Goal: Information Seeking & Learning: Learn about a topic

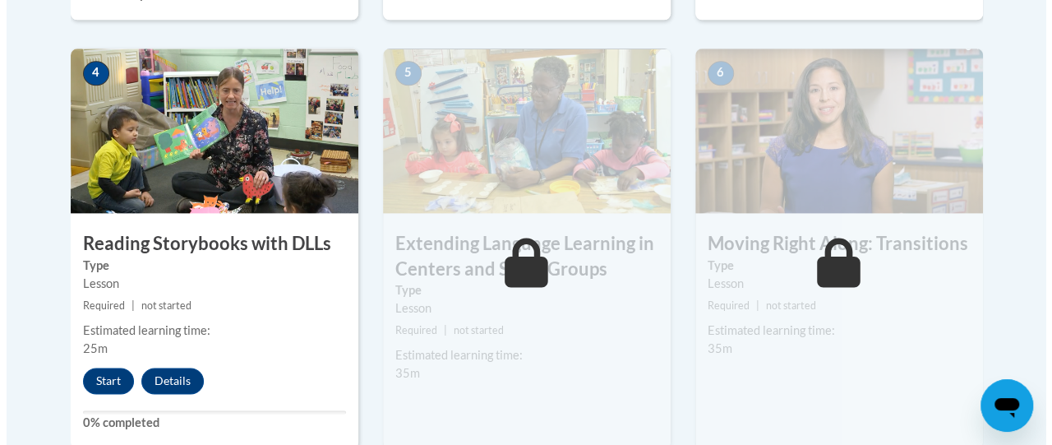
scroll to position [996, 0]
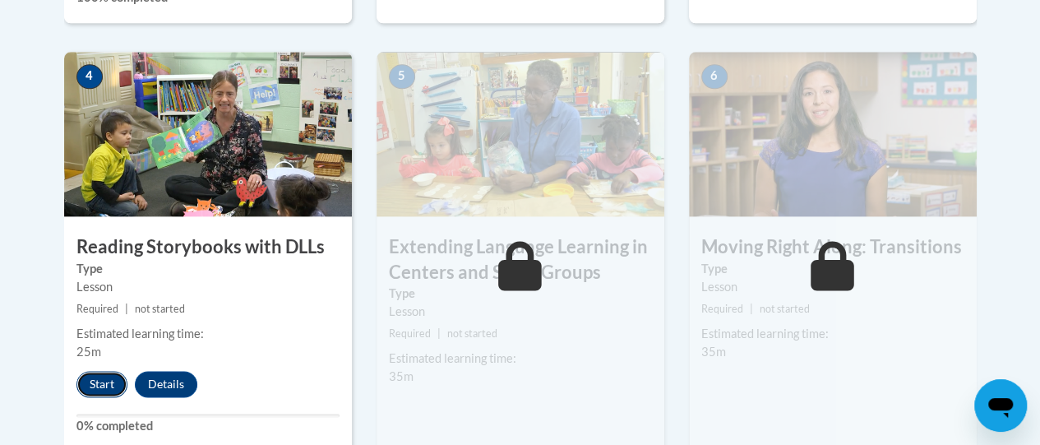
click at [92, 384] on button "Start" at bounding box center [101, 384] width 51 height 26
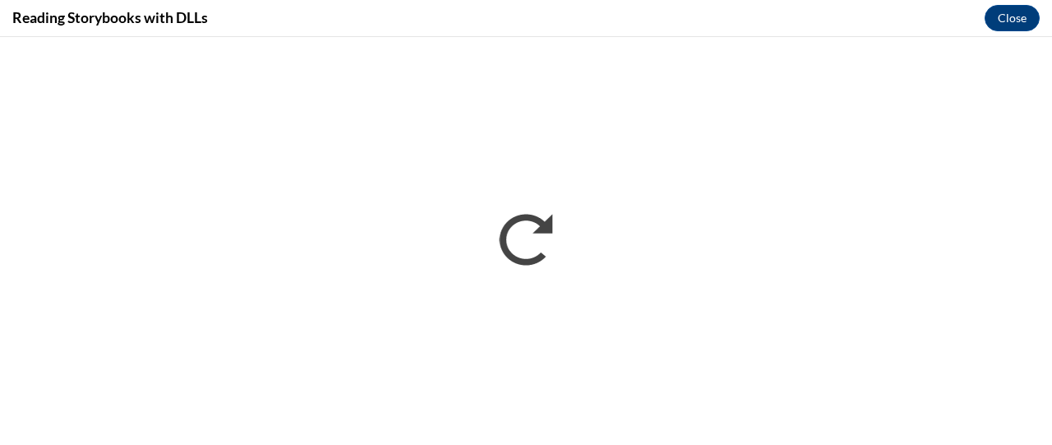
scroll to position [0, 0]
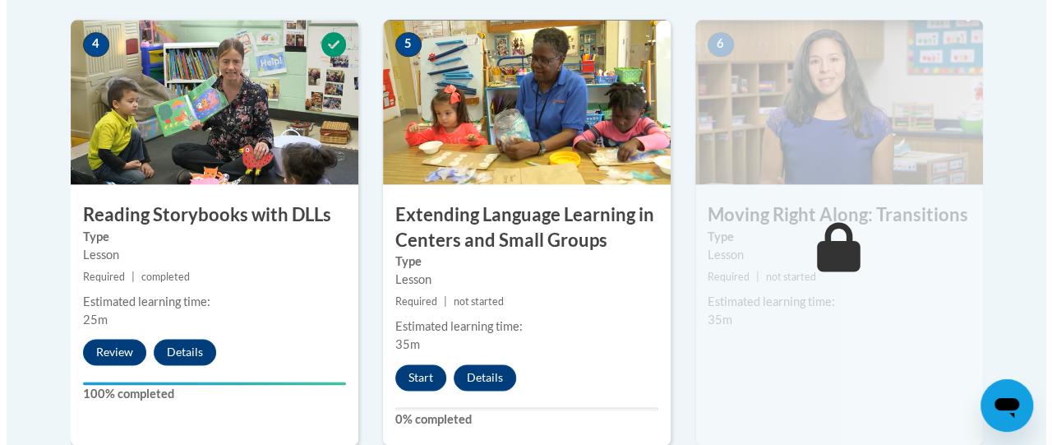
scroll to position [1022, 0]
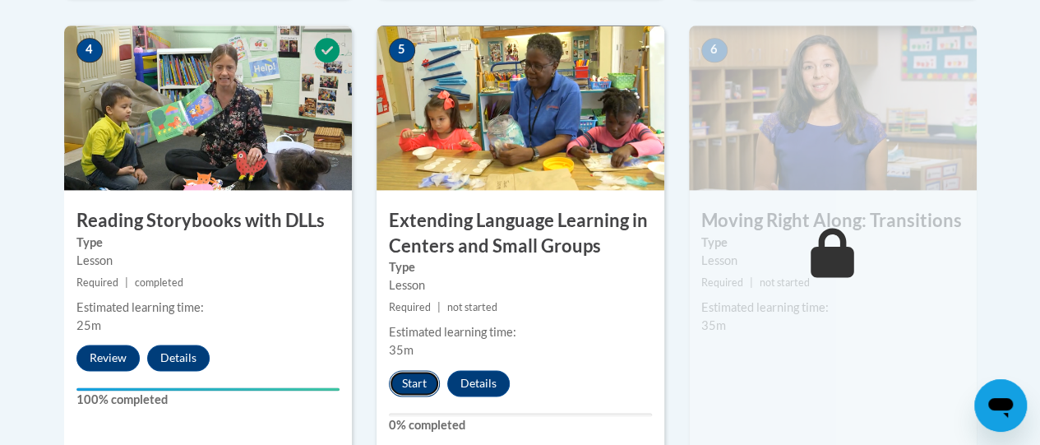
click at [406, 378] on button "Start" at bounding box center [414, 383] width 51 height 26
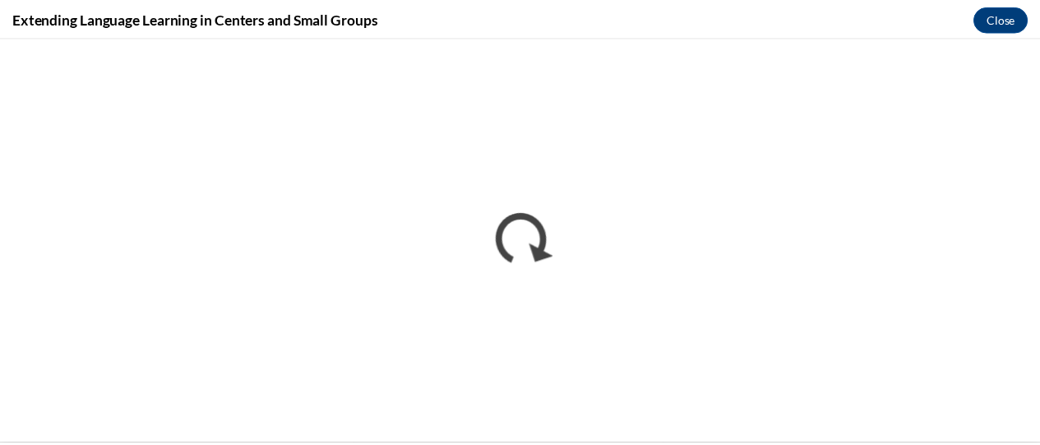
scroll to position [0, 0]
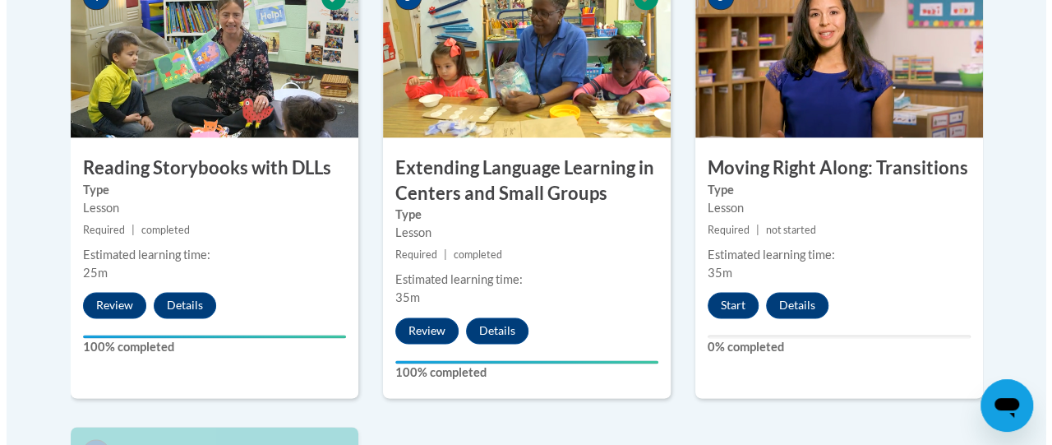
scroll to position [1073, 0]
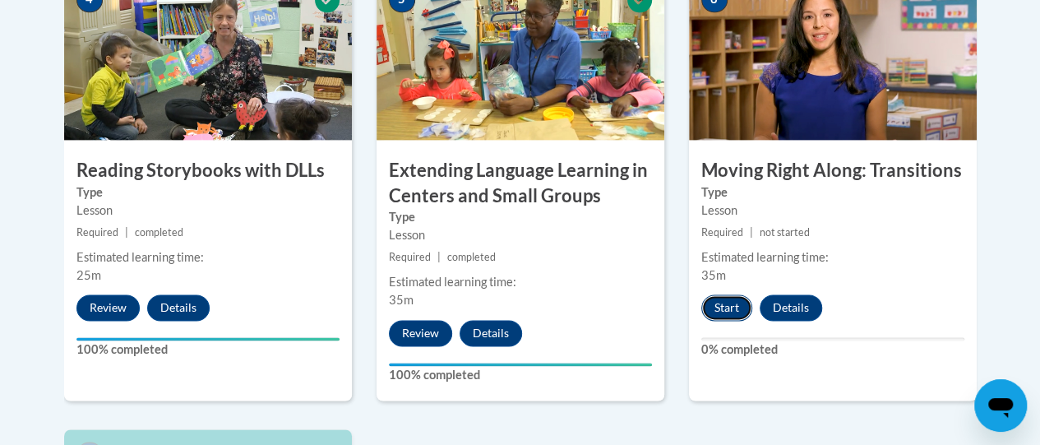
click at [728, 303] on button "Start" at bounding box center [726, 307] width 51 height 26
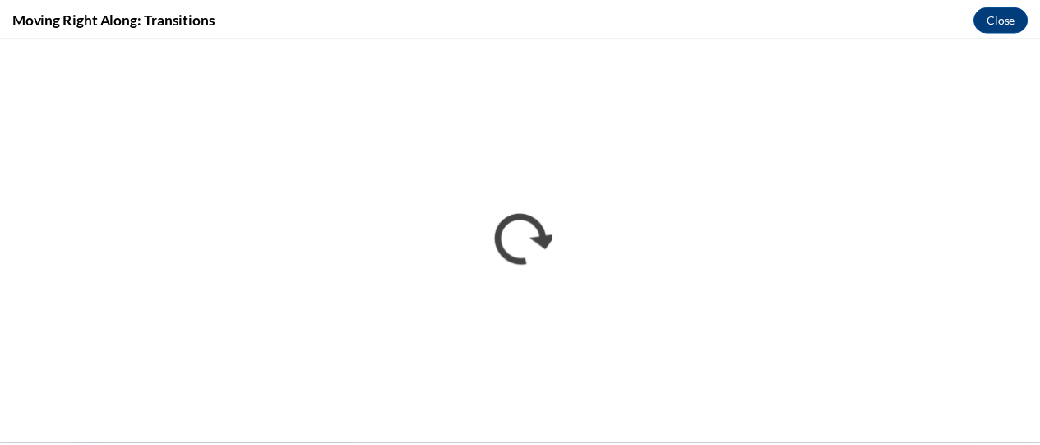
scroll to position [0, 0]
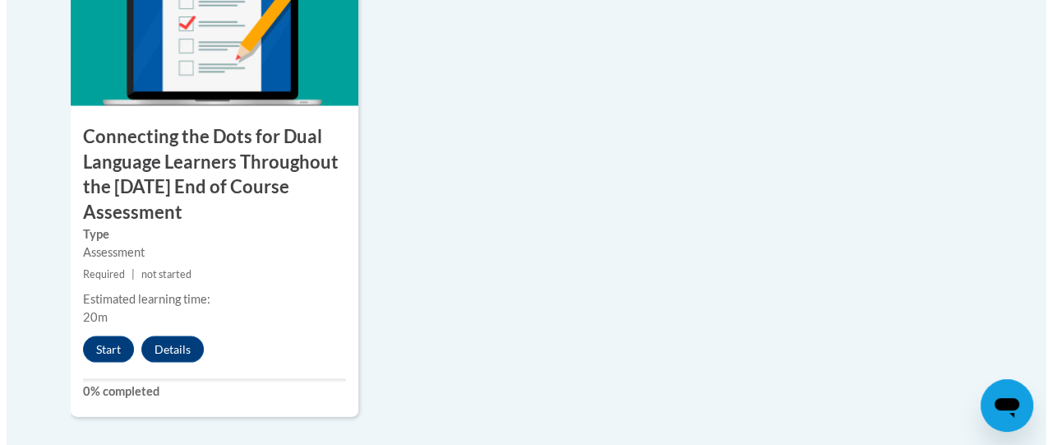
scroll to position [1563, 0]
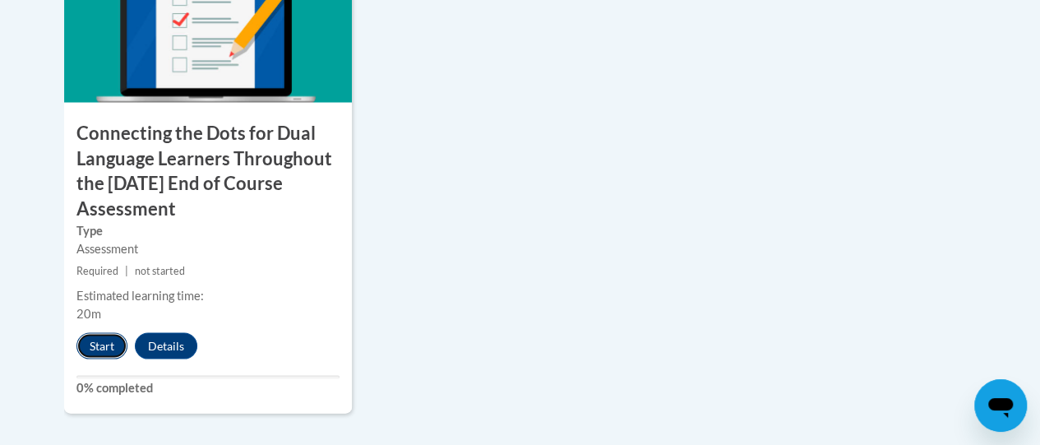
click at [102, 348] on button "Start" at bounding box center [101, 346] width 51 height 26
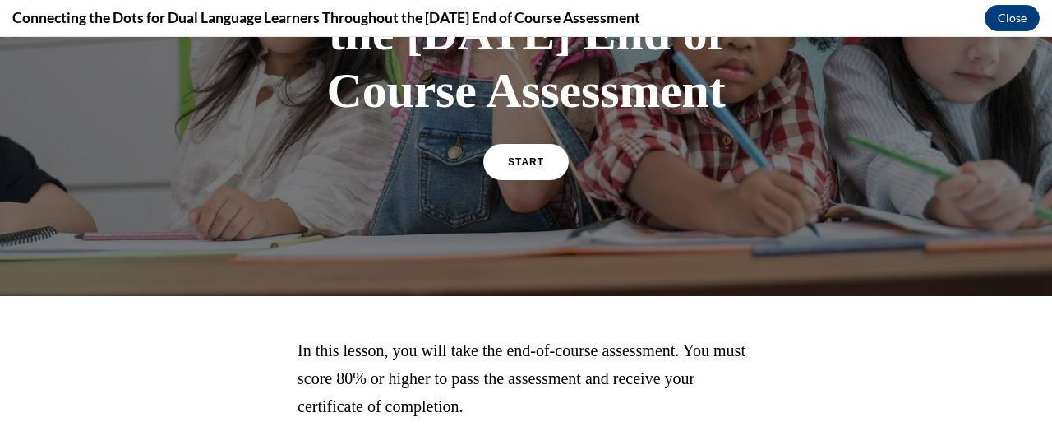
scroll to position [329, 0]
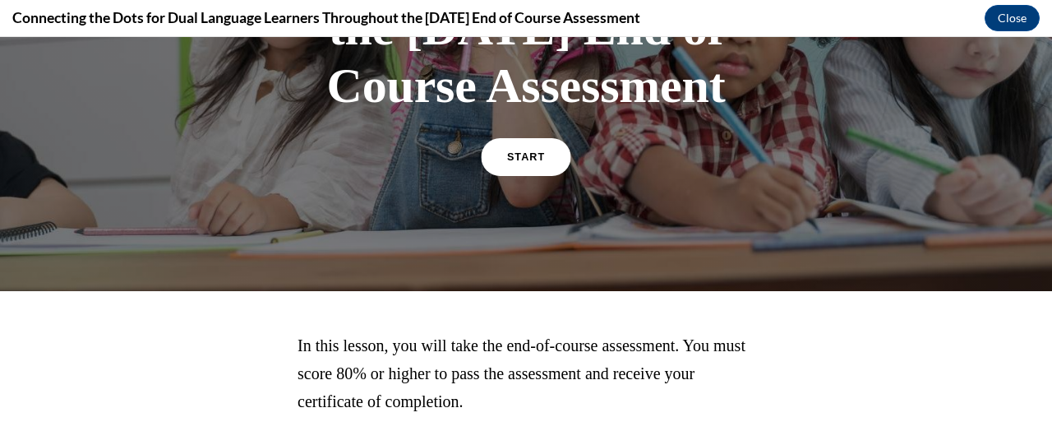
click at [507, 164] on span "START" at bounding box center [526, 157] width 38 height 12
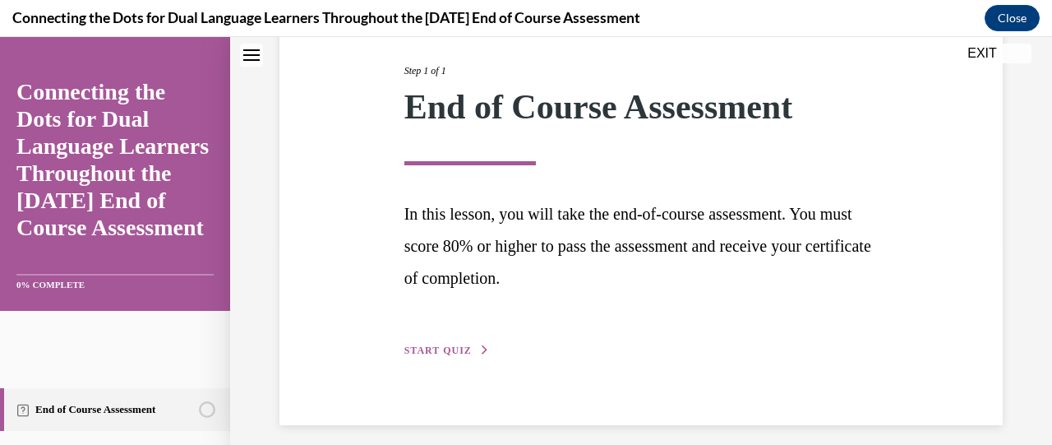
scroll to position [215, 0]
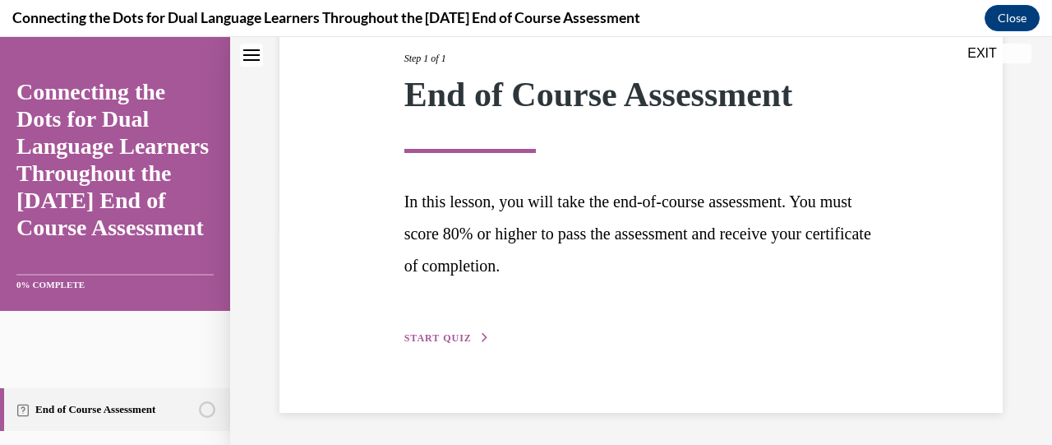
click at [459, 332] on button "START QUIZ" at bounding box center [446, 337] width 85 height 15
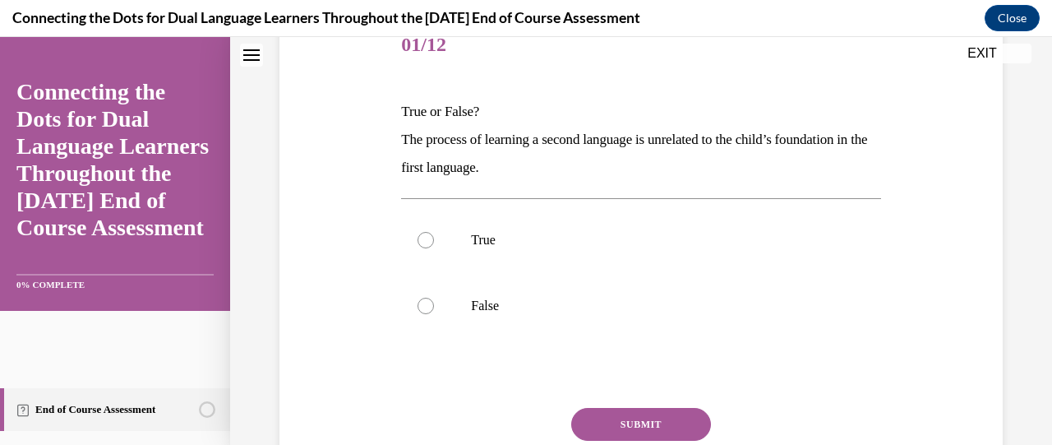
scroll to position [182, 0]
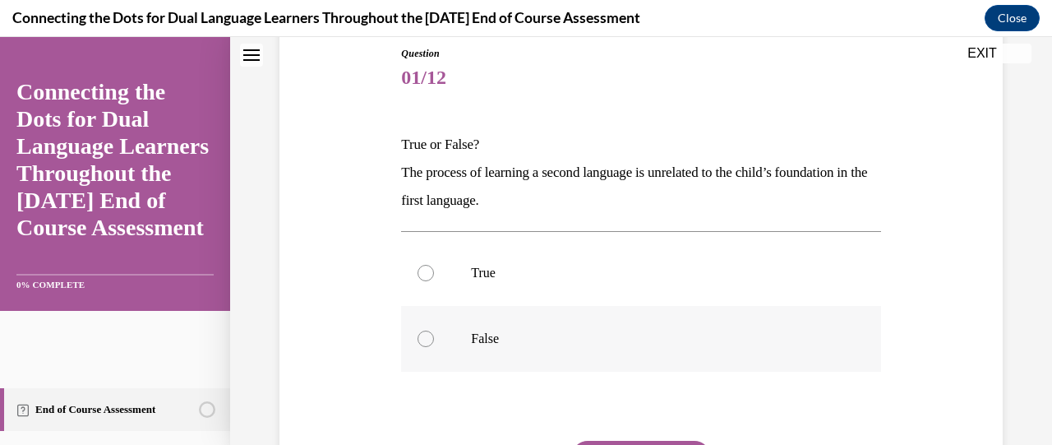
click at [425, 339] on div at bounding box center [426, 338] width 16 height 16
click at [425, 339] on input "False" at bounding box center [426, 338] width 16 height 16
radio input "true"
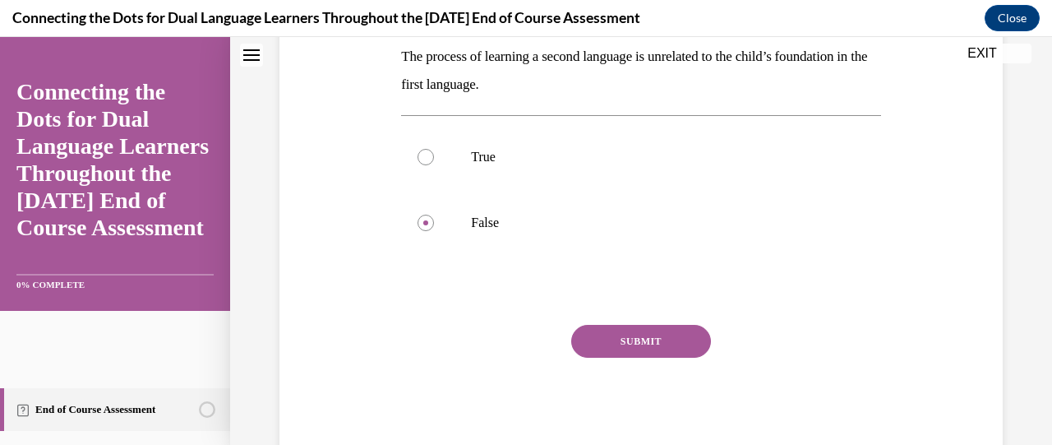
click at [592, 339] on button "SUBMIT" at bounding box center [641, 341] width 140 height 33
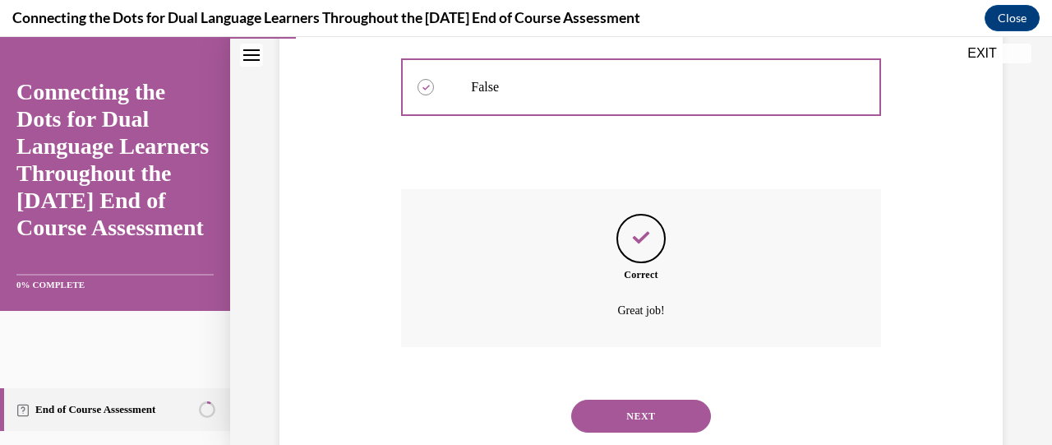
scroll to position [478, 0]
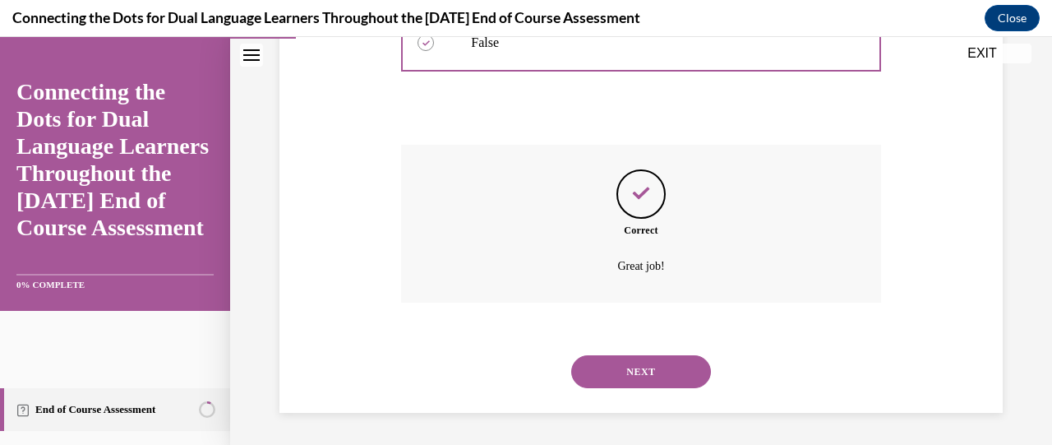
click at [608, 369] on button "NEXT" at bounding box center [641, 371] width 140 height 33
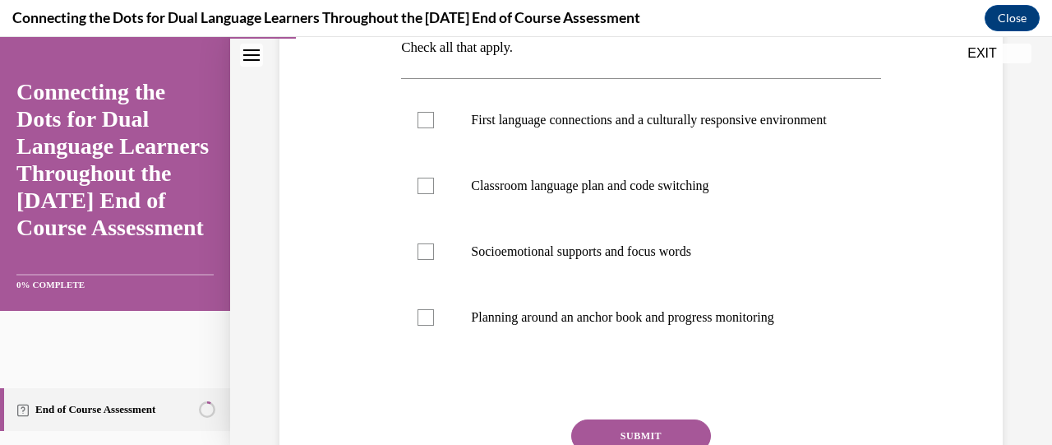
scroll to position [309, 0]
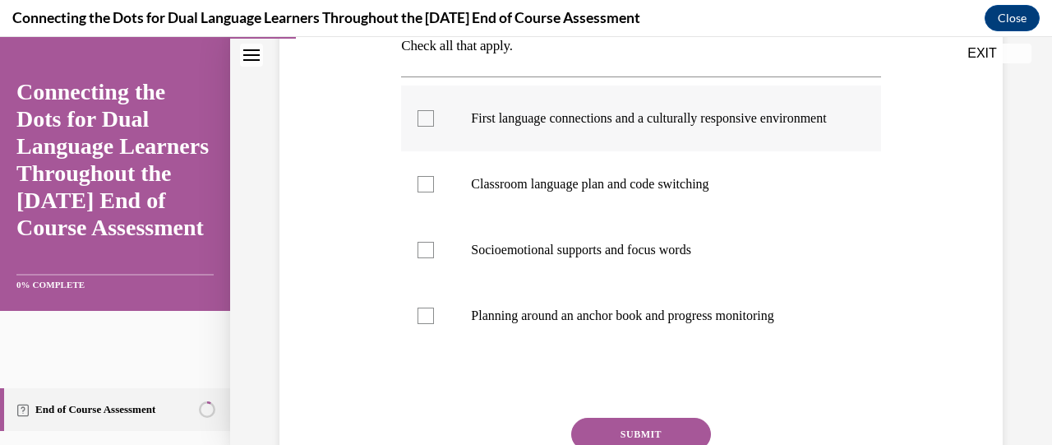
click at [421, 126] on div at bounding box center [426, 118] width 16 height 16
click at [421, 126] on input "First language connections and a culturally responsive environment" at bounding box center [426, 118] width 16 height 16
checkbox input "true"
click at [429, 255] on label "Socioemotional supports and focus words" at bounding box center [640, 250] width 479 height 66
click at [429, 255] on input "Socioemotional supports and focus words" at bounding box center [426, 250] width 16 height 16
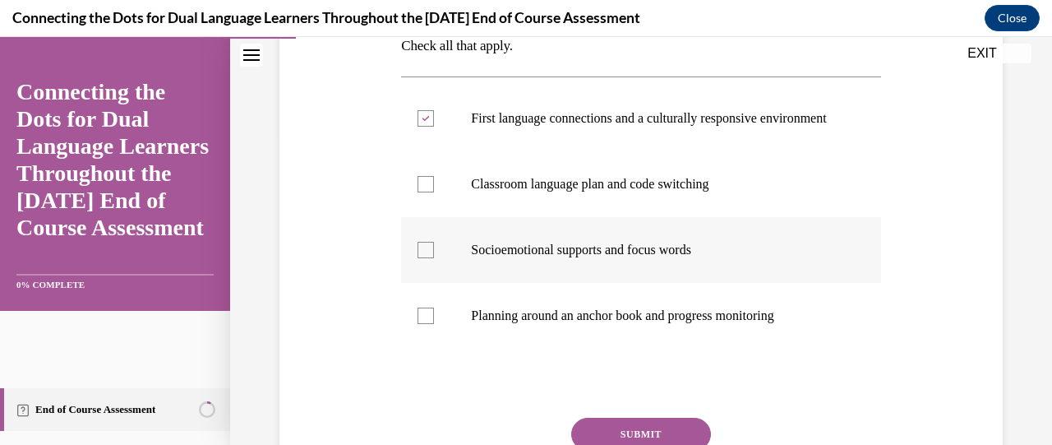
checkbox input "true"
click at [424, 324] on div at bounding box center [426, 315] width 16 height 16
click at [424, 324] on input "Planning around an anchor book and progress monitoring" at bounding box center [426, 315] width 16 height 16
checkbox input "true"
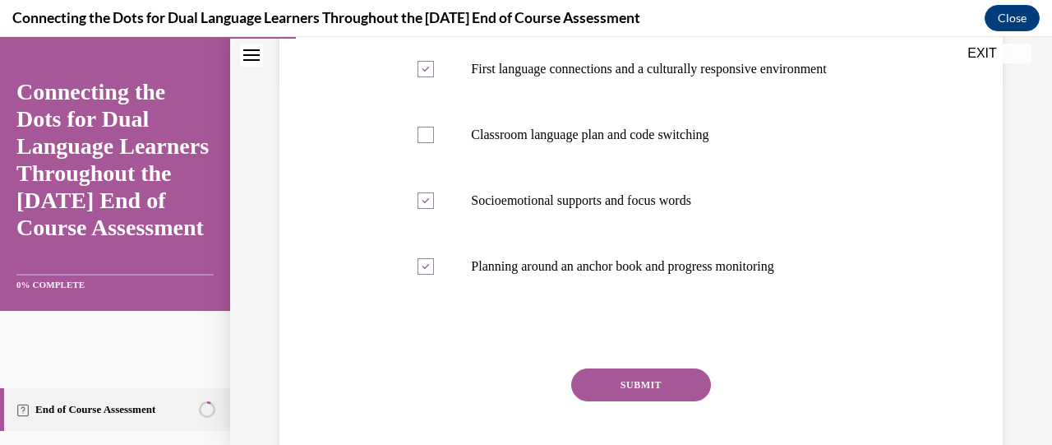
click at [620, 392] on button "SUBMIT" at bounding box center [641, 384] width 140 height 33
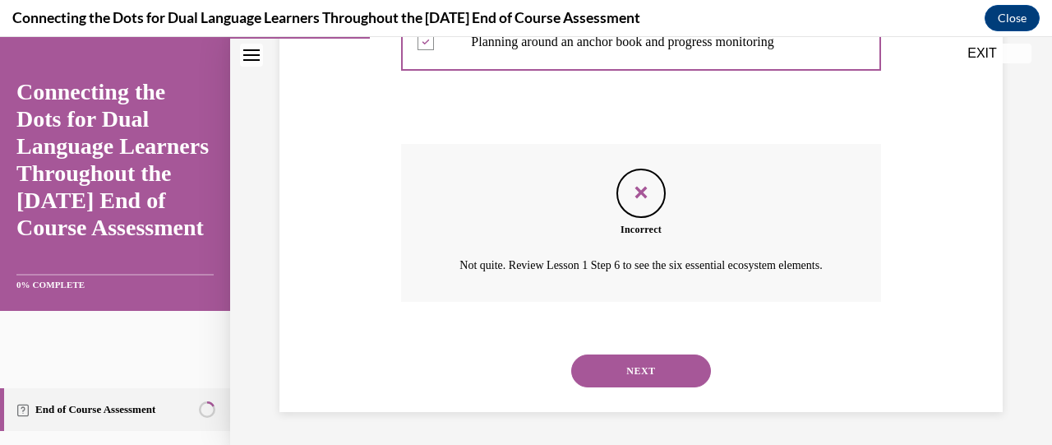
scroll to position [609, 0]
click at [625, 381] on button "NEXT" at bounding box center [641, 370] width 140 height 33
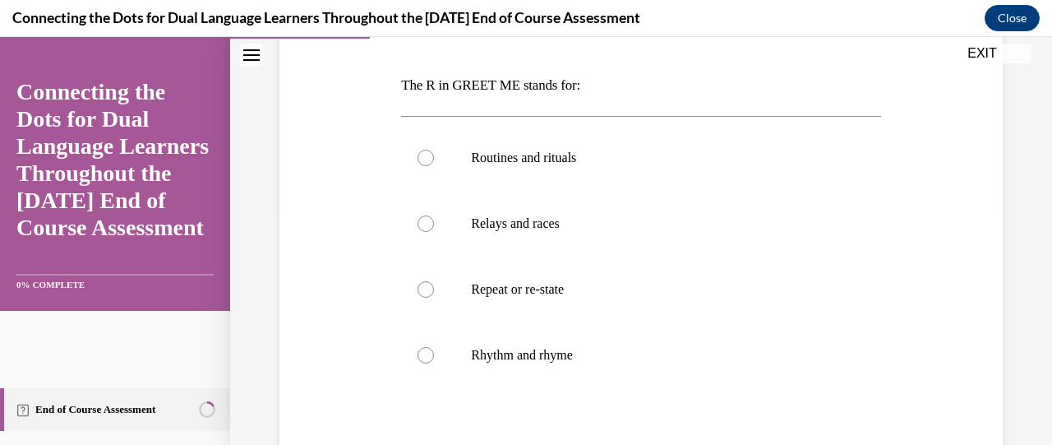
scroll to position [242, 0]
click at [422, 162] on div at bounding box center [426, 158] width 16 height 16
click at [422, 162] on input "Routines and rituals" at bounding box center [426, 158] width 16 height 16
radio input "true"
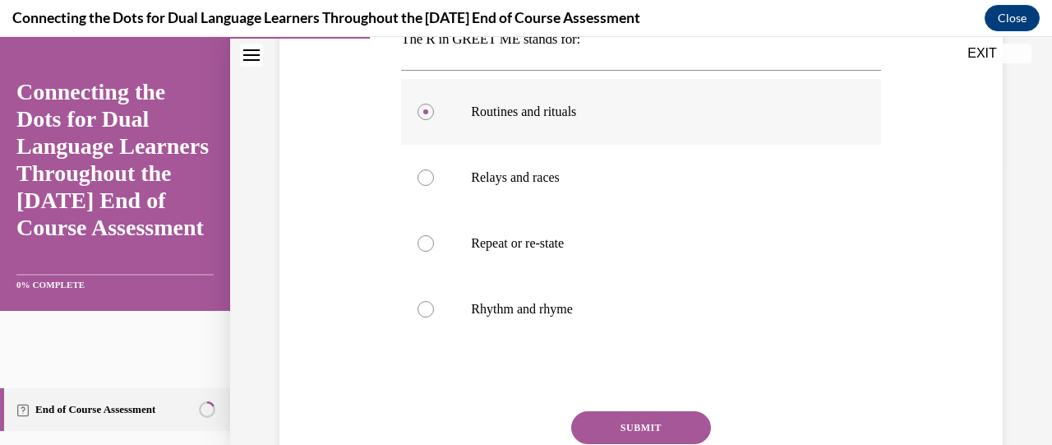
scroll to position [314, 0]
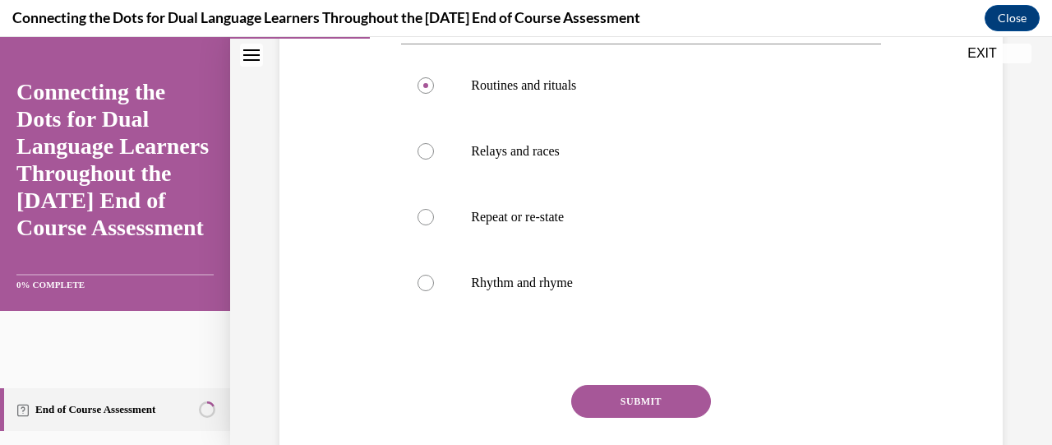
click at [622, 394] on button "SUBMIT" at bounding box center [641, 401] width 140 height 33
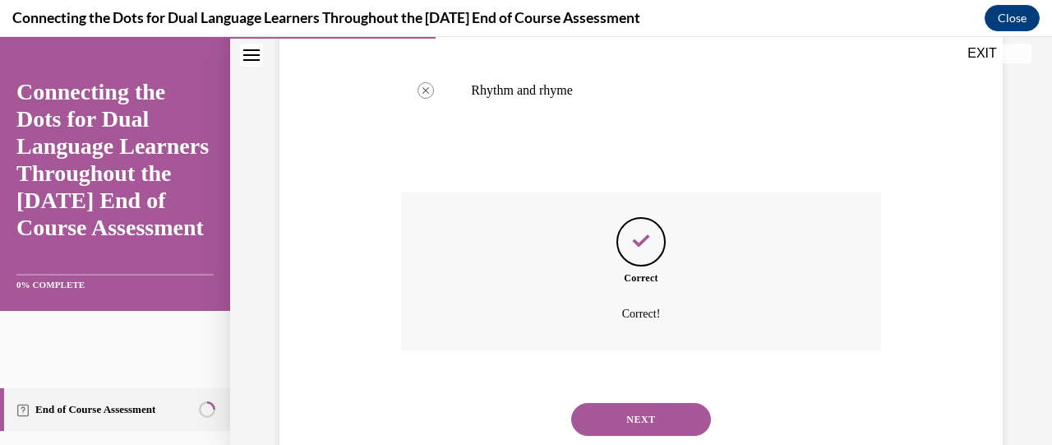
scroll to position [554, 0]
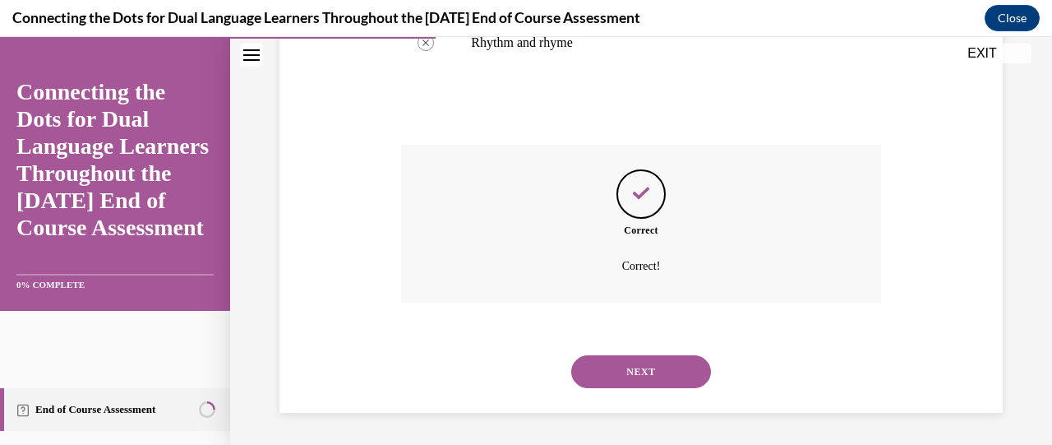
click at [627, 376] on button "NEXT" at bounding box center [641, 371] width 140 height 33
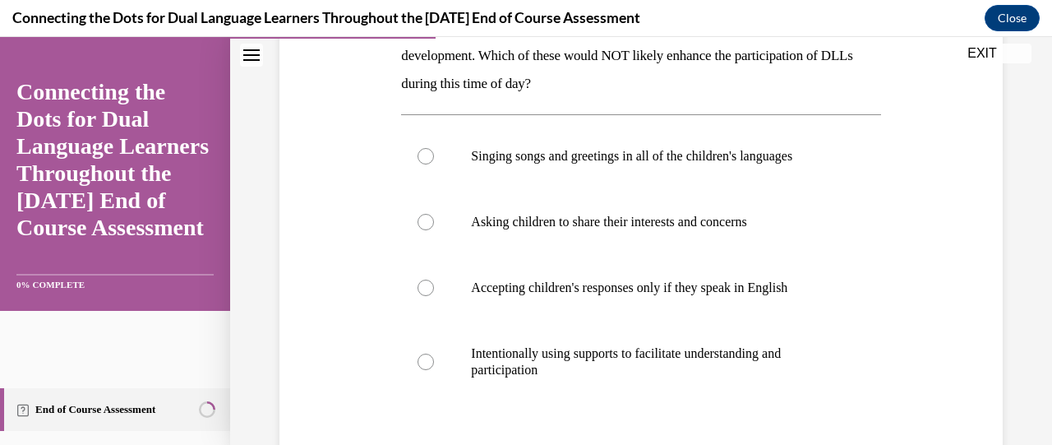
scroll to position [300, 0]
click at [426, 284] on div at bounding box center [426, 287] width 16 height 16
click at [426, 284] on input "Accepting children's responses only if they speak in English" at bounding box center [426, 287] width 16 height 16
radio input "true"
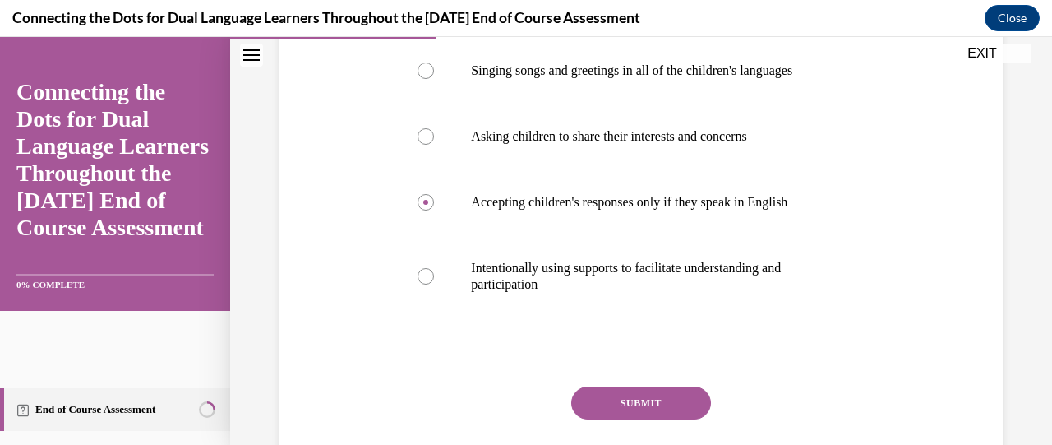
scroll to position [385, 0]
click at [664, 404] on button "SUBMIT" at bounding box center [641, 401] width 140 height 33
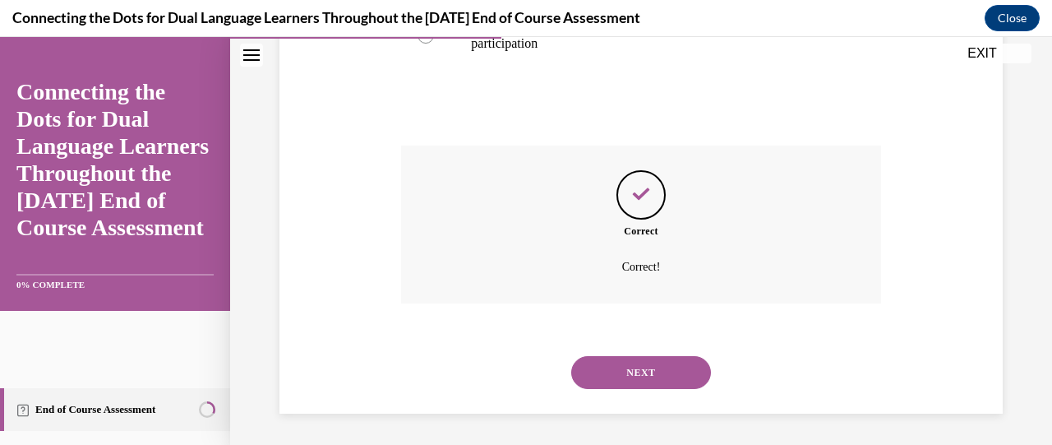
scroll to position [626, 0]
click at [657, 372] on button "NEXT" at bounding box center [641, 371] width 140 height 33
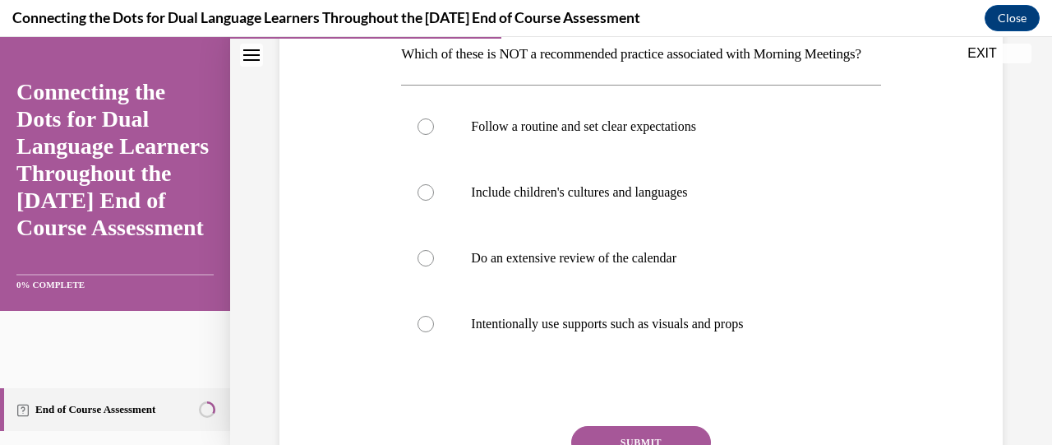
scroll to position [274, 0]
click at [420, 265] on div at bounding box center [426, 257] width 16 height 16
click at [420, 265] on input "Do an extensive review of the calendar" at bounding box center [426, 257] width 16 height 16
radio input "true"
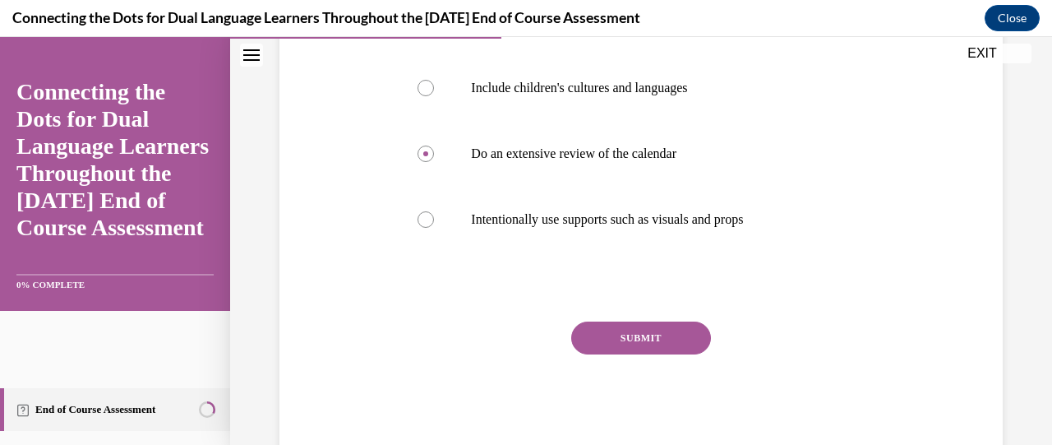
scroll to position [382, 0]
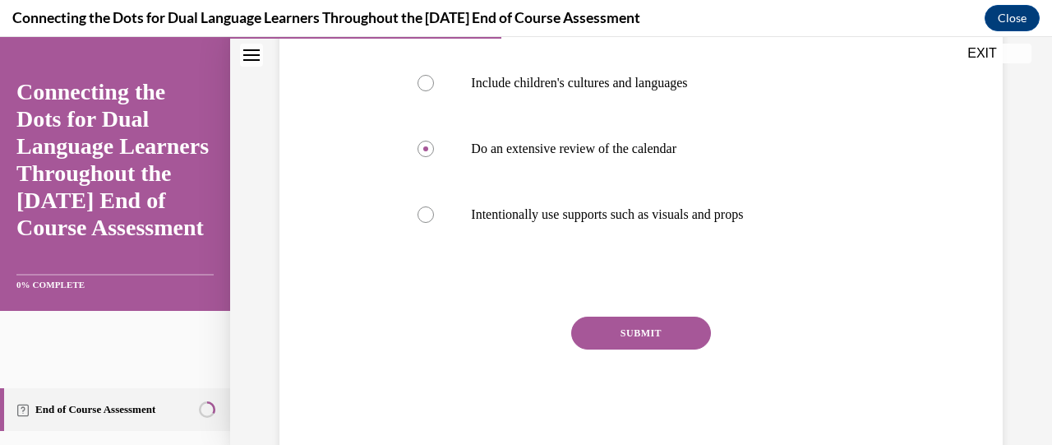
click at [591, 349] on button "SUBMIT" at bounding box center [641, 332] width 140 height 33
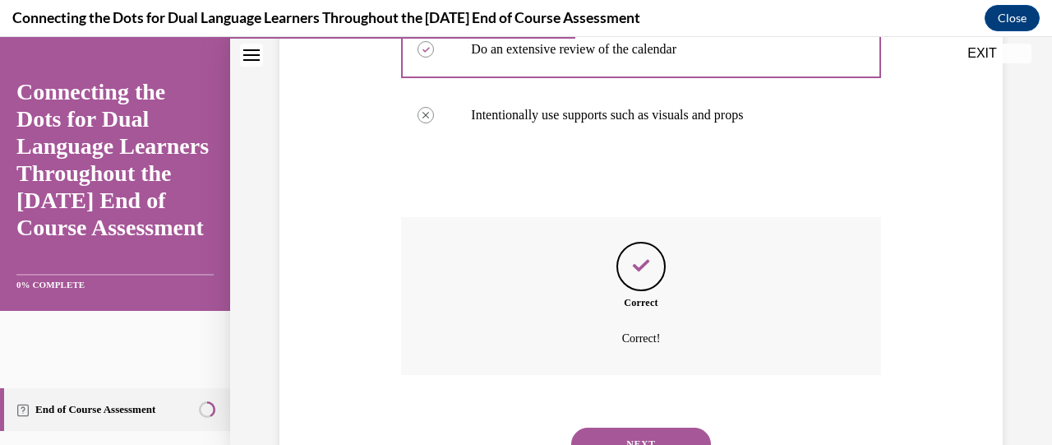
scroll to position [582, 0]
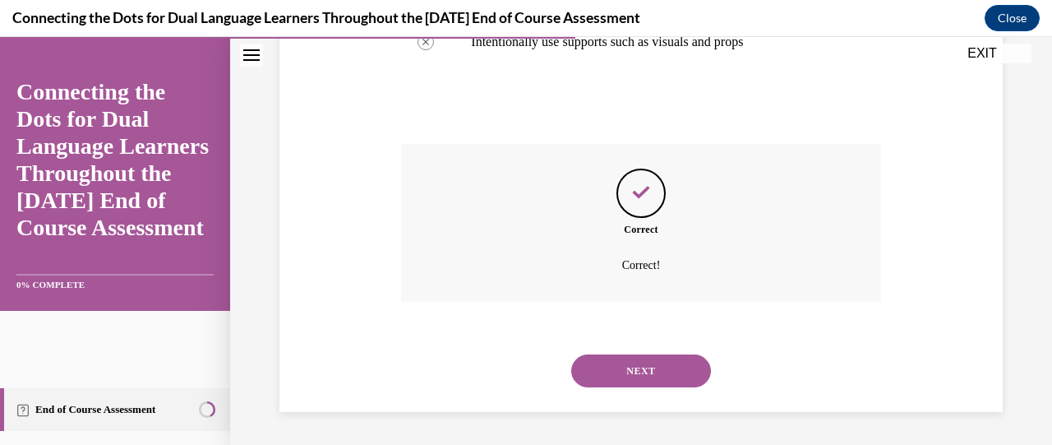
click at [598, 362] on button "NEXT" at bounding box center [641, 370] width 140 height 33
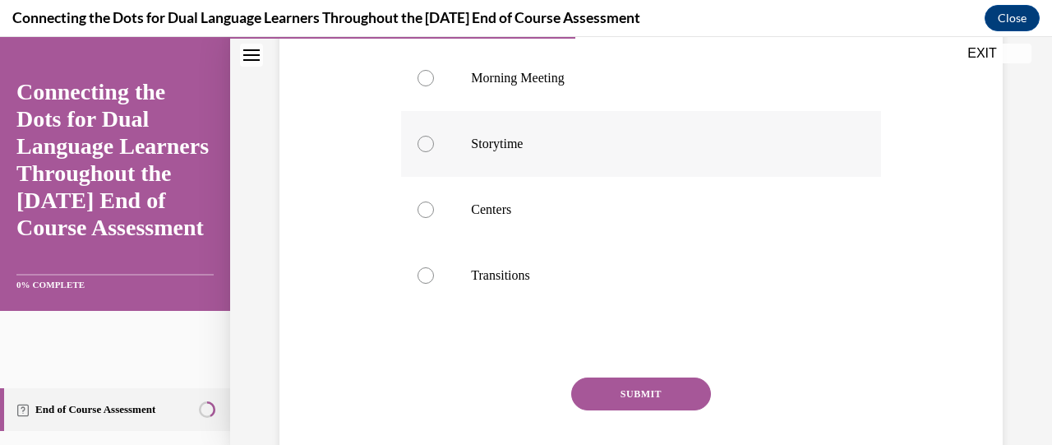
scroll to position [325, 0]
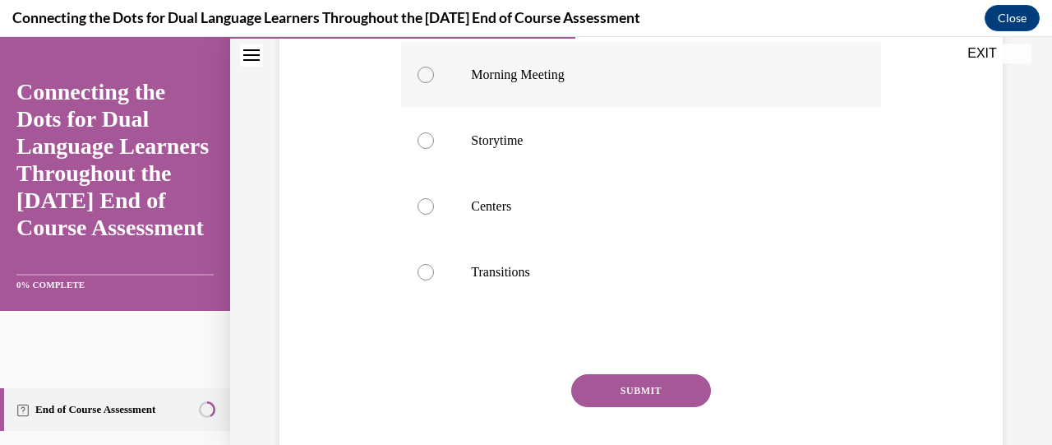
click at [422, 83] on div at bounding box center [426, 75] width 16 height 16
click at [422, 83] on input "Morning Meeting" at bounding box center [426, 75] width 16 height 16
radio input "true"
click at [658, 407] on button "SUBMIT" at bounding box center [641, 390] width 140 height 33
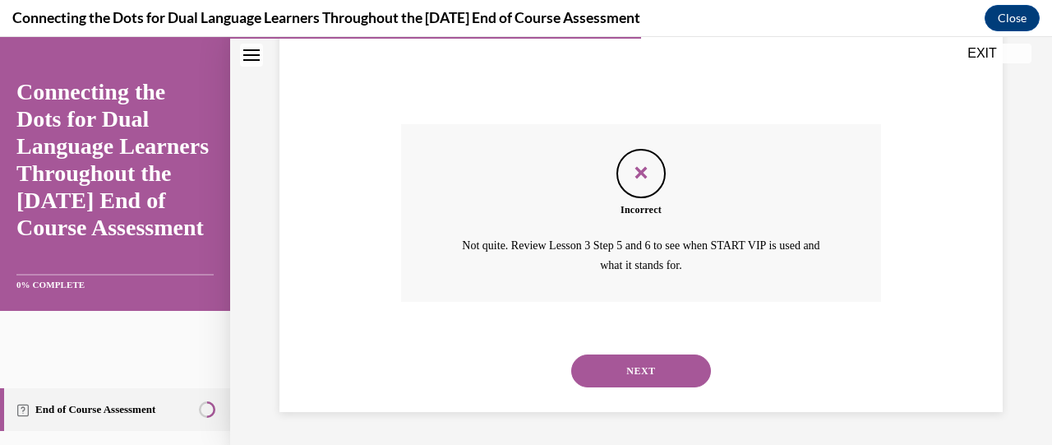
scroll to position [601, 0]
click at [652, 366] on button "NEXT" at bounding box center [641, 370] width 140 height 33
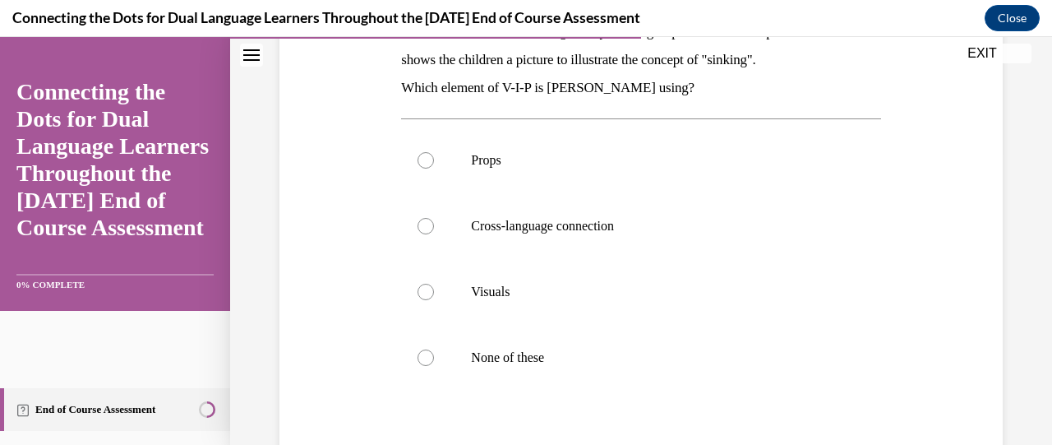
scroll to position [296, 0]
click at [422, 291] on div at bounding box center [426, 291] width 16 height 16
click at [422, 291] on input "Visuals" at bounding box center [426, 291] width 16 height 16
radio input "true"
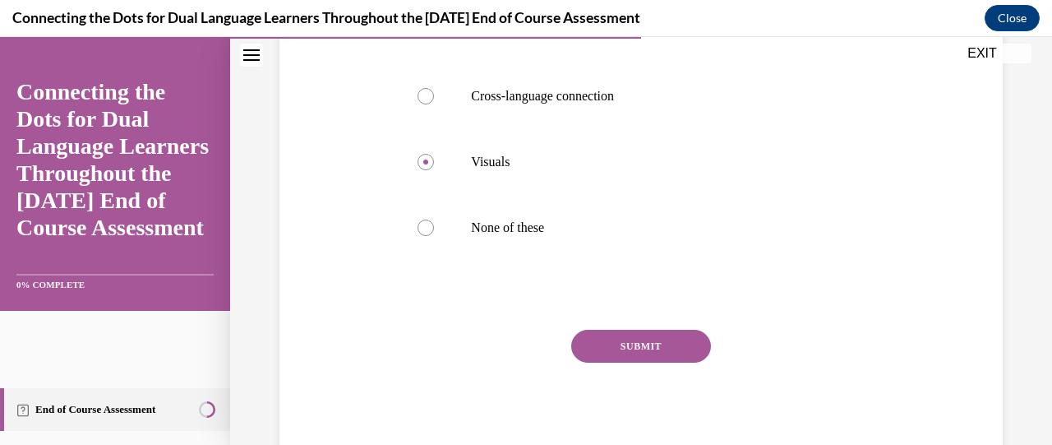
scroll to position [429, 0]
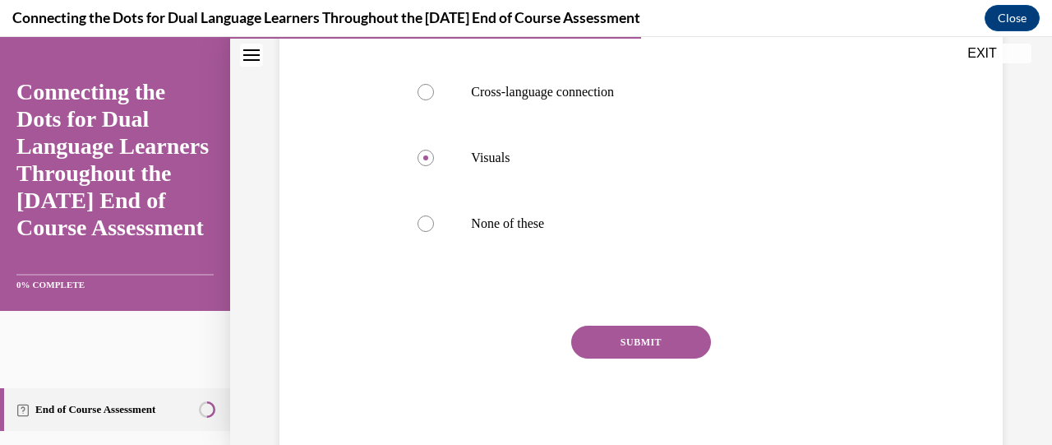
click at [638, 335] on button "SUBMIT" at bounding box center [641, 341] width 140 height 33
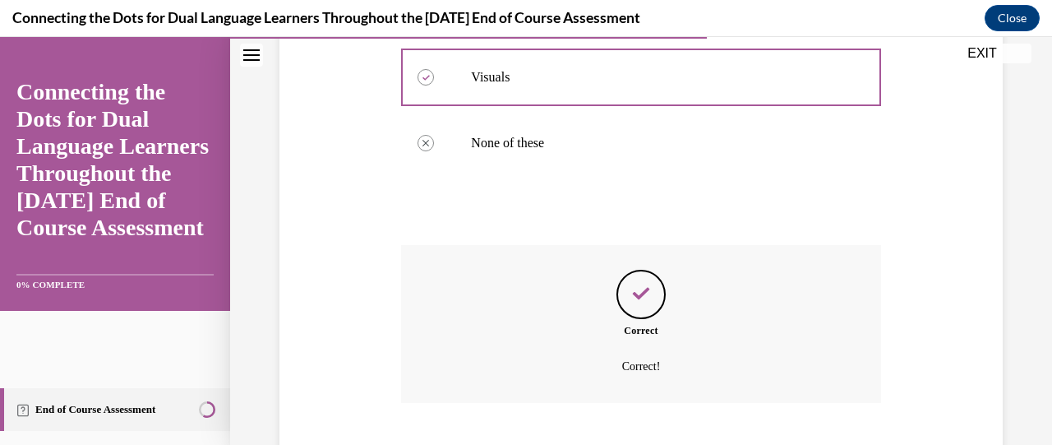
scroll to position [610, 0]
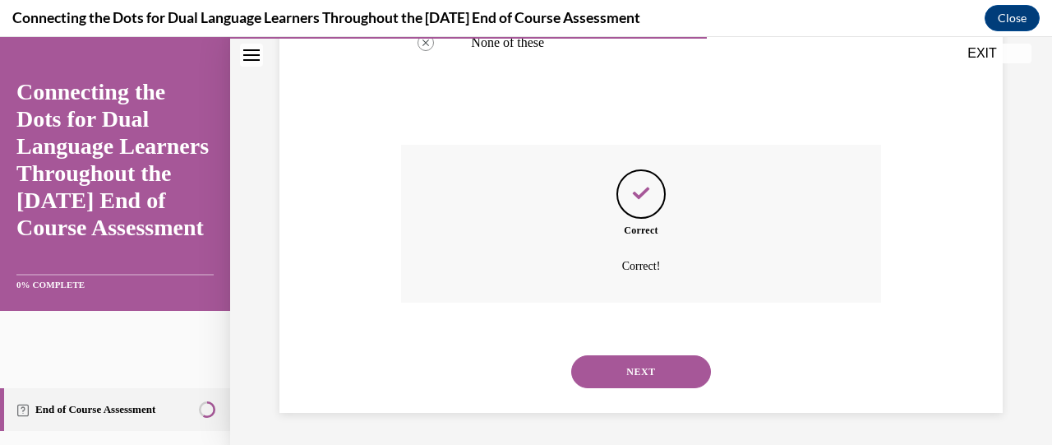
click at [638, 362] on button "NEXT" at bounding box center [641, 371] width 140 height 33
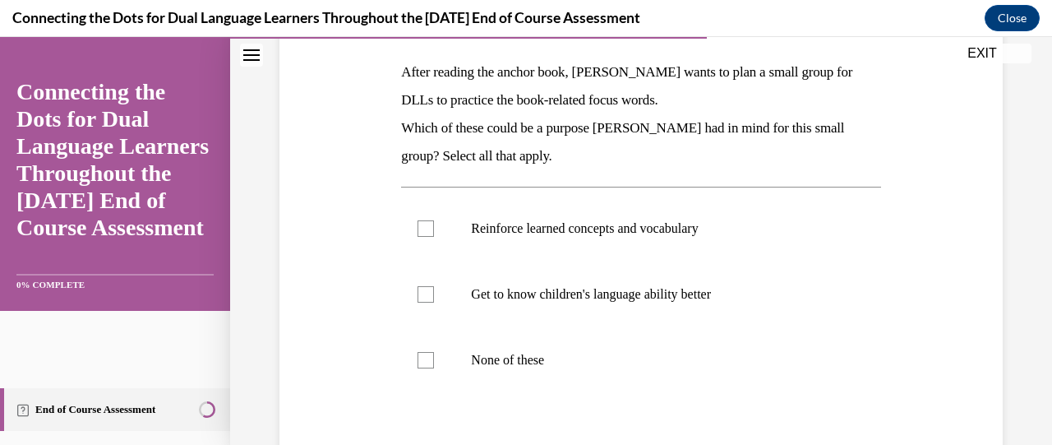
scroll to position [256, 0]
click at [427, 225] on div at bounding box center [426, 227] width 16 height 16
click at [427, 225] on input "Reinforce learned concepts and vocabulary" at bounding box center [426, 227] width 16 height 16
checkbox input "true"
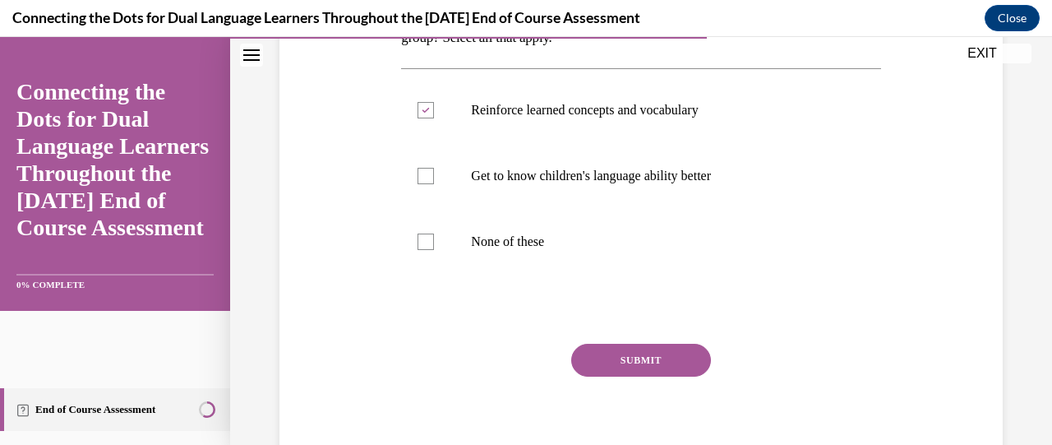
scroll to position [381, 0]
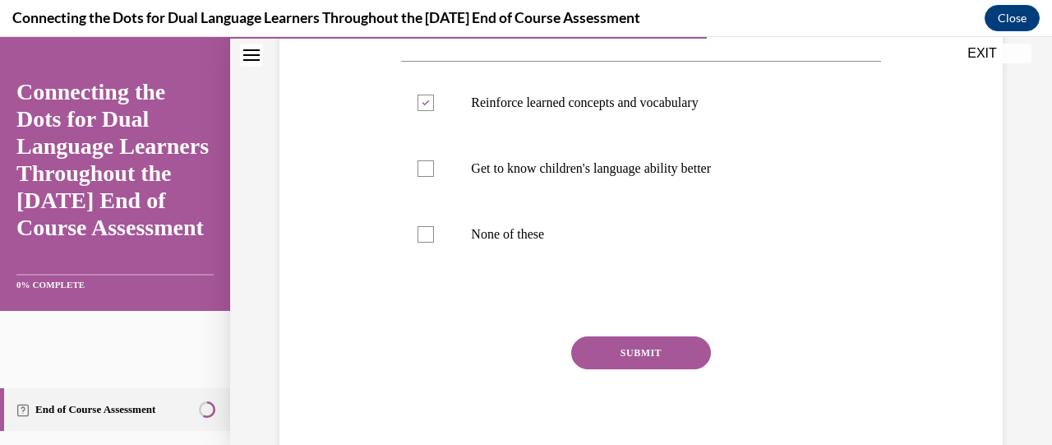
click at [602, 355] on button "SUBMIT" at bounding box center [641, 352] width 140 height 33
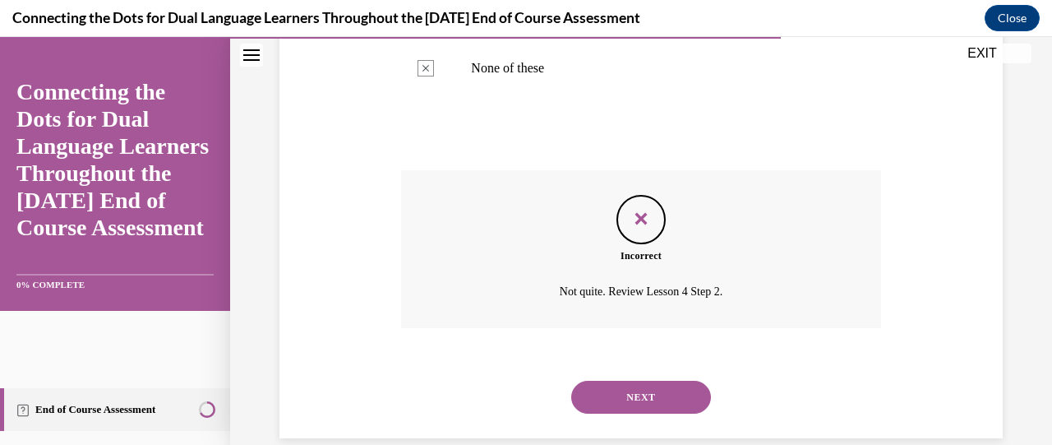
scroll to position [572, 0]
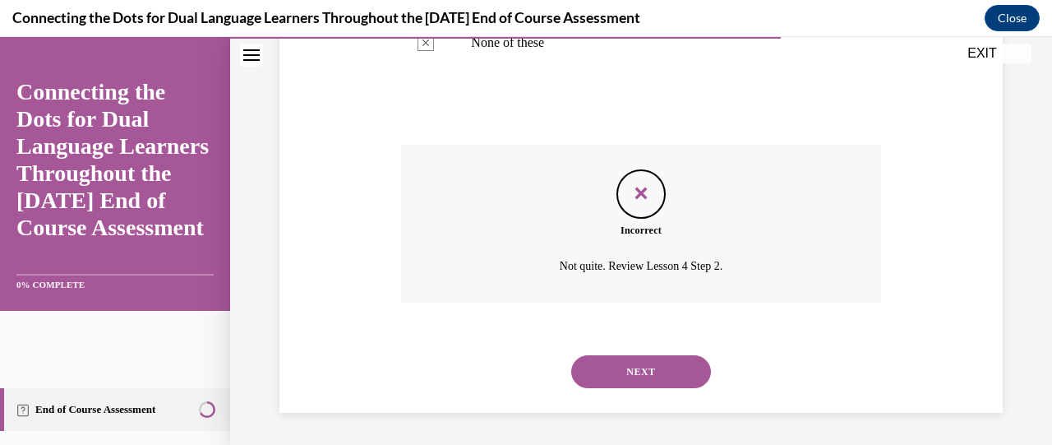
click at [610, 363] on button "NEXT" at bounding box center [641, 371] width 140 height 33
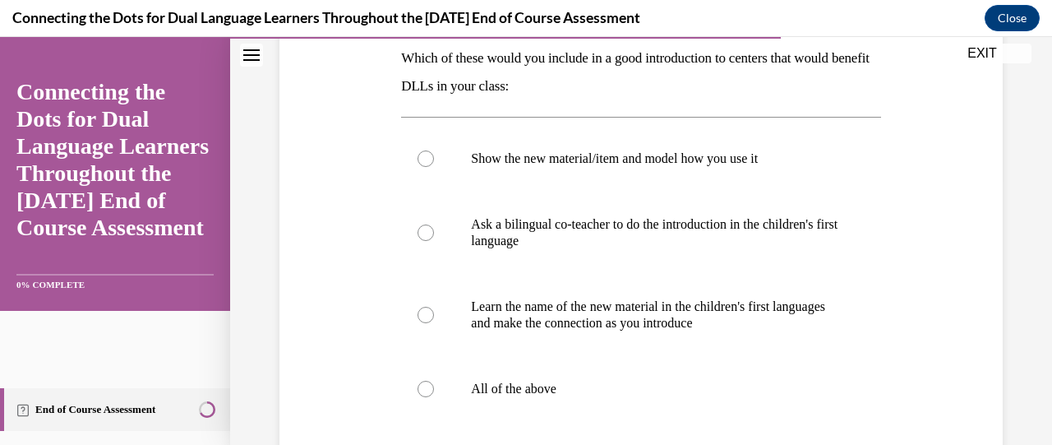
scroll to position [270, 0]
click at [426, 154] on div at bounding box center [426, 158] width 16 height 16
click at [426, 154] on input "Show the new material/item and model how you use it" at bounding box center [426, 158] width 16 height 16
radio input "true"
click at [427, 390] on div at bounding box center [426, 388] width 16 height 16
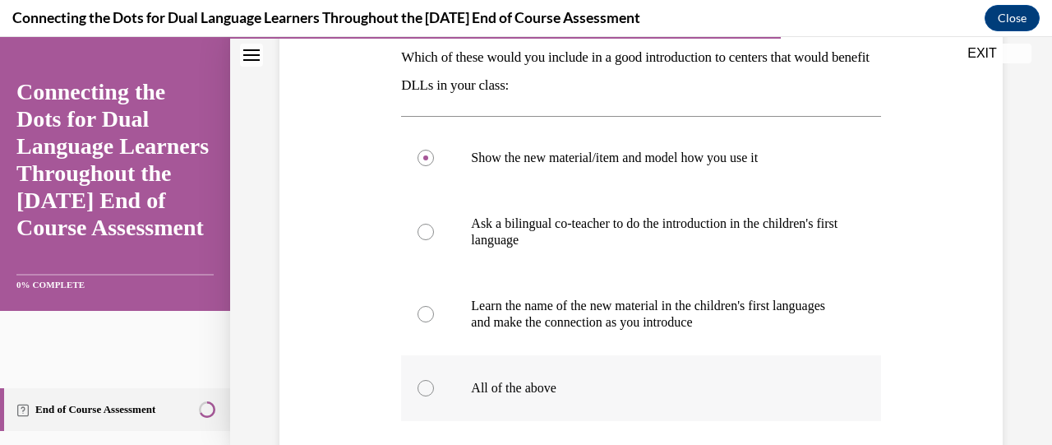
click at [427, 390] on input "All of the above" at bounding box center [426, 388] width 16 height 16
radio input "true"
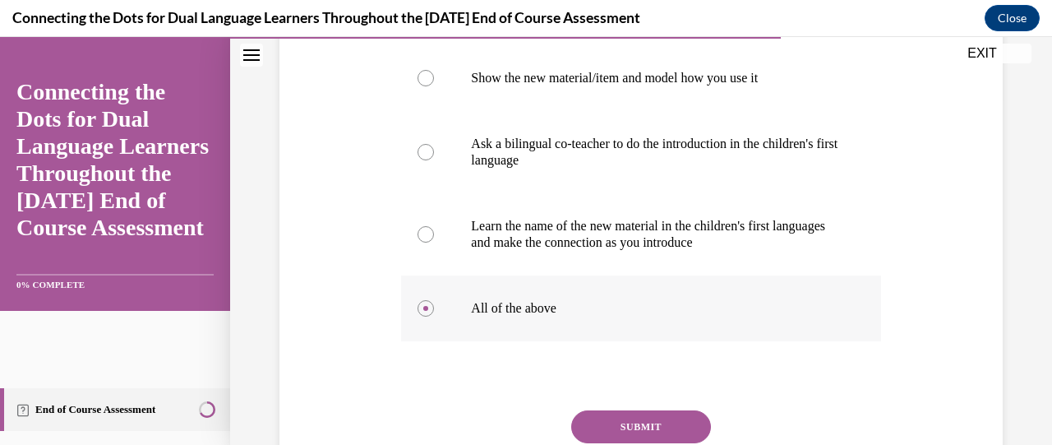
scroll to position [368, 0]
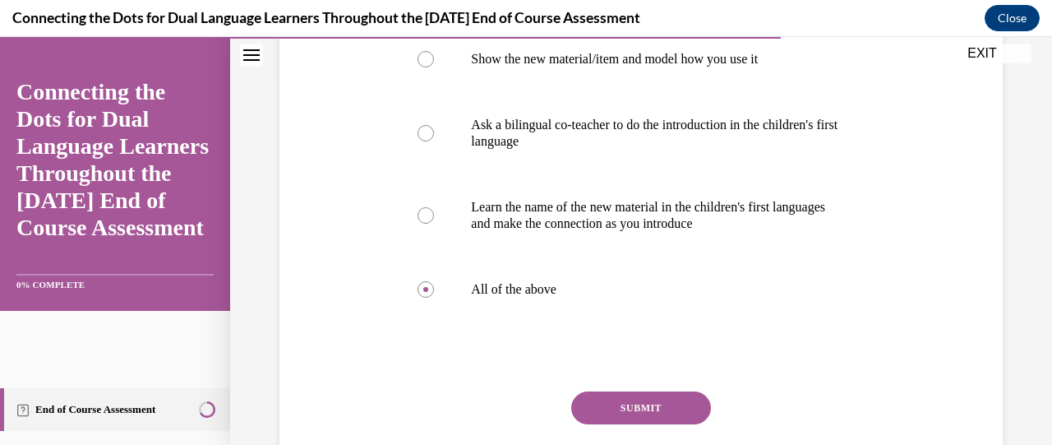
click at [595, 399] on button "SUBMIT" at bounding box center [641, 407] width 140 height 33
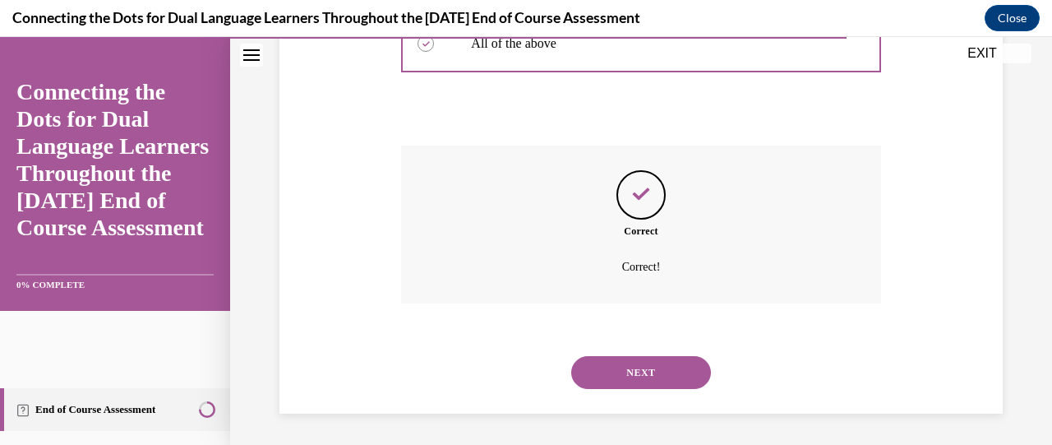
scroll to position [615, 0]
click at [611, 367] on button "NEXT" at bounding box center [641, 371] width 140 height 33
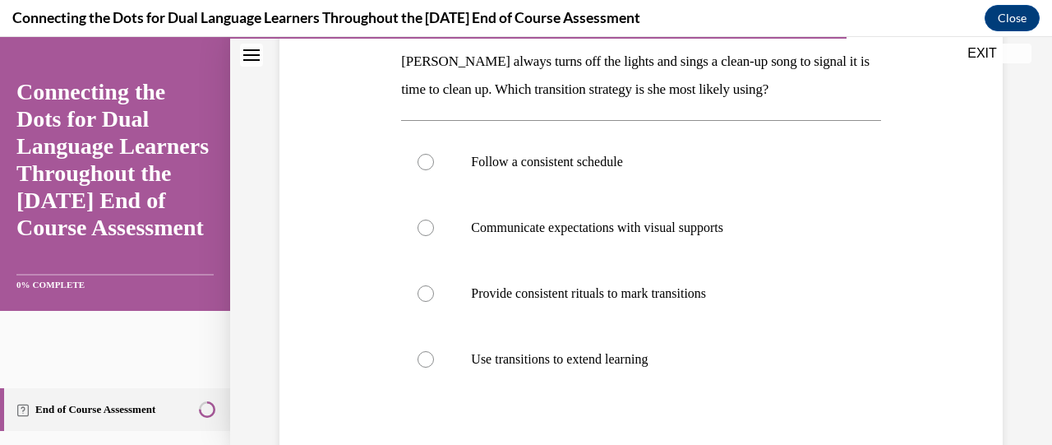
scroll to position [266, 0]
click at [425, 291] on div at bounding box center [426, 292] width 16 height 16
click at [425, 291] on input "Provide consistent rituals to mark transitions" at bounding box center [426, 292] width 16 height 16
radio input "true"
click at [420, 295] on div at bounding box center [426, 292] width 16 height 16
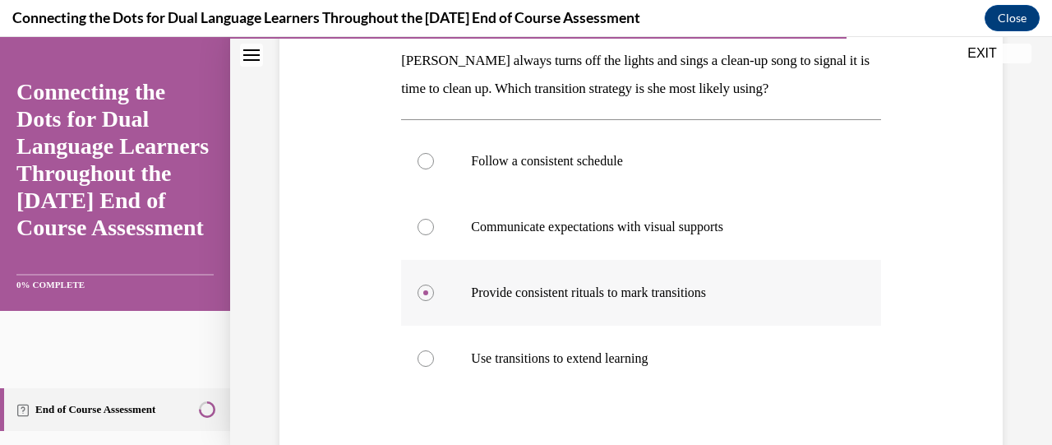
click at [420, 295] on input "Provide consistent rituals to mark transitions" at bounding box center [426, 292] width 16 height 16
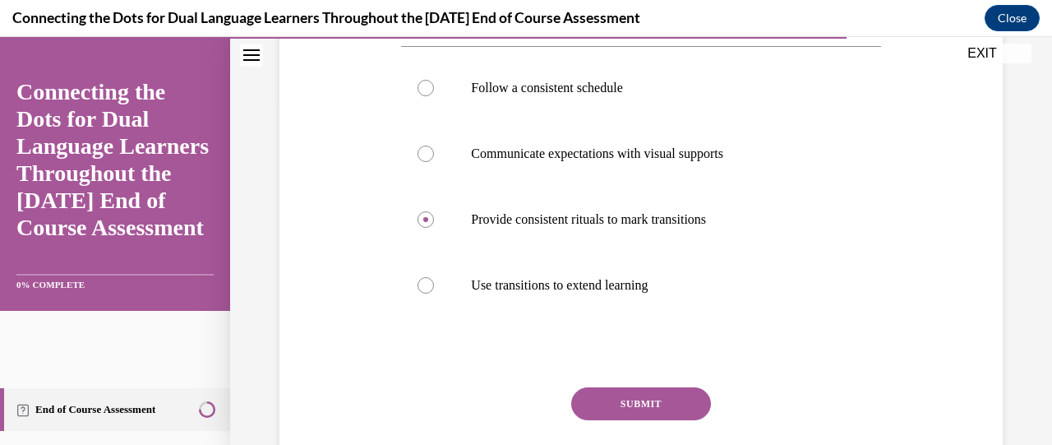
scroll to position [340, 0]
click at [593, 402] on button "SUBMIT" at bounding box center [641, 402] width 140 height 33
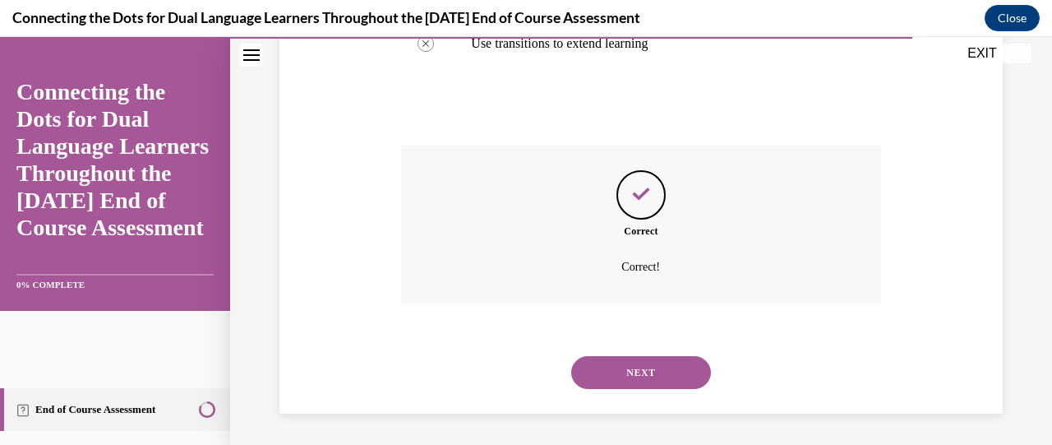
scroll to position [582, 0]
click at [616, 372] on button "NEXT" at bounding box center [641, 371] width 140 height 33
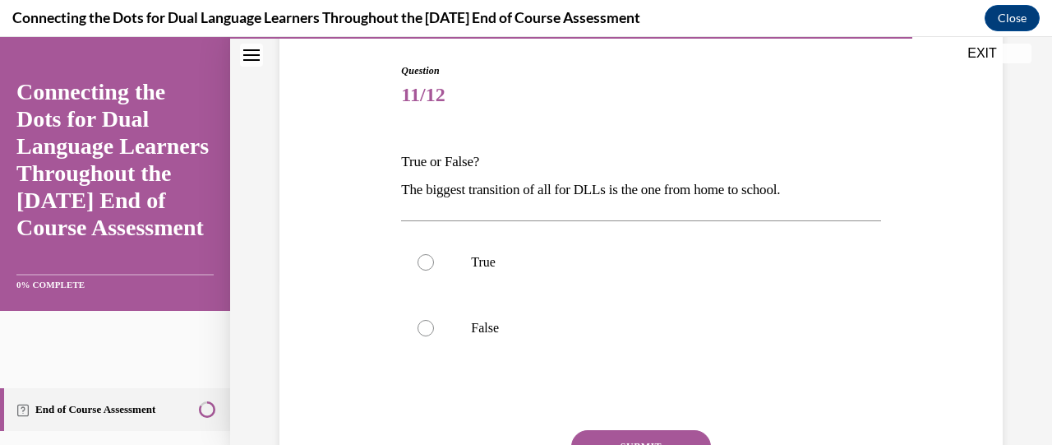
scroll to position [166, 0]
click at [427, 326] on div at bounding box center [426, 327] width 16 height 16
click at [427, 326] on input "False" at bounding box center [426, 327] width 16 height 16
radio input "true"
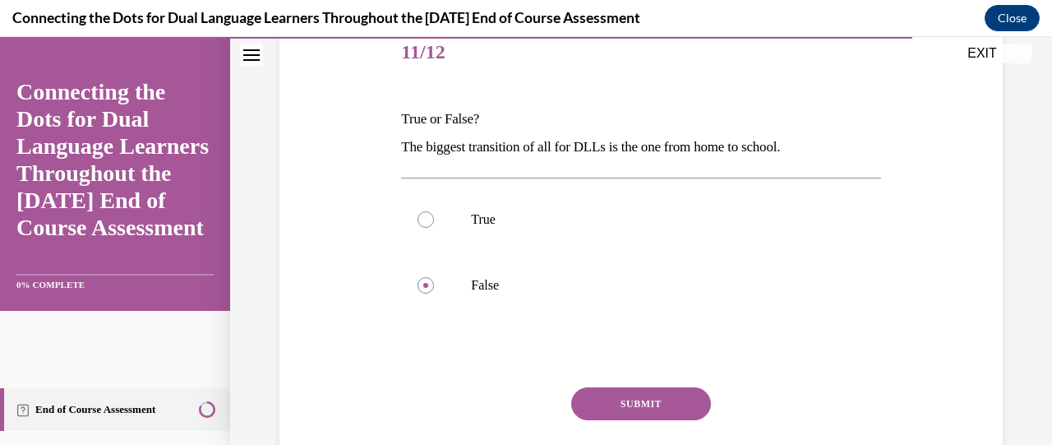
scroll to position [210, 0]
click at [602, 399] on button "SUBMIT" at bounding box center [641, 401] width 140 height 33
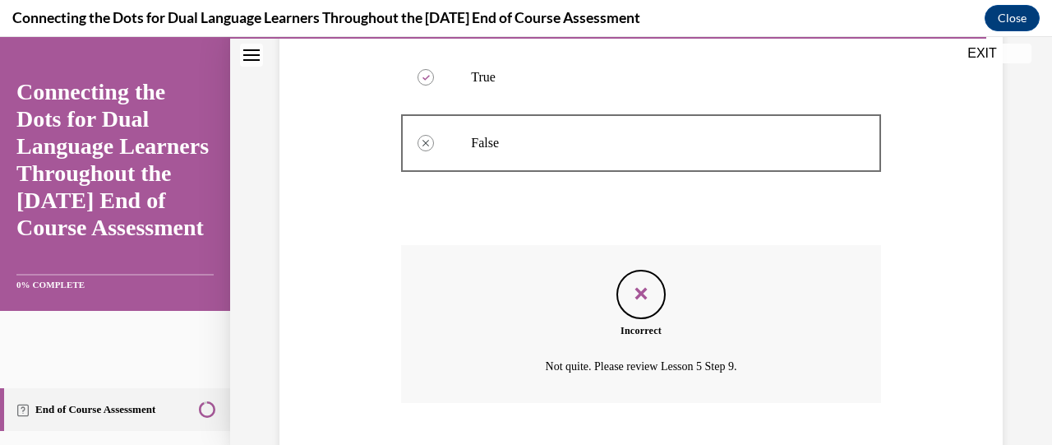
scroll to position [450, 0]
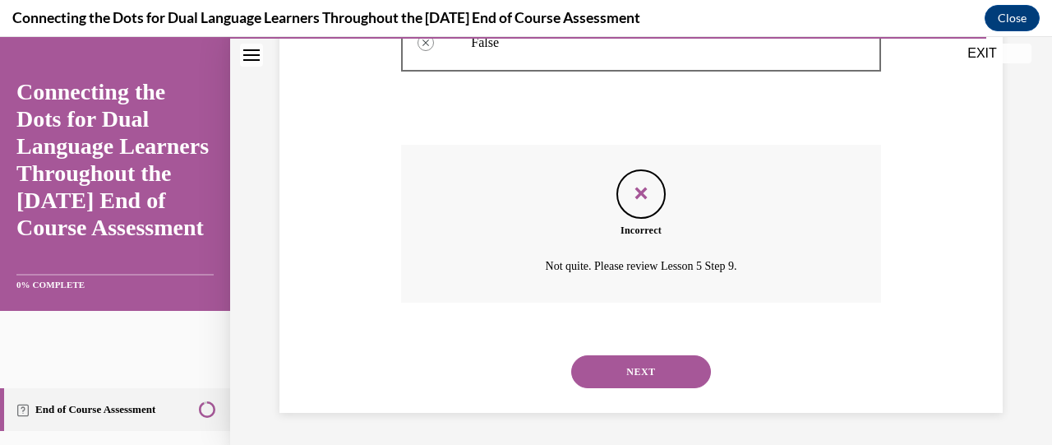
click at [621, 376] on button "NEXT" at bounding box center [641, 371] width 140 height 33
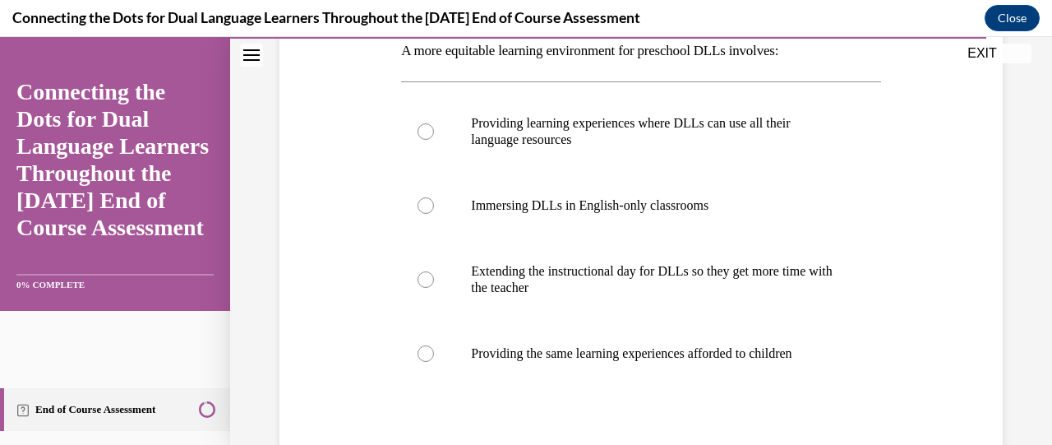
scroll to position [275, 0]
click at [419, 131] on div at bounding box center [426, 132] width 16 height 16
click at [419, 131] on input "Providing learning experiences where DLLs can use all their language resources" at bounding box center [426, 132] width 16 height 16
radio input "true"
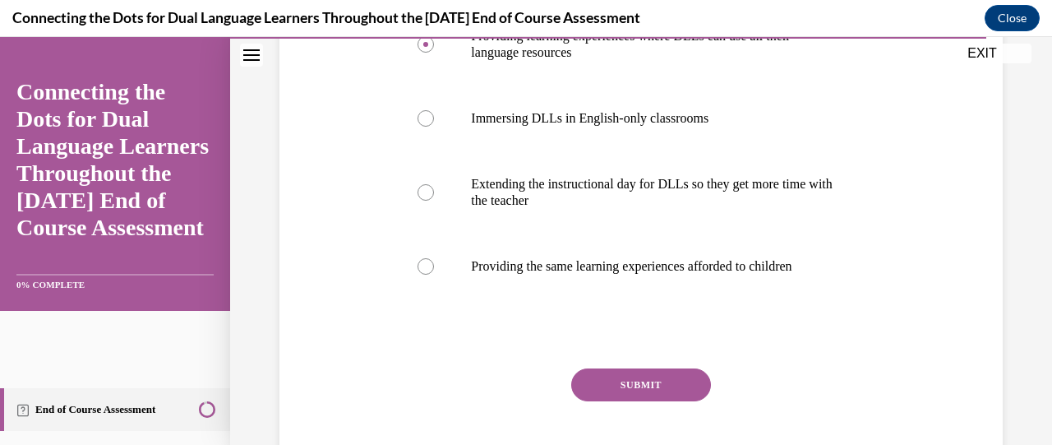
scroll to position [365, 0]
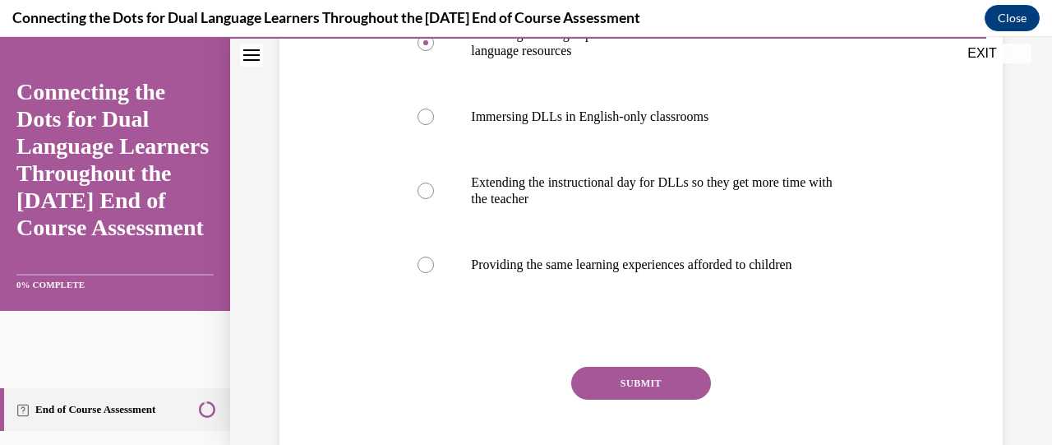
click at [602, 369] on button "SUBMIT" at bounding box center [641, 383] width 140 height 33
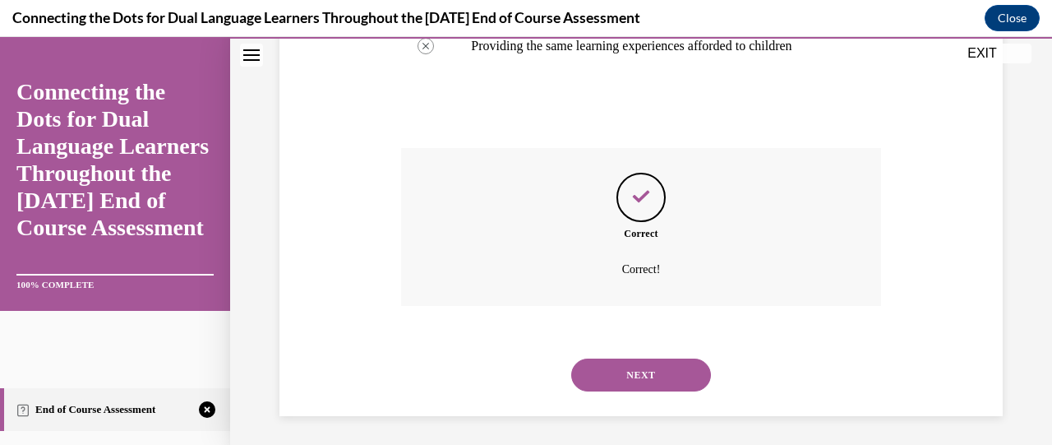
scroll to position [587, 0]
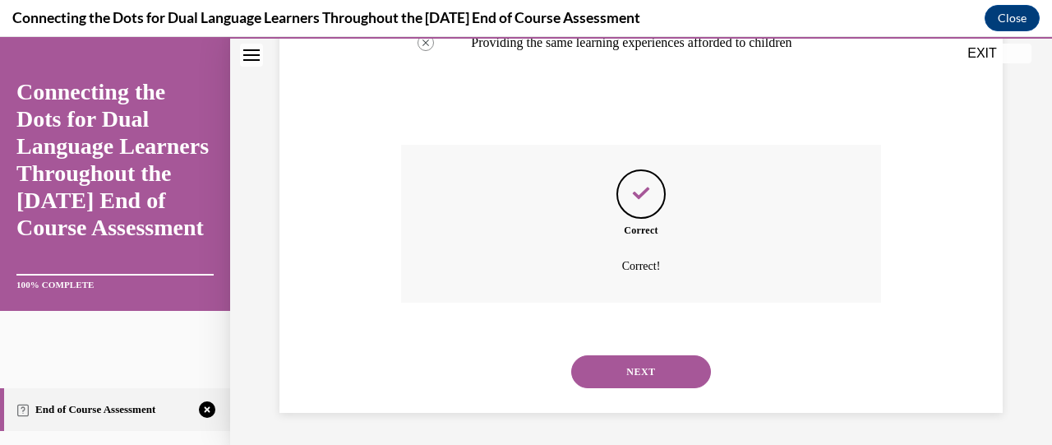
click at [602, 369] on button "NEXT" at bounding box center [641, 371] width 140 height 33
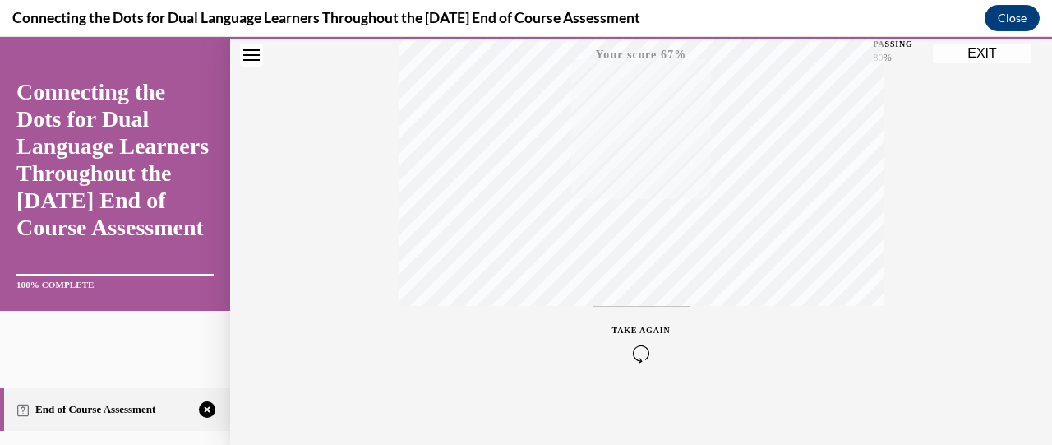
scroll to position [434, 0]
click at [634, 338] on icon "button" at bounding box center [641, 345] width 58 height 18
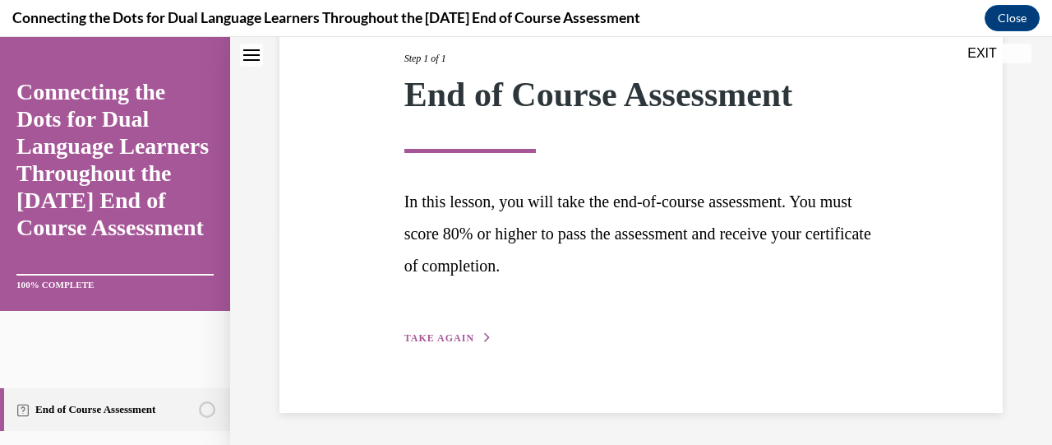
click at [457, 335] on span "TAKE AGAIN" at bounding box center [439, 338] width 70 height 12
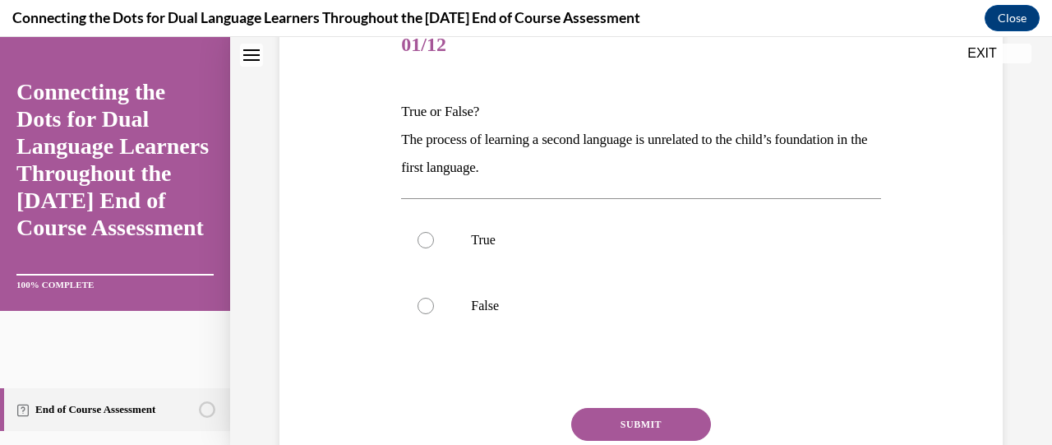
scroll to position [182, 0]
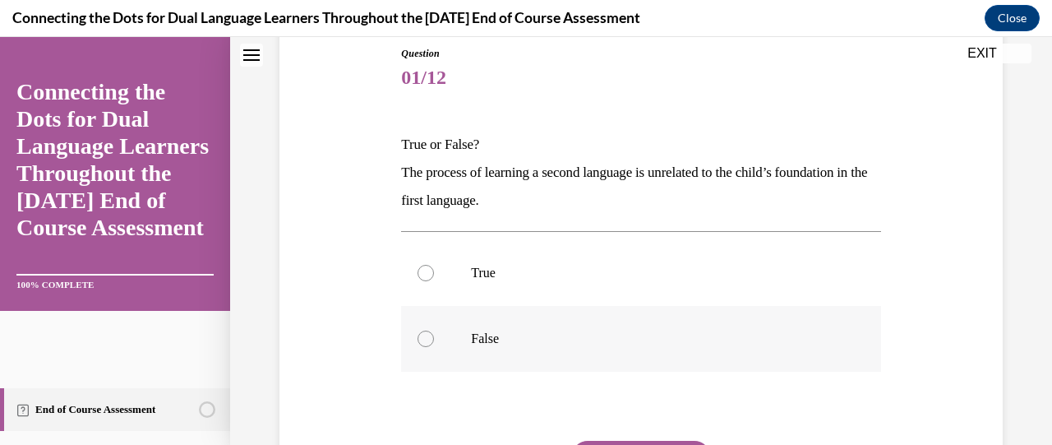
click at [423, 339] on div at bounding box center [426, 338] width 16 height 16
click at [423, 339] on input "False" at bounding box center [426, 338] width 16 height 16
radio input "true"
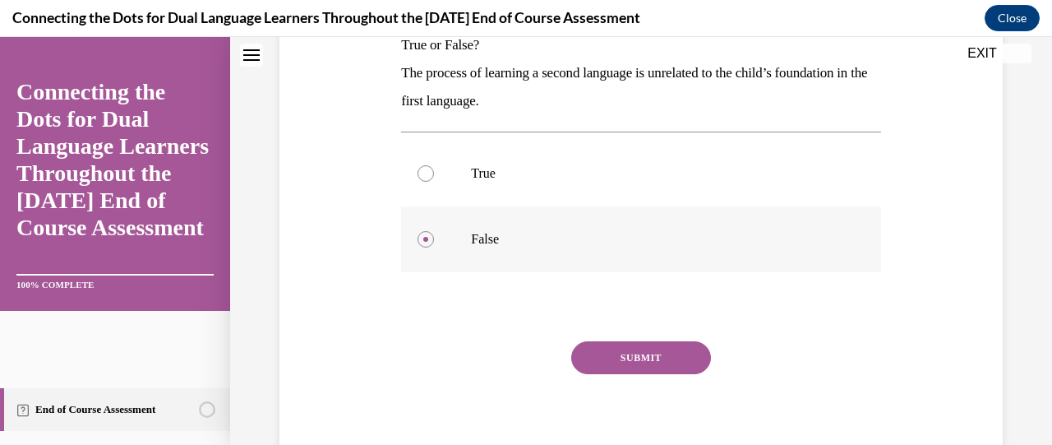
scroll to position [284, 0]
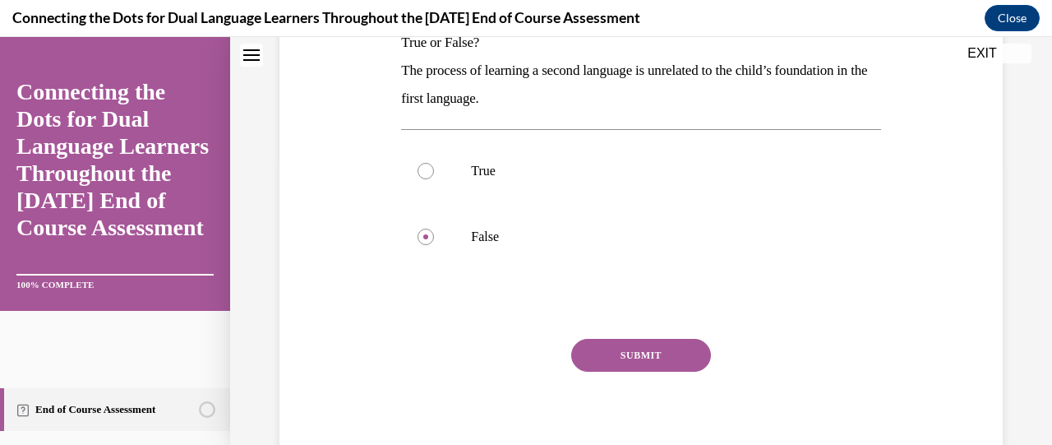
click at [618, 341] on button "SUBMIT" at bounding box center [641, 355] width 140 height 33
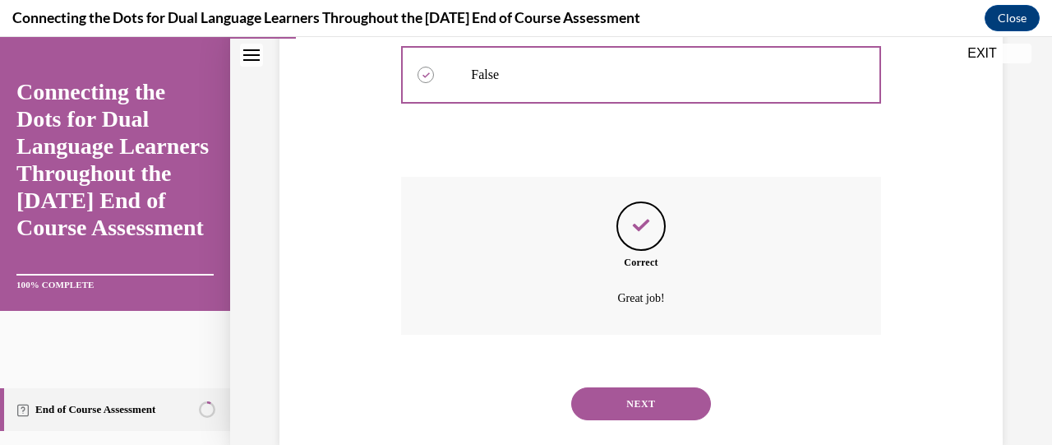
scroll to position [478, 0]
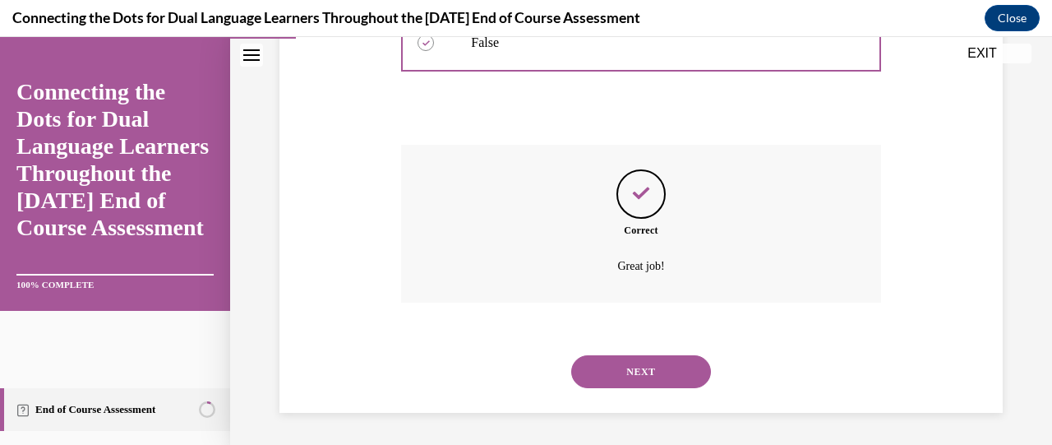
click at [628, 366] on button "NEXT" at bounding box center [641, 371] width 140 height 33
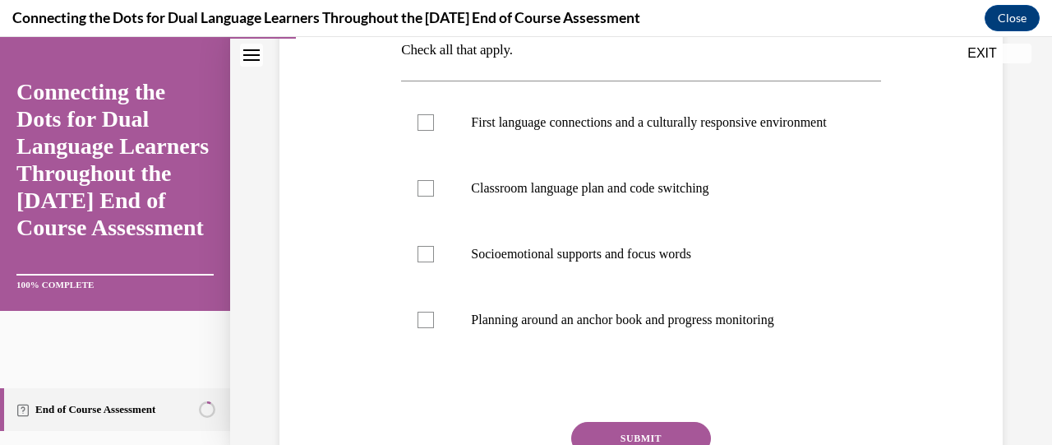
scroll to position [307, 0]
click at [426, 127] on div at bounding box center [426, 121] width 16 height 16
click at [426, 127] on input "First language connections and a culturally responsive environment" at bounding box center [426, 121] width 16 height 16
checkbox input "true"
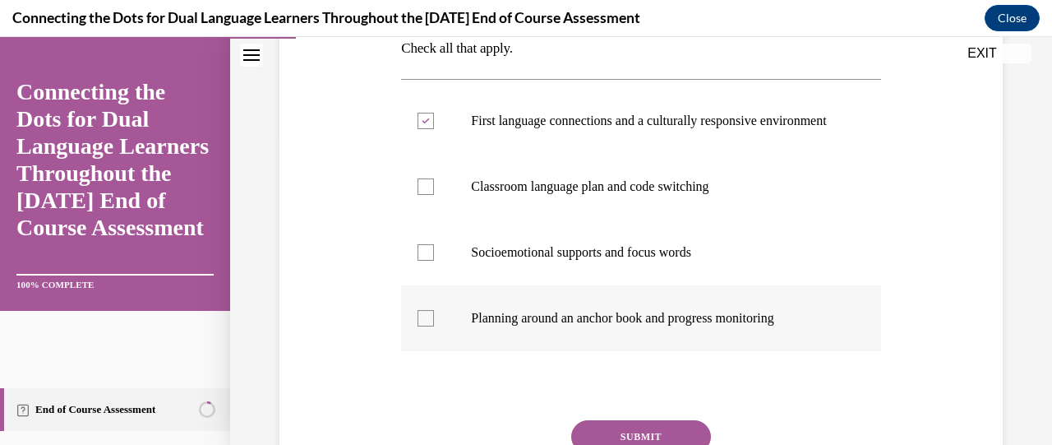
click at [424, 326] on div at bounding box center [426, 318] width 16 height 16
click at [424, 326] on input "Planning around an anchor book and progress monitoring" at bounding box center [426, 318] width 16 height 16
checkbox input "true"
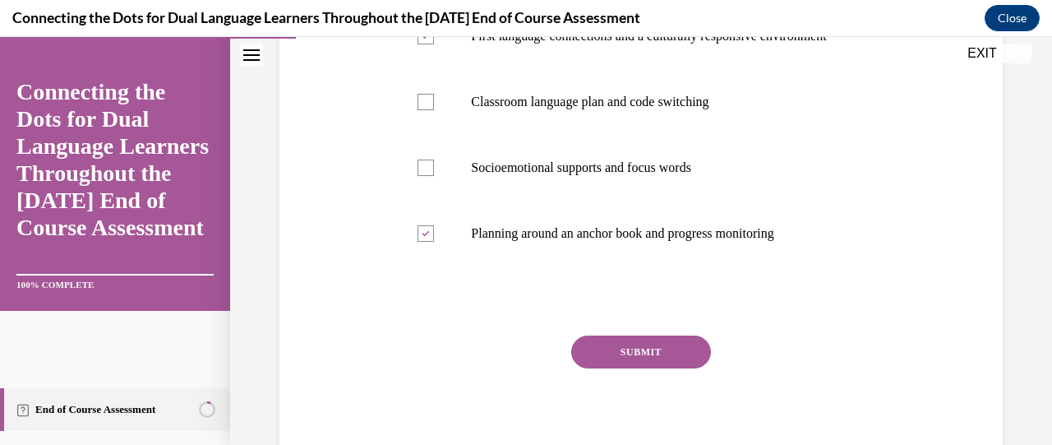
scroll to position [395, 0]
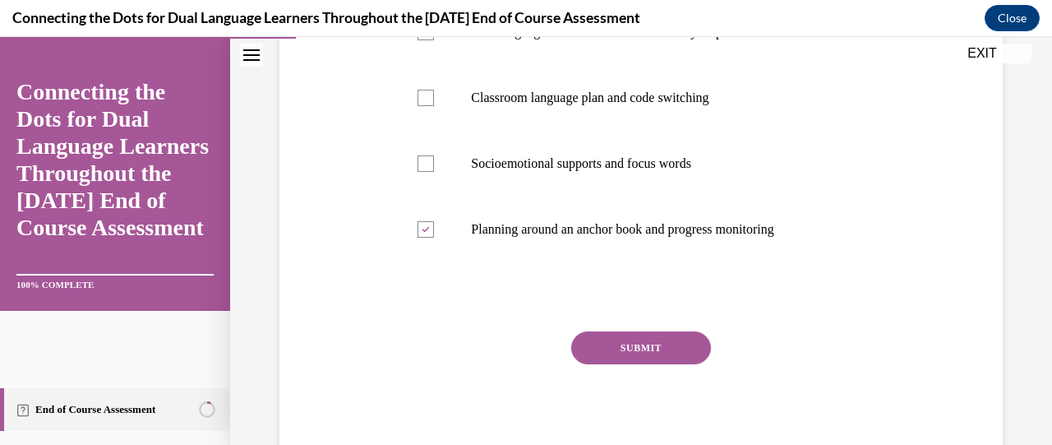
click at [636, 364] on button "SUBMIT" at bounding box center [641, 347] width 140 height 33
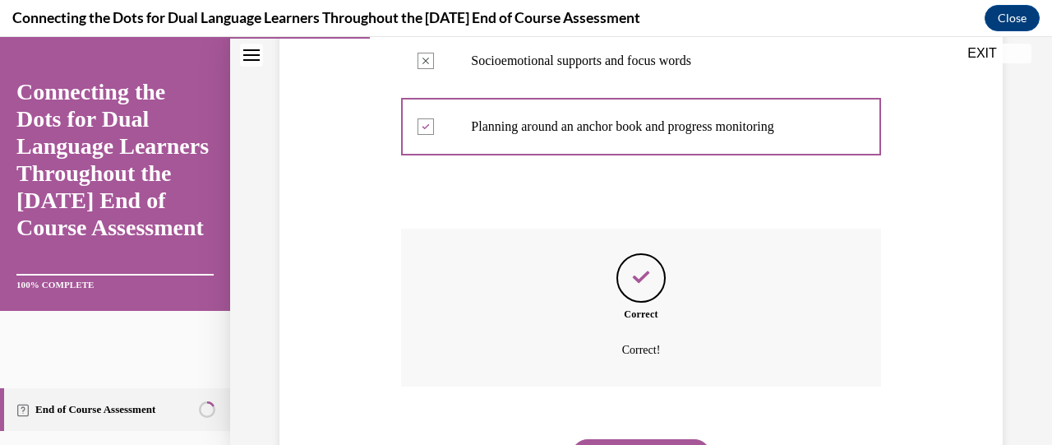
scroll to position [598, 0]
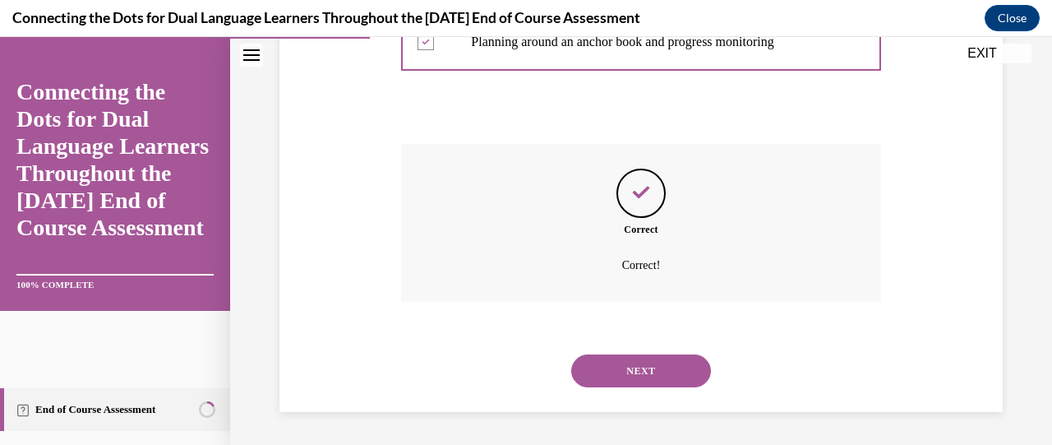
click at [636, 367] on button "NEXT" at bounding box center [641, 370] width 140 height 33
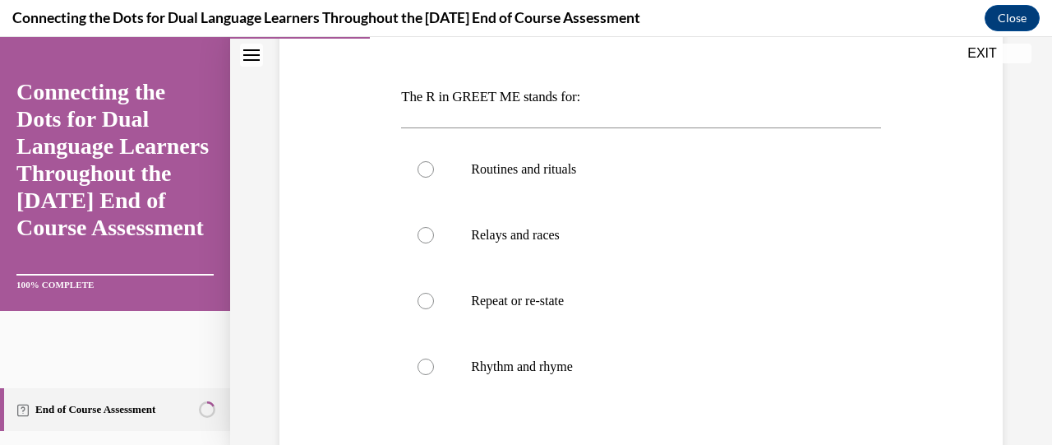
scroll to position [243, 0]
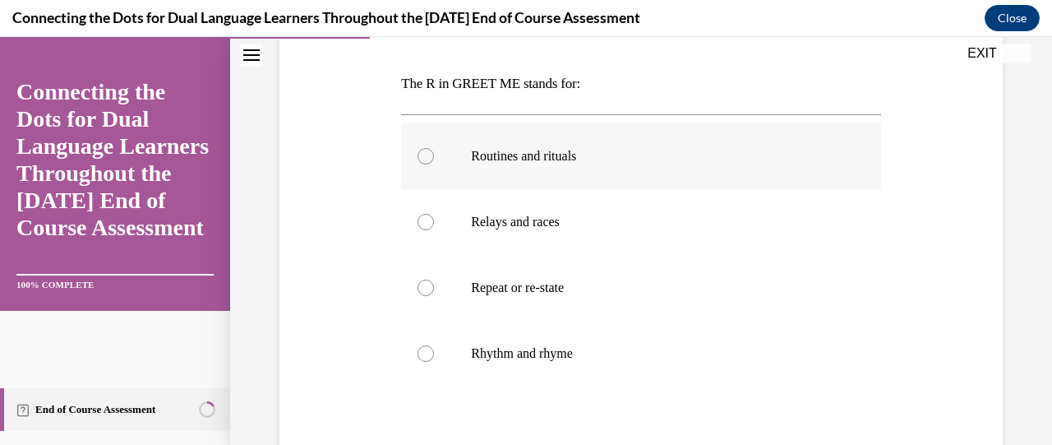
click at [425, 160] on div at bounding box center [426, 156] width 16 height 16
click at [425, 160] on input "Routines and rituals" at bounding box center [426, 156] width 16 height 16
radio input "true"
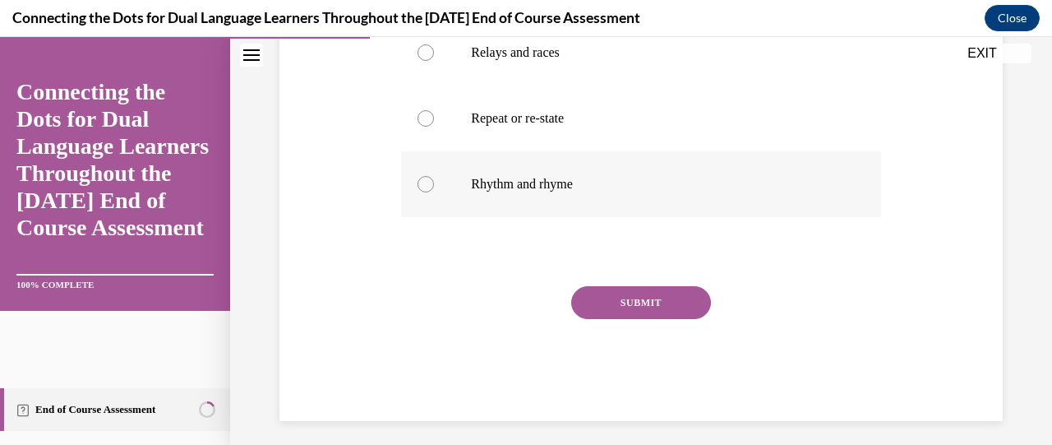
scroll to position [421, 0]
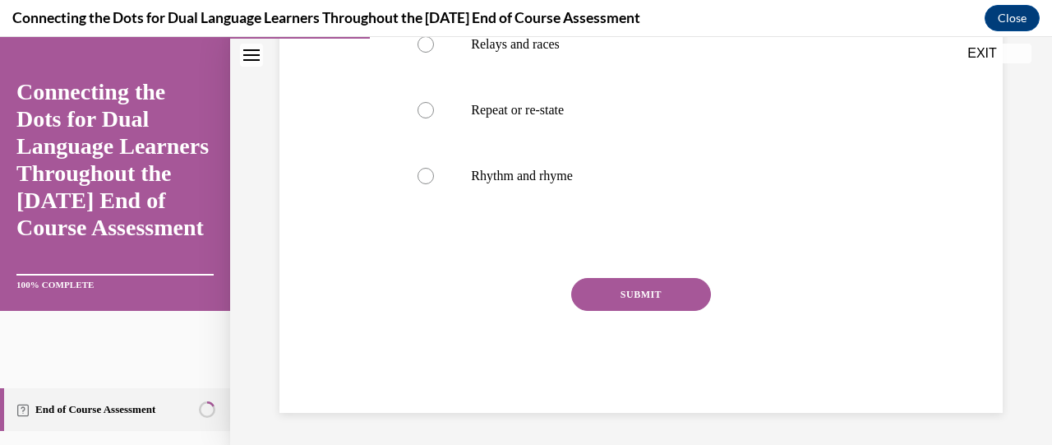
click at [639, 300] on button "SUBMIT" at bounding box center [641, 294] width 140 height 33
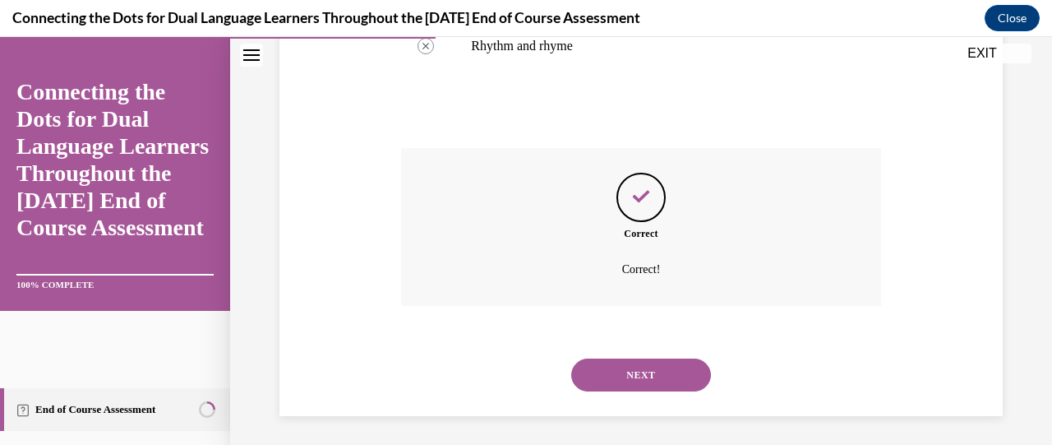
scroll to position [554, 0]
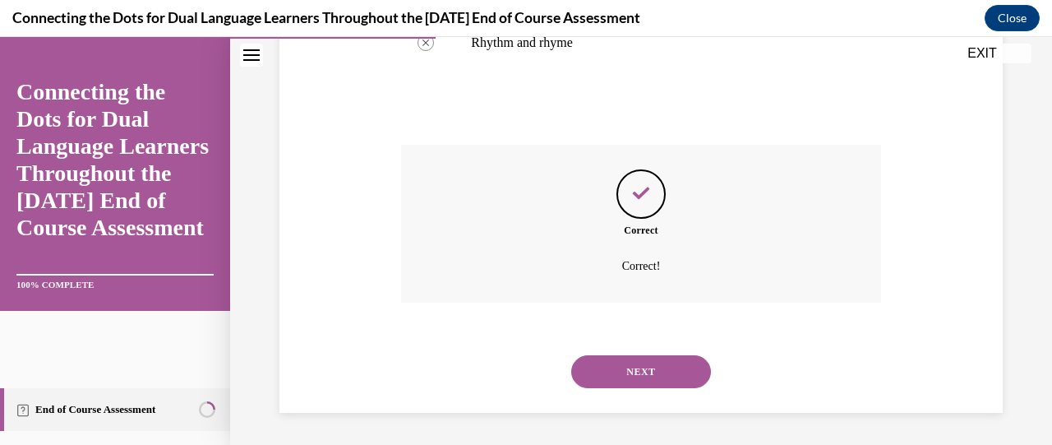
click at [643, 370] on button "NEXT" at bounding box center [641, 371] width 140 height 33
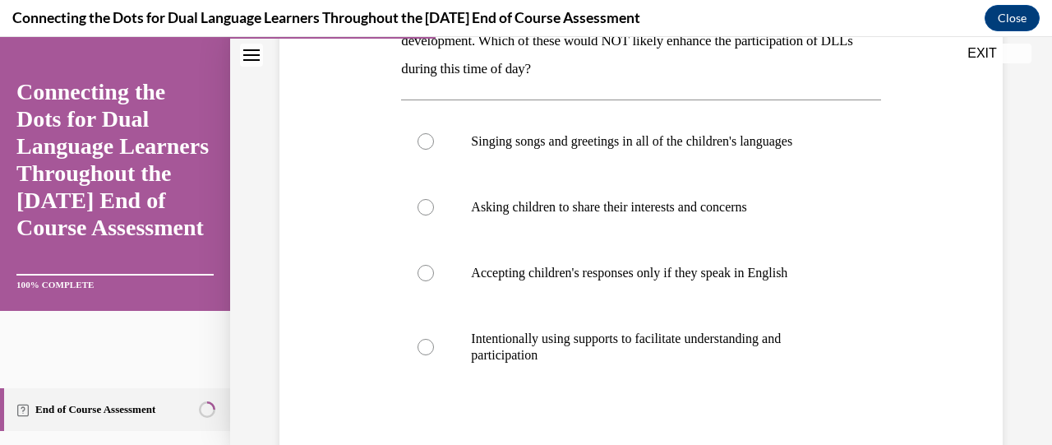
scroll to position [316, 0]
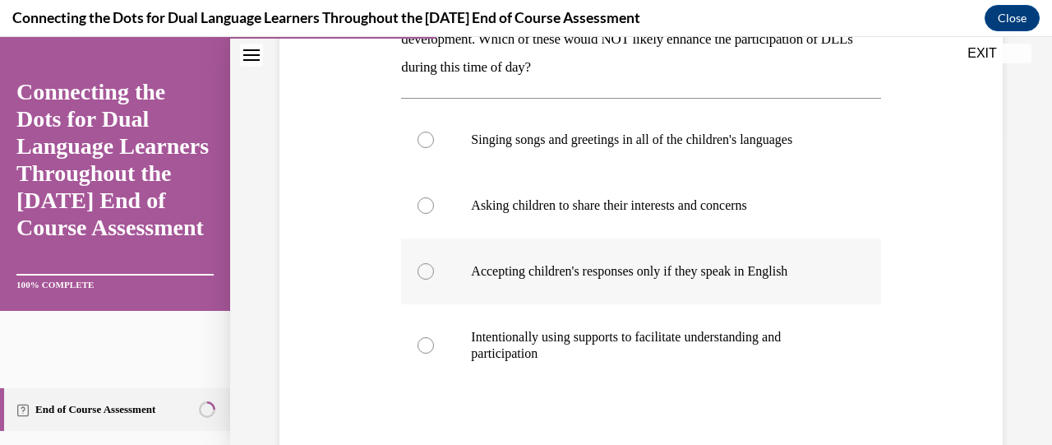
click at [422, 270] on div at bounding box center [426, 271] width 16 height 16
click at [422, 270] on input "Accepting children's responses only if they speak in English" at bounding box center [426, 271] width 16 height 16
radio input "true"
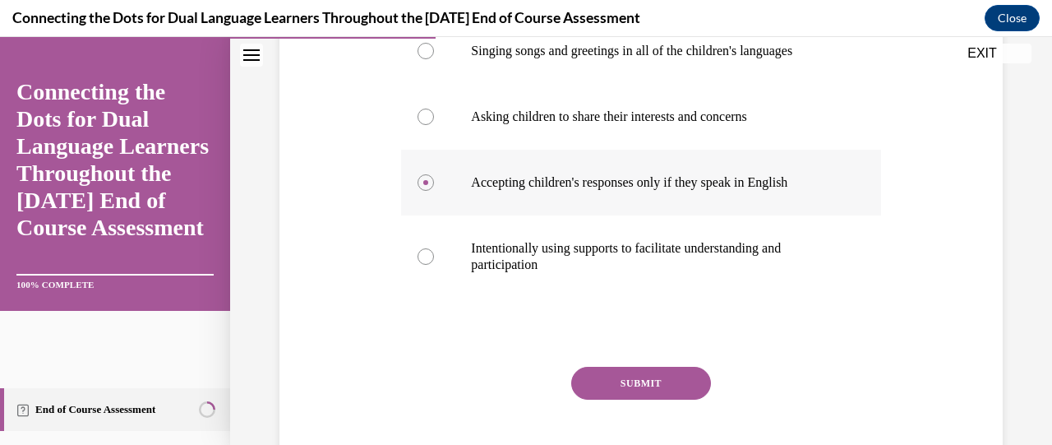
scroll to position [406, 0]
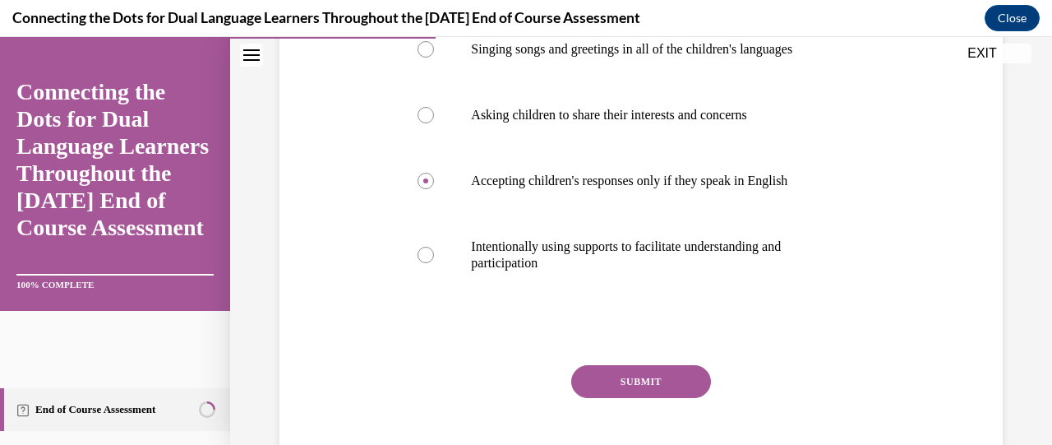
click at [593, 374] on button "SUBMIT" at bounding box center [641, 381] width 140 height 33
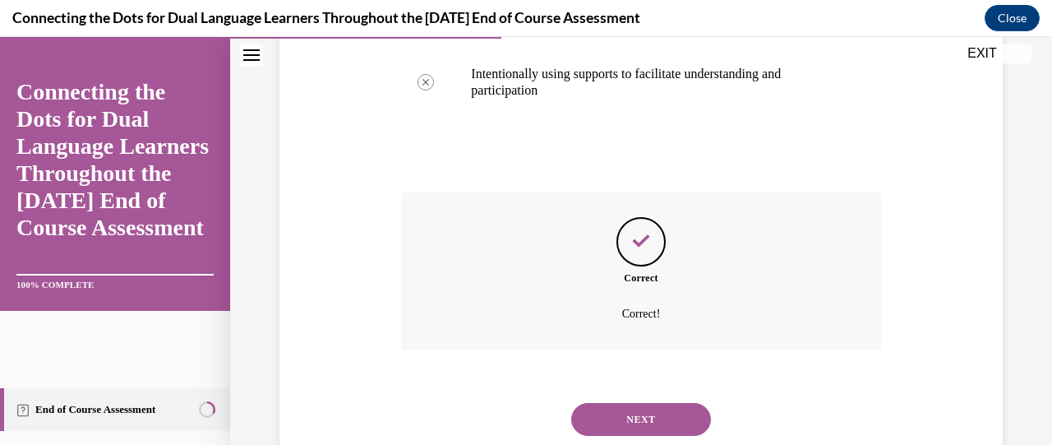
scroll to position [626, 0]
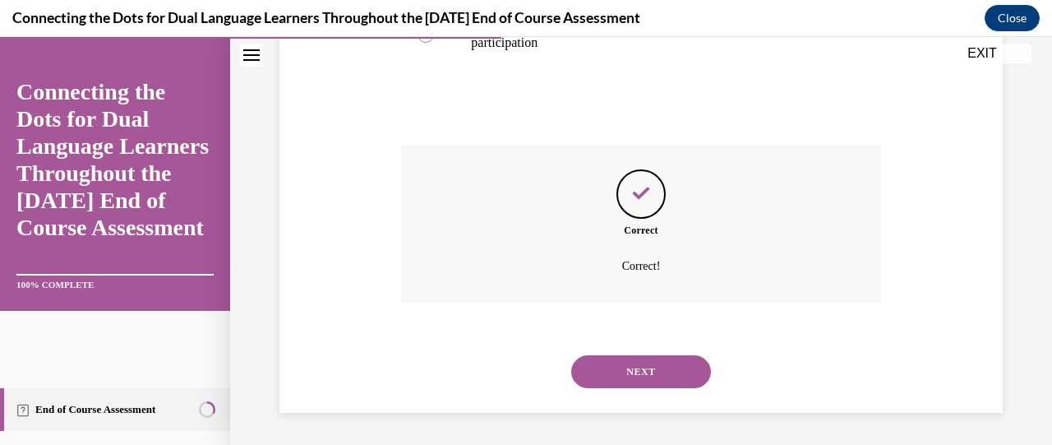
click at [593, 374] on button "NEXT" at bounding box center [641, 371] width 140 height 33
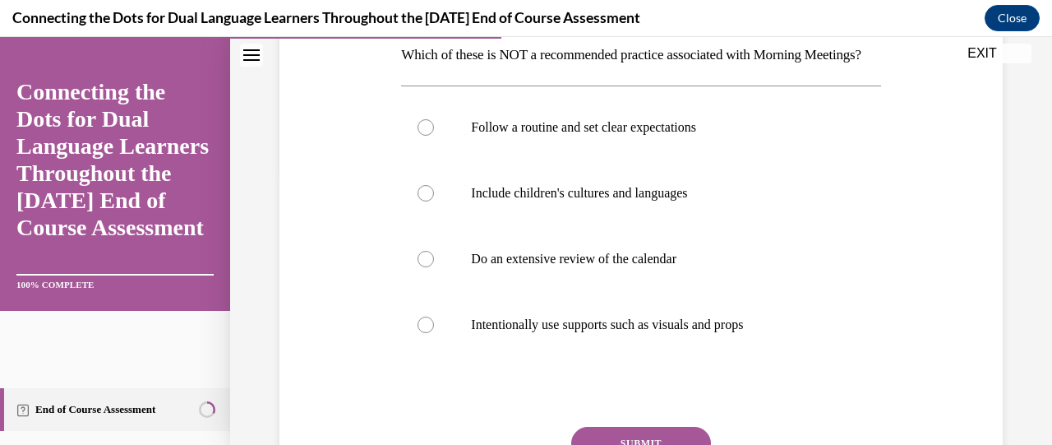
scroll to position [273, 0]
click at [424, 266] on div at bounding box center [426, 258] width 16 height 16
click at [424, 266] on input "Do an extensive review of the calendar" at bounding box center [426, 258] width 16 height 16
radio input "true"
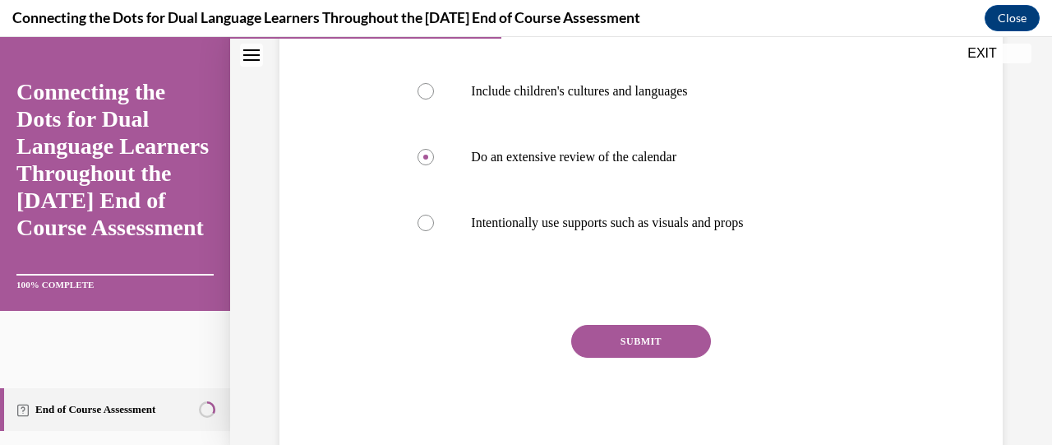
scroll to position [375, 0]
click at [608, 357] on button "SUBMIT" at bounding box center [641, 340] width 140 height 33
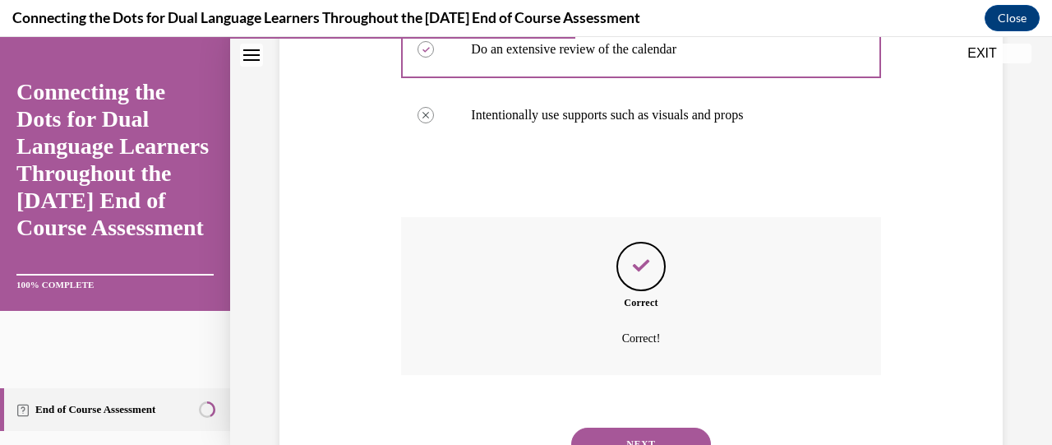
scroll to position [582, 0]
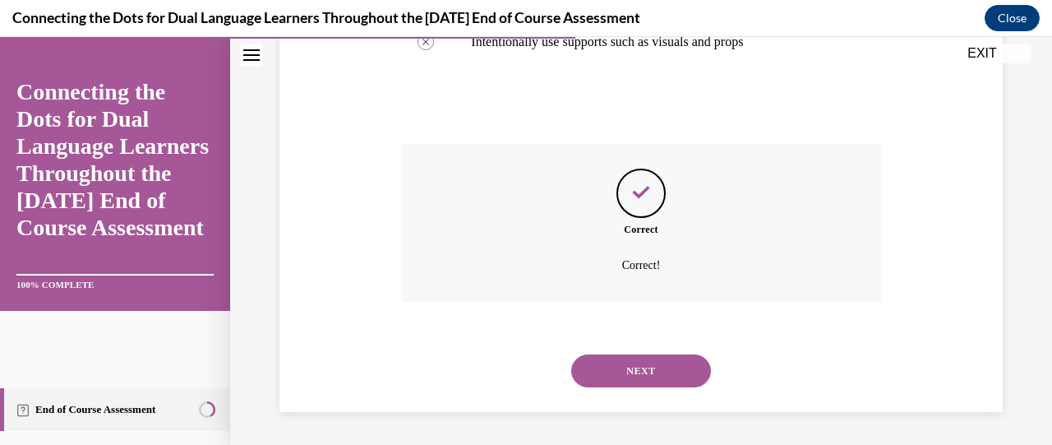
click at [608, 371] on button "NEXT" at bounding box center [641, 370] width 140 height 33
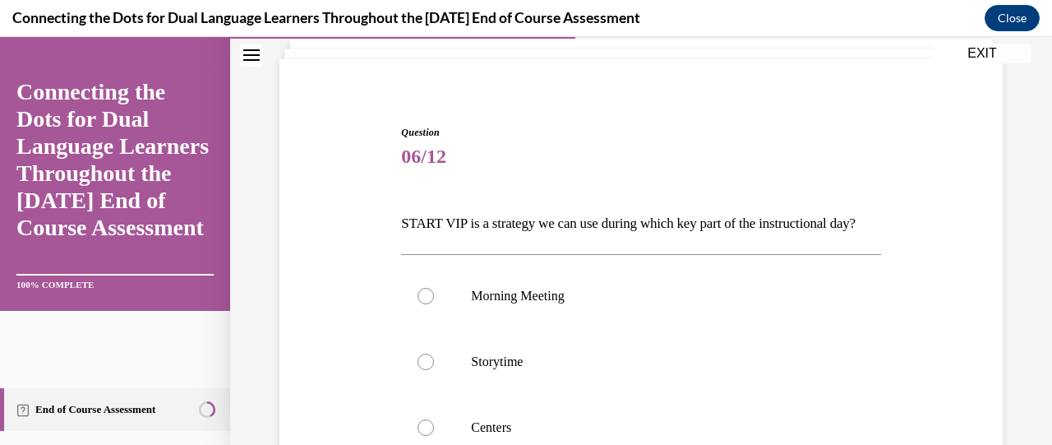
scroll to position [144, 0]
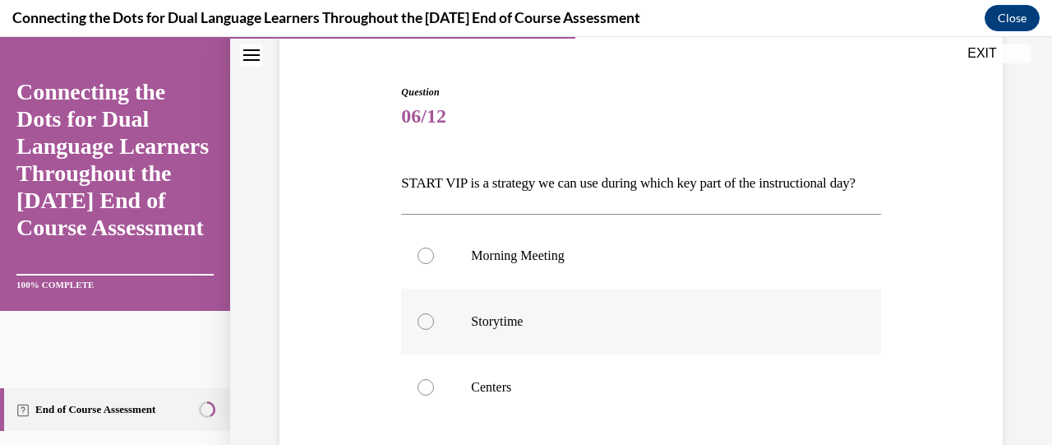
click at [418, 330] on div at bounding box center [426, 321] width 16 height 16
click at [418, 330] on input "Storytime" at bounding box center [426, 321] width 16 height 16
radio input "true"
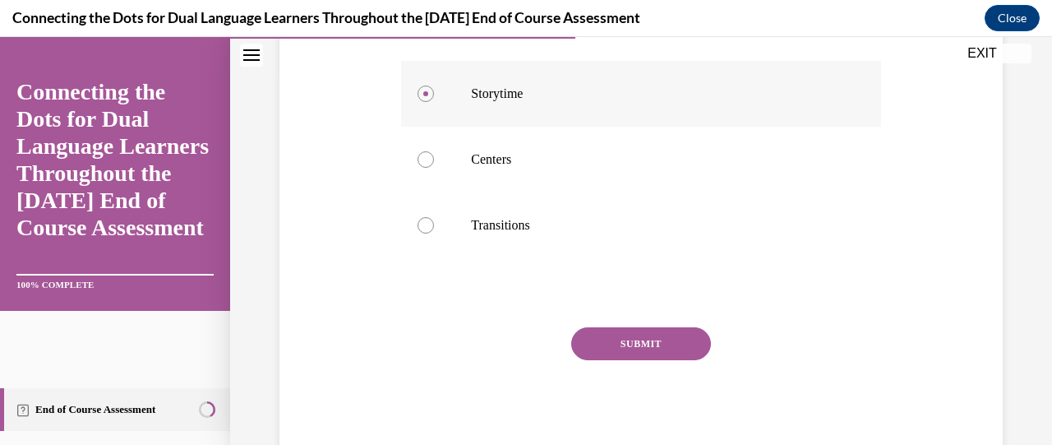
scroll to position [376, 0]
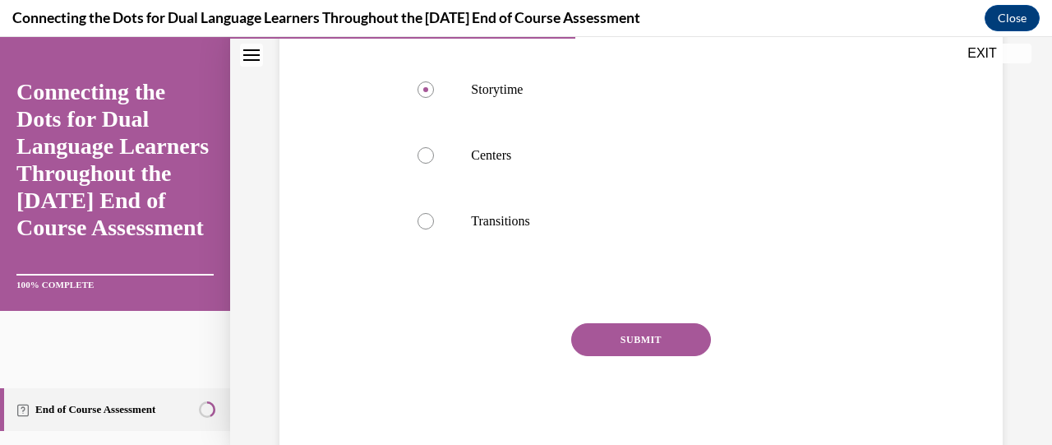
click at [602, 356] on button "SUBMIT" at bounding box center [641, 339] width 140 height 33
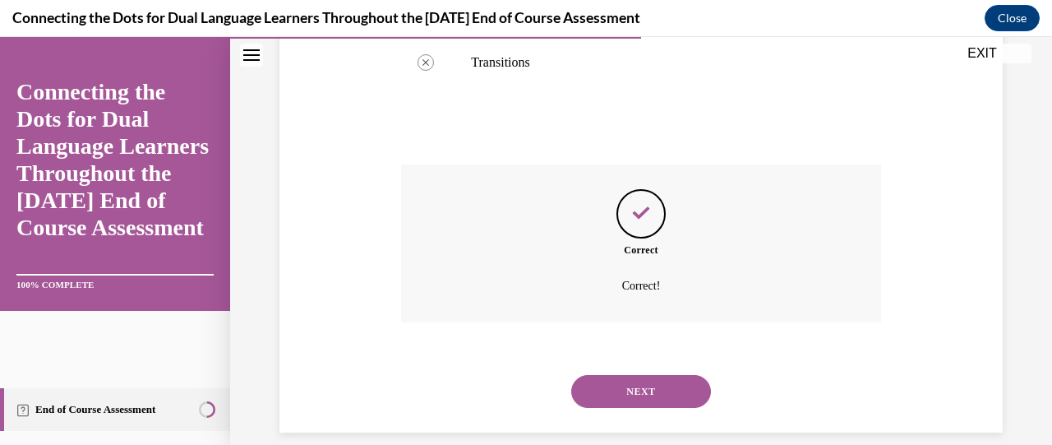
scroll to position [582, 0]
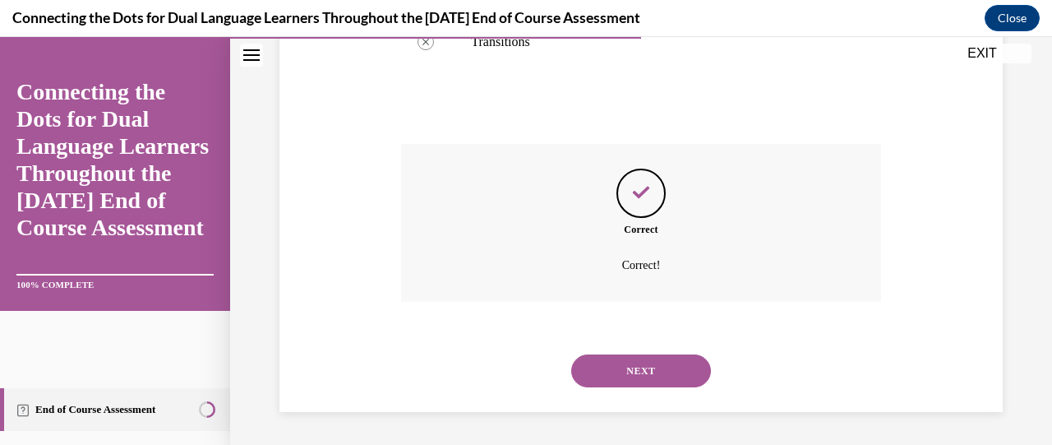
click at [602, 372] on button "NEXT" at bounding box center [641, 370] width 140 height 33
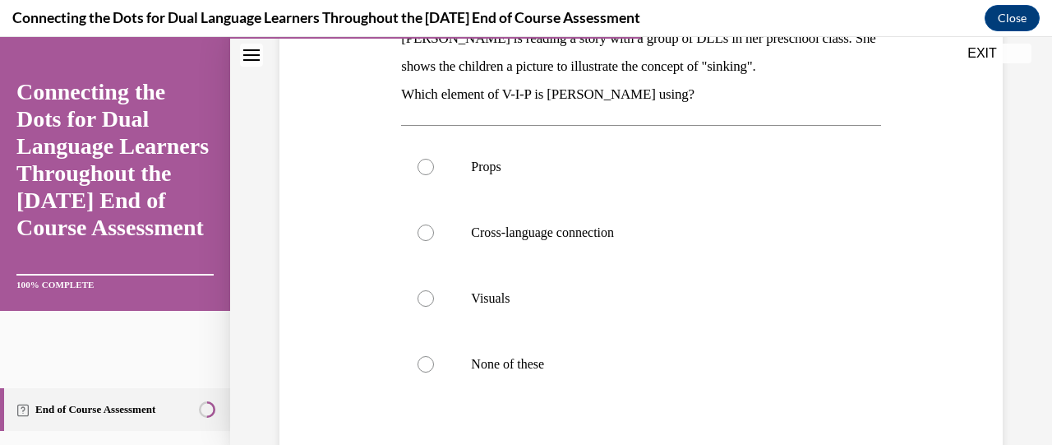
scroll to position [285, 0]
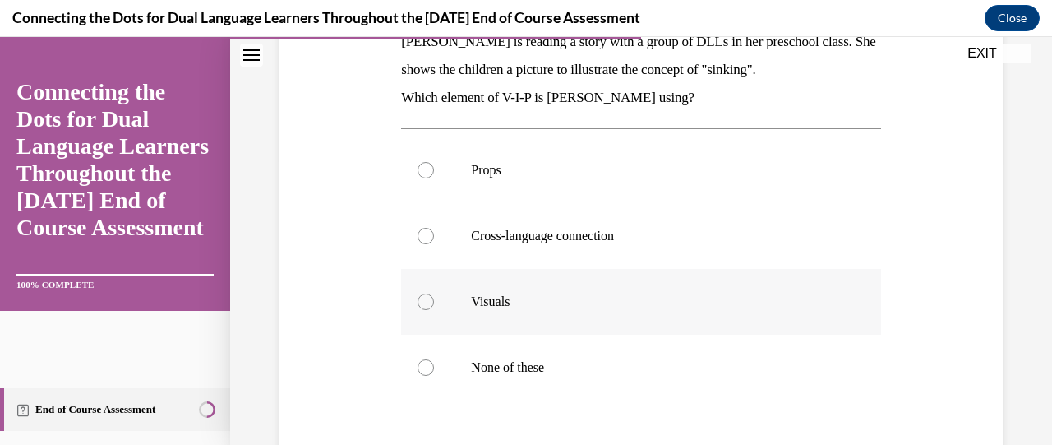
click at [424, 302] on div at bounding box center [426, 301] width 16 height 16
click at [424, 302] on input "Visuals" at bounding box center [426, 301] width 16 height 16
radio input "true"
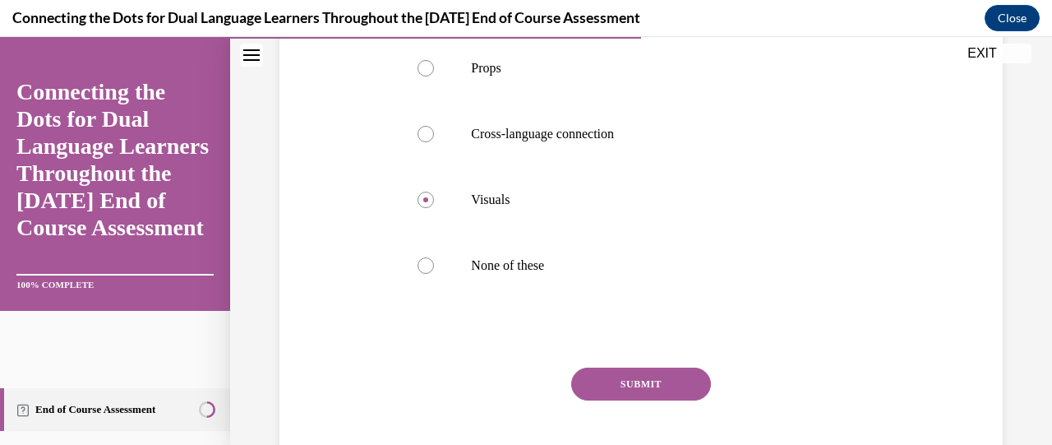
click at [638, 392] on button "SUBMIT" at bounding box center [641, 383] width 140 height 33
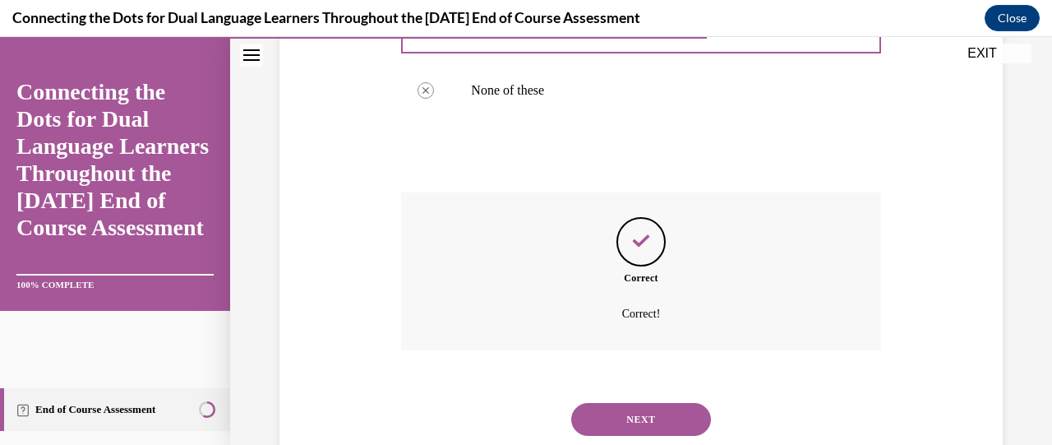
scroll to position [610, 0]
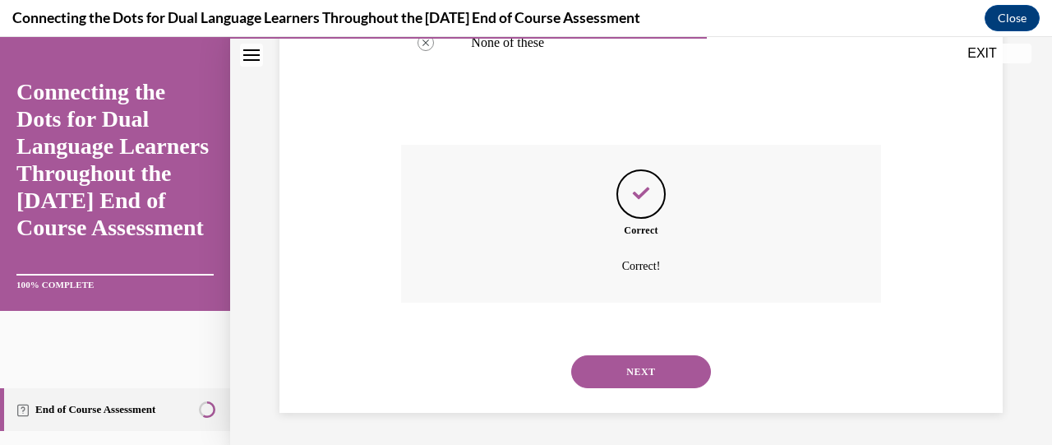
click at [639, 374] on button "NEXT" at bounding box center [641, 371] width 140 height 33
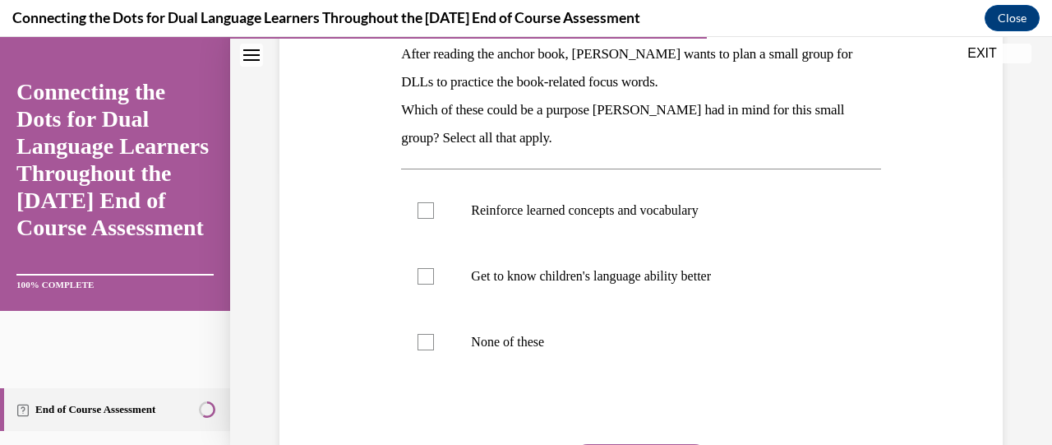
scroll to position [276, 0]
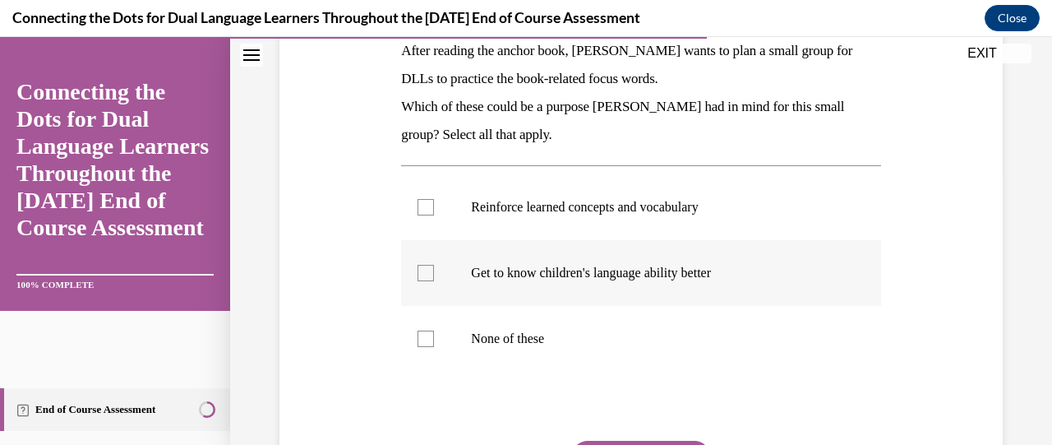
click at [427, 276] on div at bounding box center [426, 273] width 16 height 16
click at [427, 276] on input "Get to know children's language ability better" at bounding box center [426, 273] width 16 height 16
checkbox input "true"
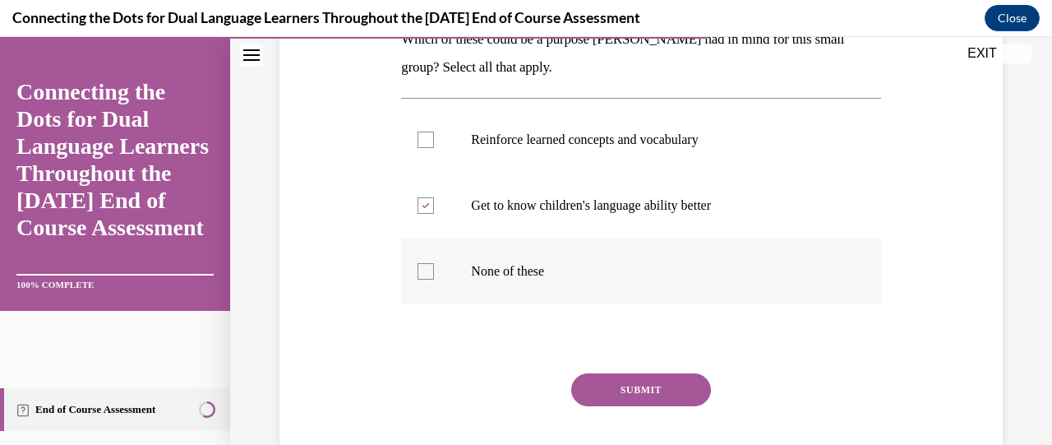
scroll to position [355, 0]
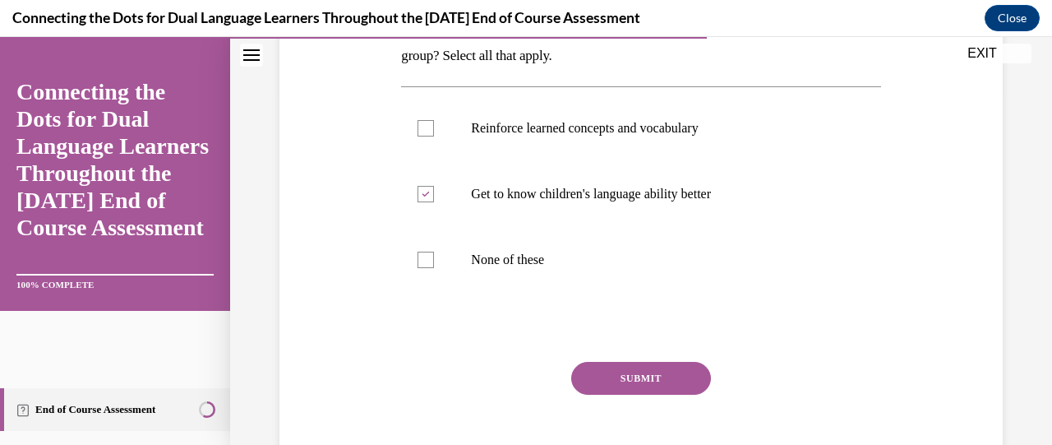
click at [618, 381] on button "SUBMIT" at bounding box center [641, 378] width 140 height 33
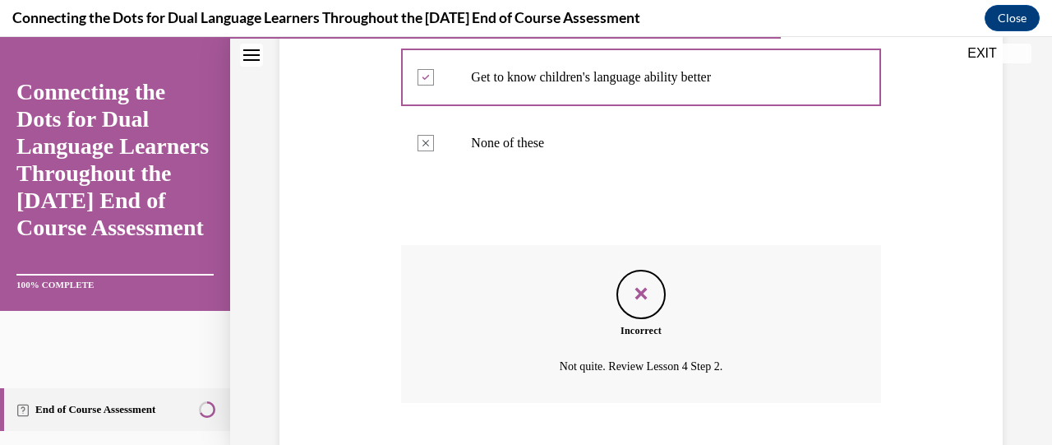
scroll to position [572, 0]
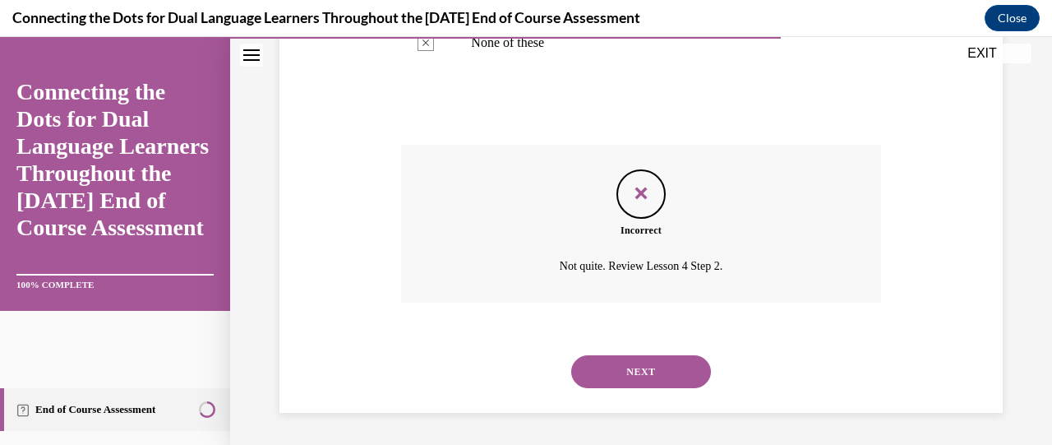
click at [618, 381] on button "NEXT" at bounding box center [641, 371] width 140 height 33
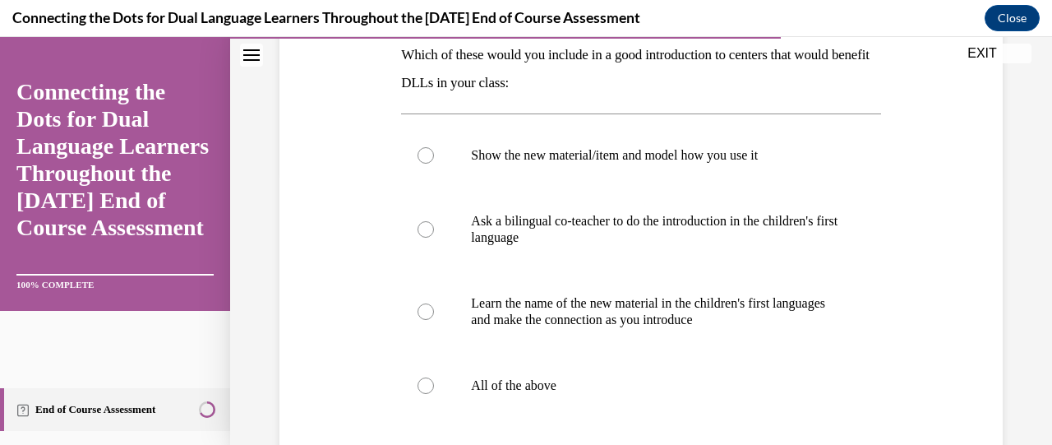
scroll to position [280, 0]
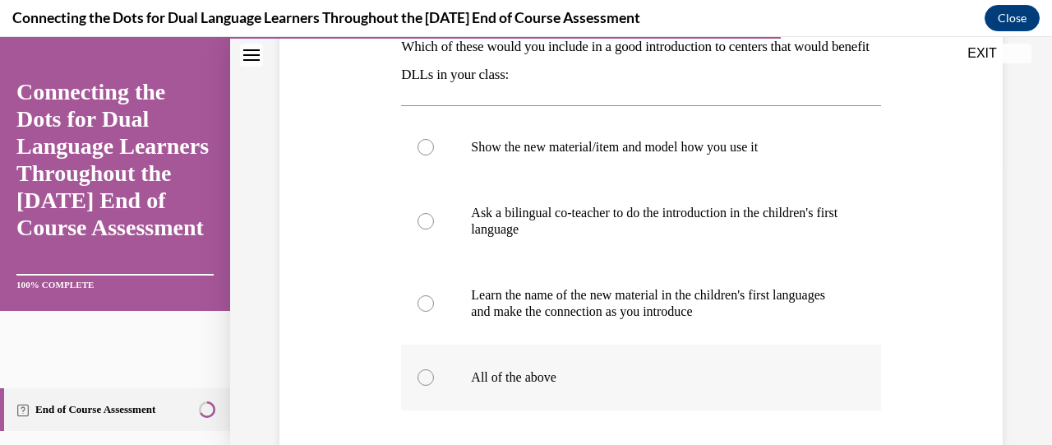
click at [421, 376] on div at bounding box center [426, 377] width 16 height 16
click at [421, 376] on input "All of the above" at bounding box center [426, 377] width 16 height 16
radio input "true"
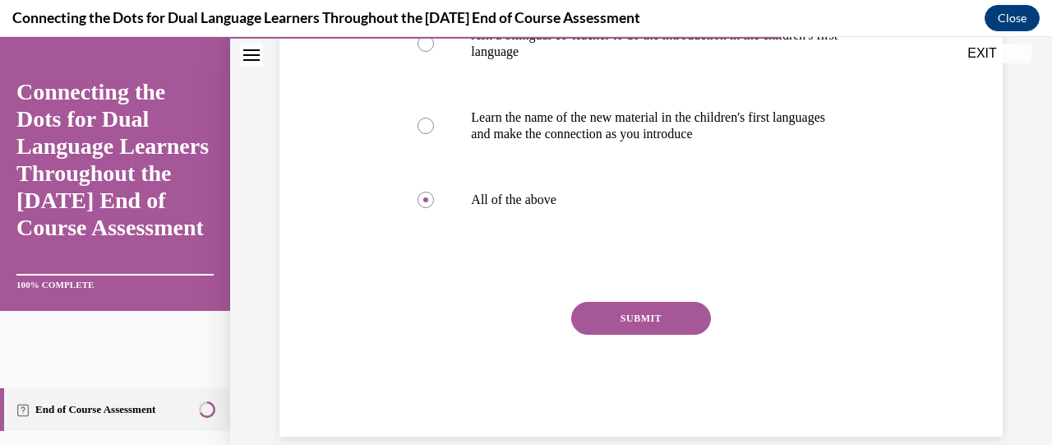
scroll to position [459, 0]
click at [631, 314] on button "SUBMIT" at bounding box center [641, 317] width 140 height 33
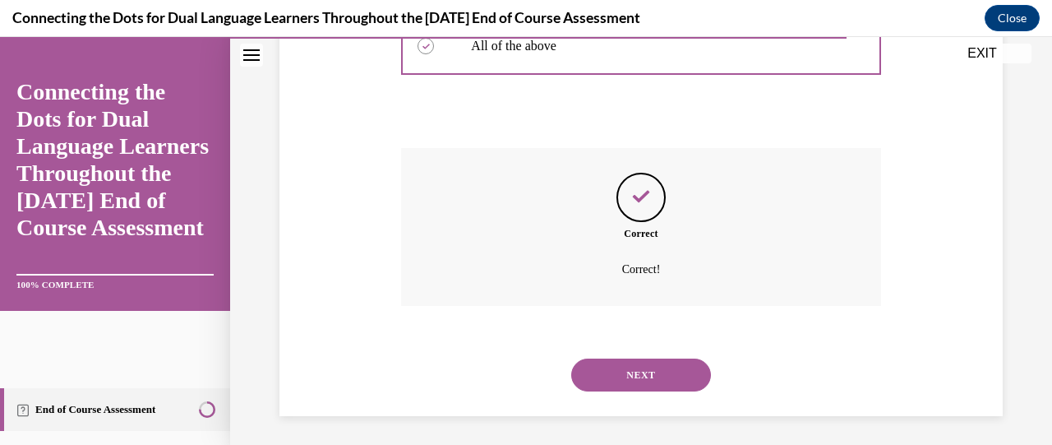
scroll to position [615, 0]
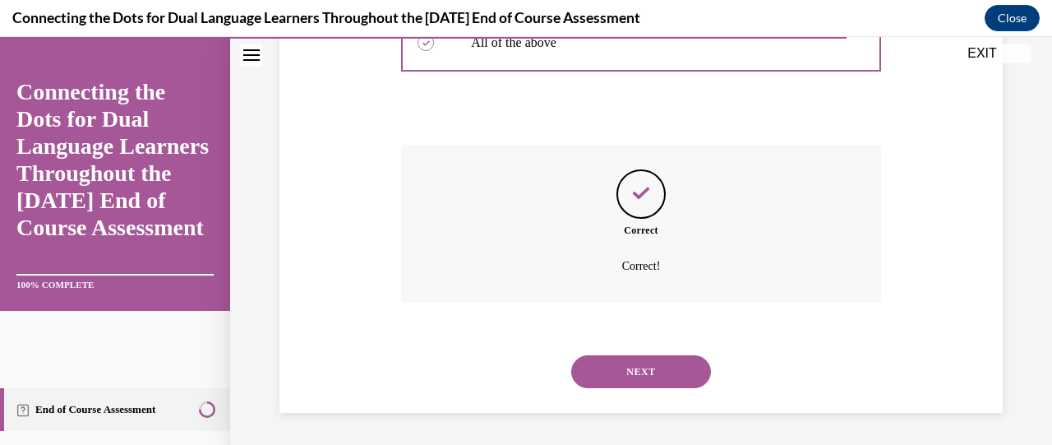
click at [636, 369] on button "NEXT" at bounding box center [641, 371] width 140 height 33
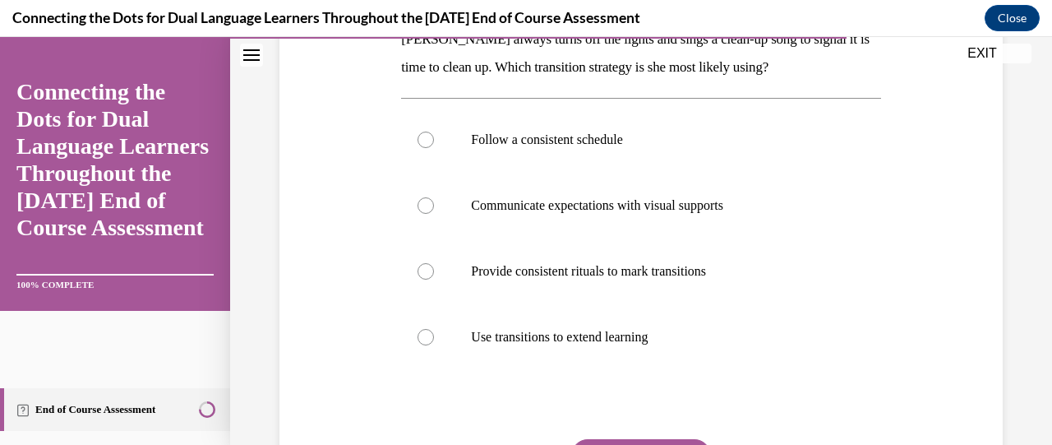
scroll to position [288, 0]
click at [424, 270] on div at bounding box center [426, 270] width 16 height 16
click at [424, 270] on input "Provide consistent rituals to mark transitions" at bounding box center [426, 270] width 16 height 16
radio input "true"
click at [764, 394] on div at bounding box center [640, 404] width 479 height 20
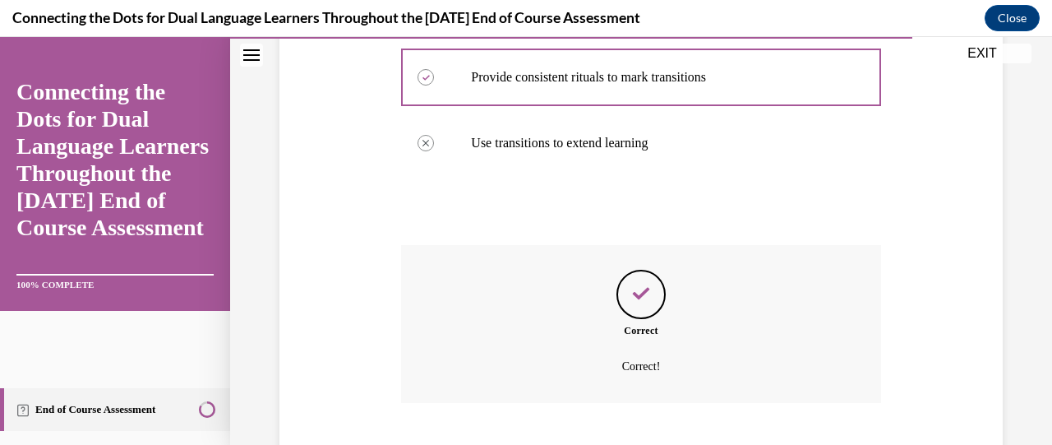
scroll to position [582, 0]
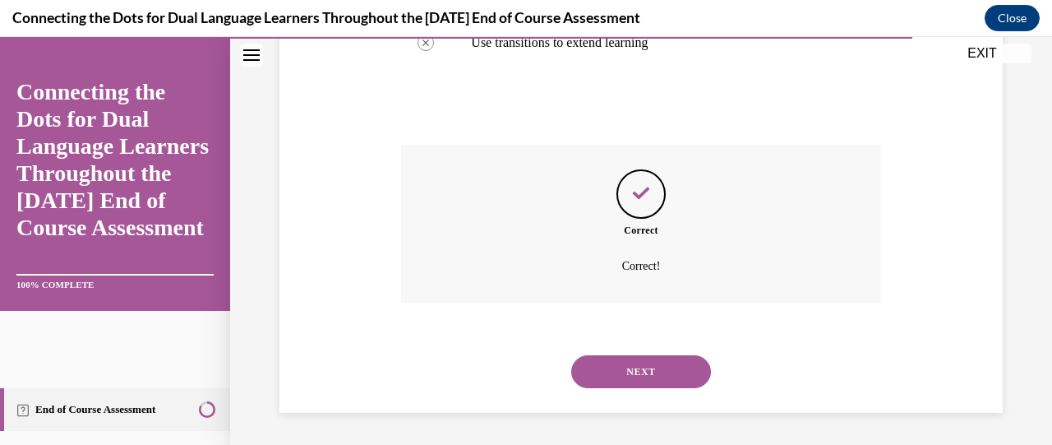
click at [665, 368] on button "NEXT" at bounding box center [641, 371] width 140 height 33
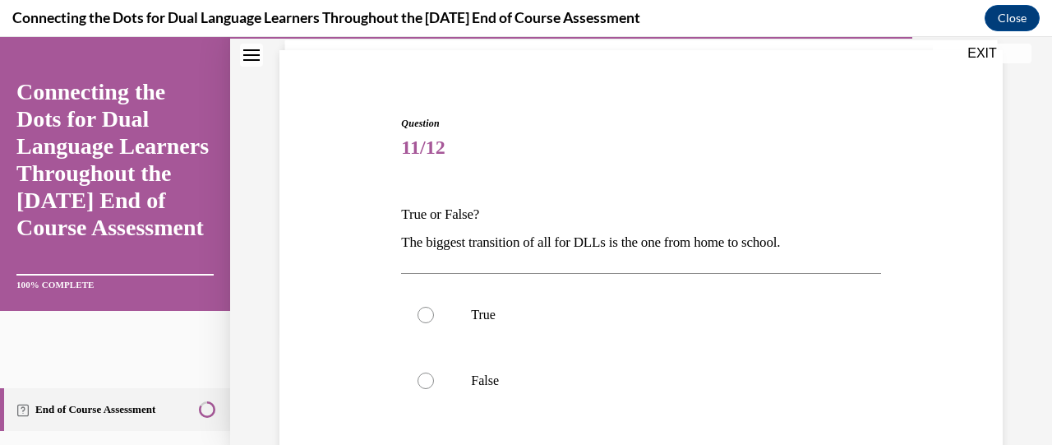
scroll to position [113, 0]
click at [427, 318] on div at bounding box center [426, 314] width 16 height 16
click at [427, 318] on input "True" at bounding box center [426, 314] width 16 height 16
radio input "true"
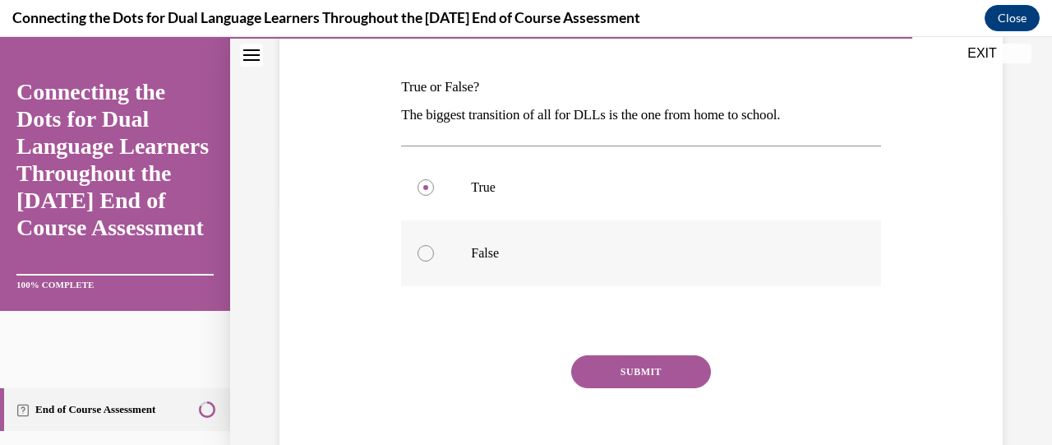
scroll to position [243, 0]
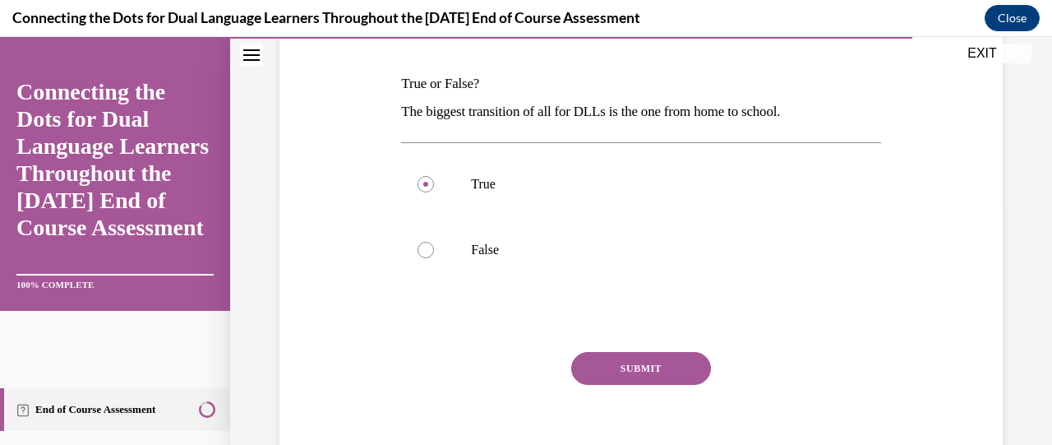
click at [621, 374] on button "SUBMIT" at bounding box center [641, 368] width 140 height 33
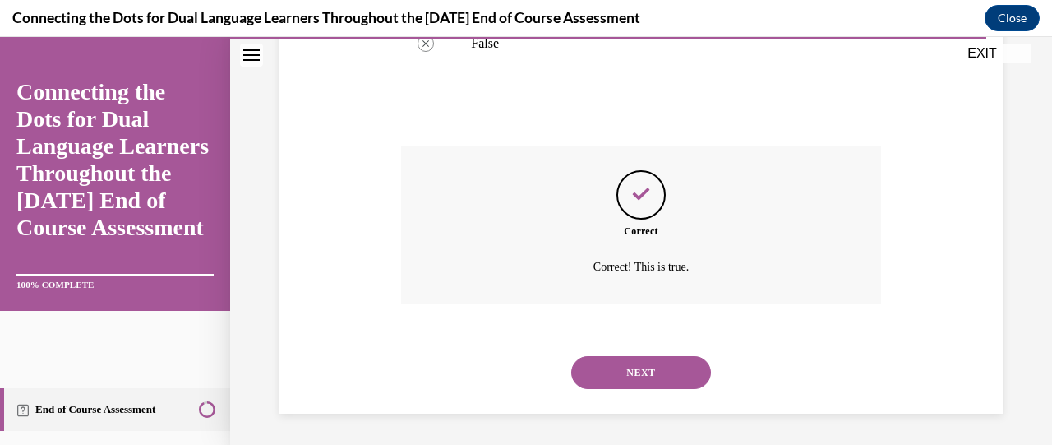
scroll to position [450, 0]
click at [621, 374] on button "NEXT" at bounding box center [641, 371] width 140 height 33
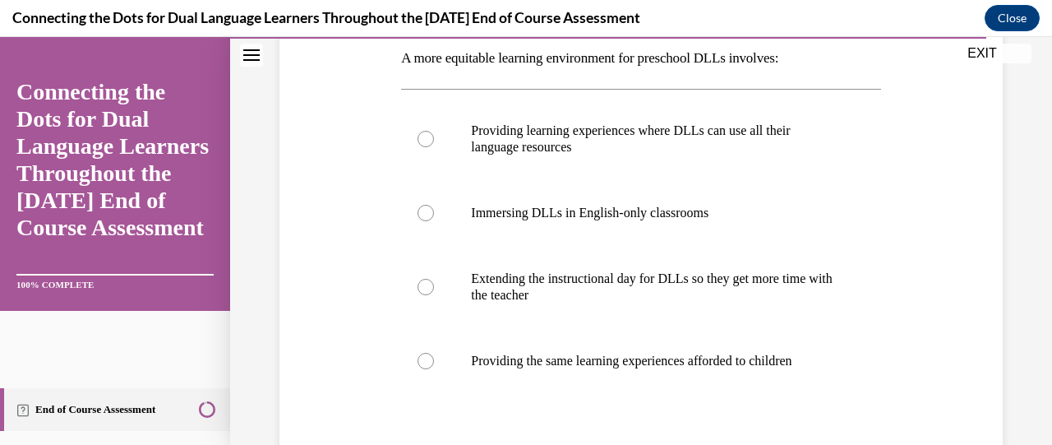
scroll to position [270, 0]
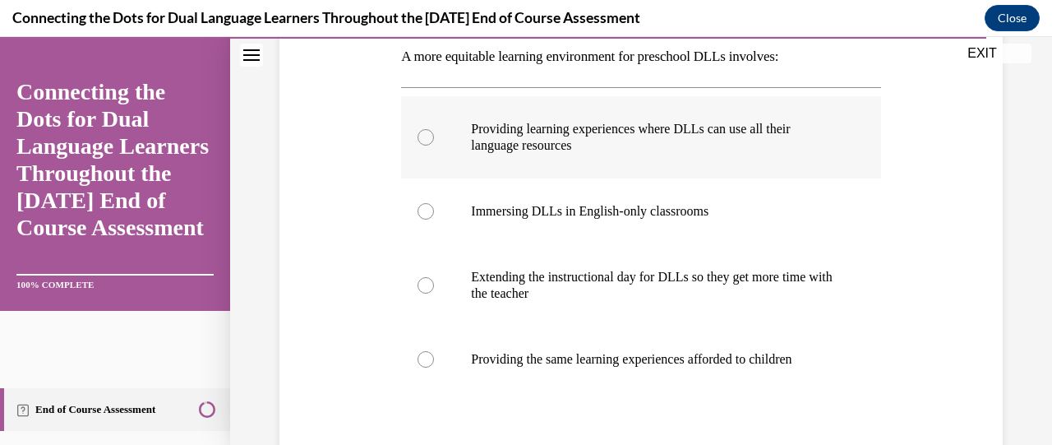
click at [422, 136] on div at bounding box center [426, 137] width 16 height 16
click at [422, 136] on input "Providing learning experiences where DLLs can use all their language resources" at bounding box center [426, 137] width 16 height 16
radio input "true"
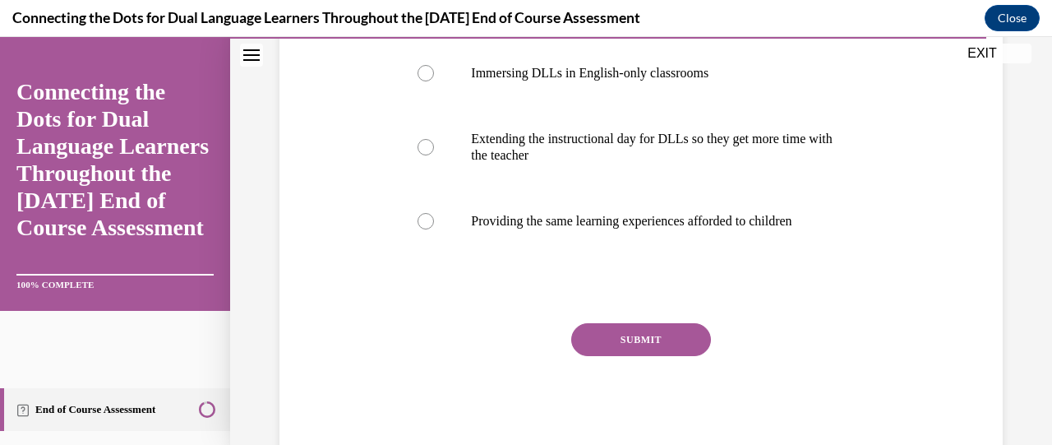
scroll to position [409, 0]
click at [634, 334] on button "SUBMIT" at bounding box center [641, 338] width 140 height 33
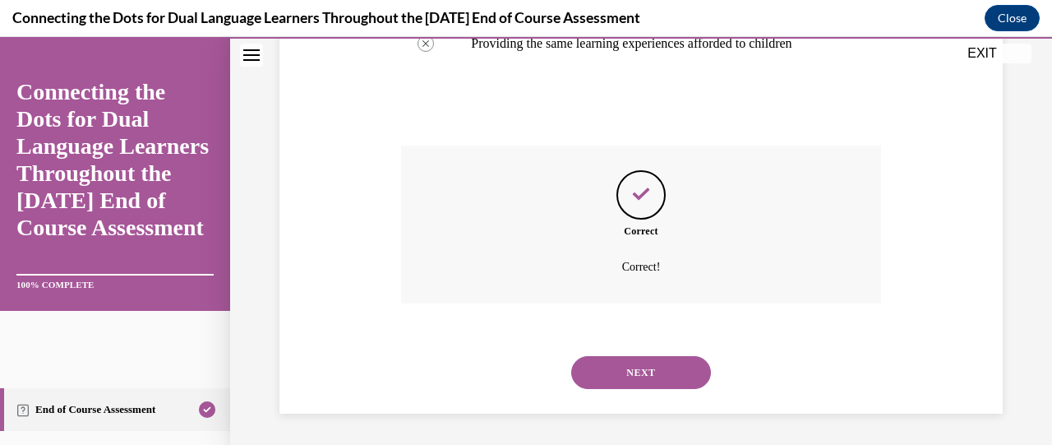
scroll to position [587, 0]
click at [634, 371] on button "NEXT" at bounding box center [641, 371] width 140 height 33
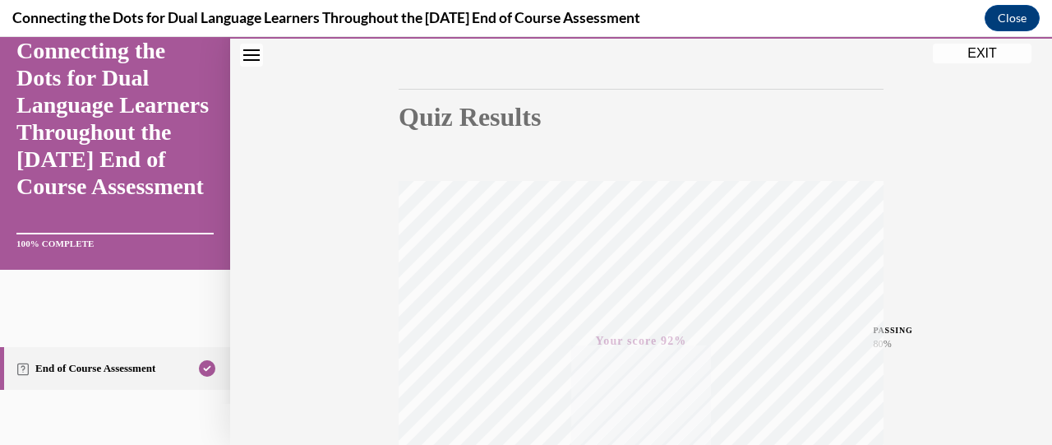
scroll to position [0, 0]
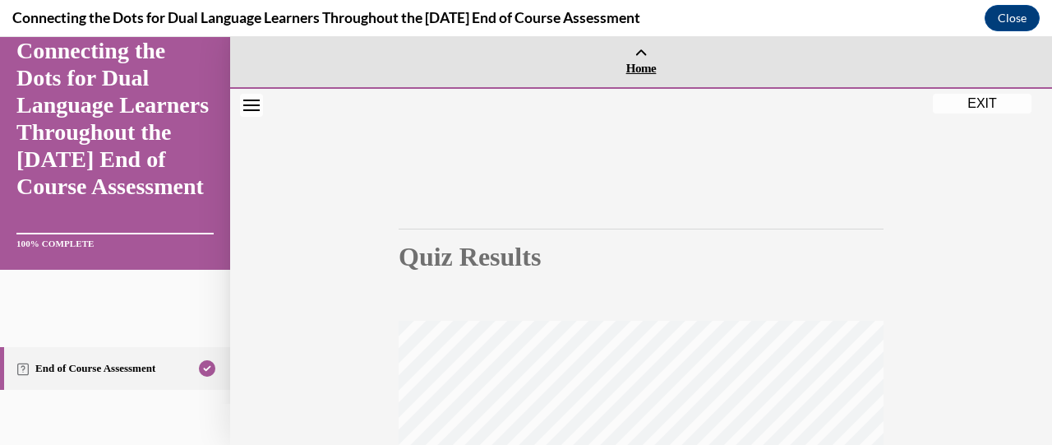
click at [634, 67] on span "Home" at bounding box center [641, 68] width 814 height 15
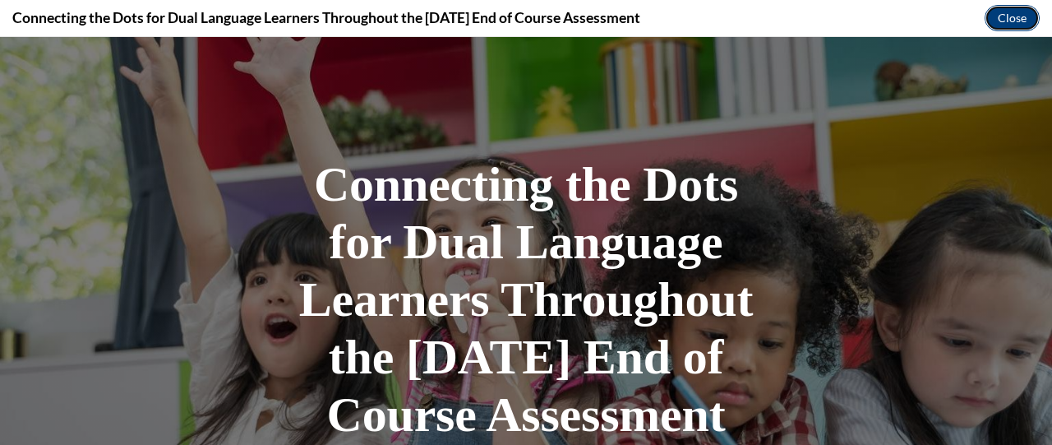
click at [996, 18] on button "Close" at bounding box center [1012, 18] width 55 height 26
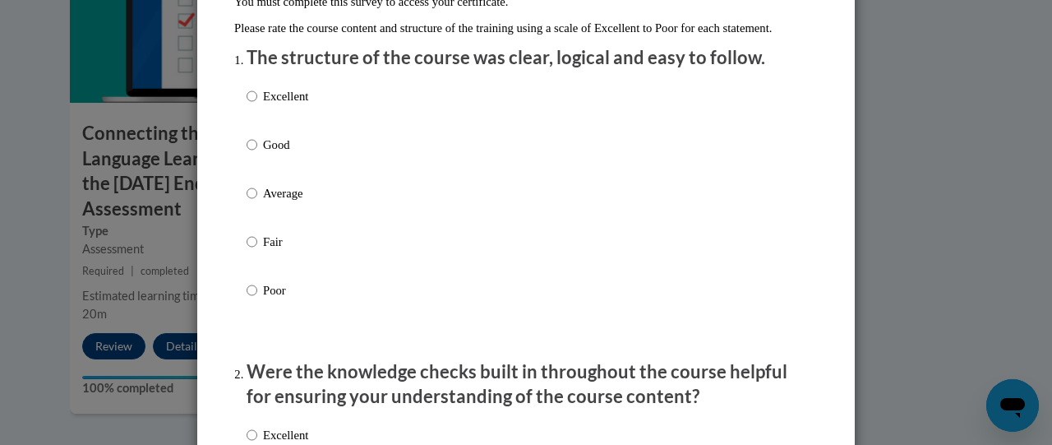
scroll to position [186, 0]
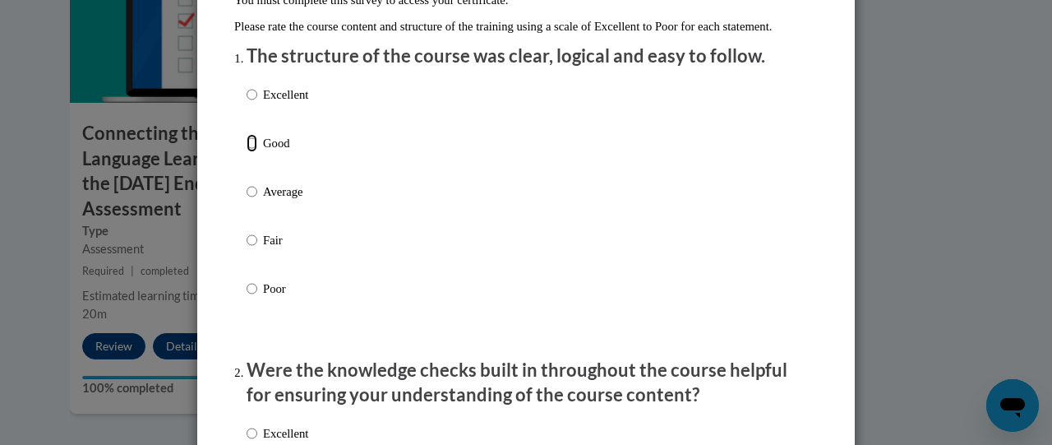
click at [247, 152] on input "Good" at bounding box center [252, 143] width 11 height 18
radio input "true"
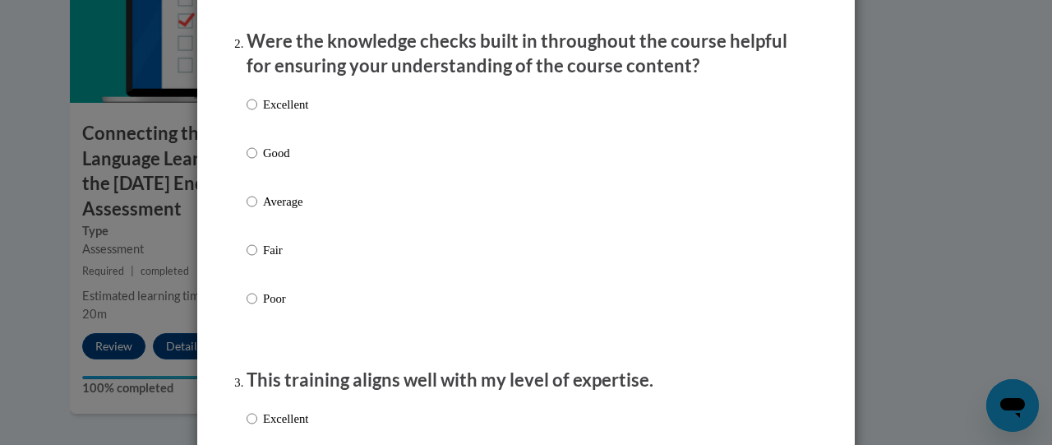
scroll to position [517, 0]
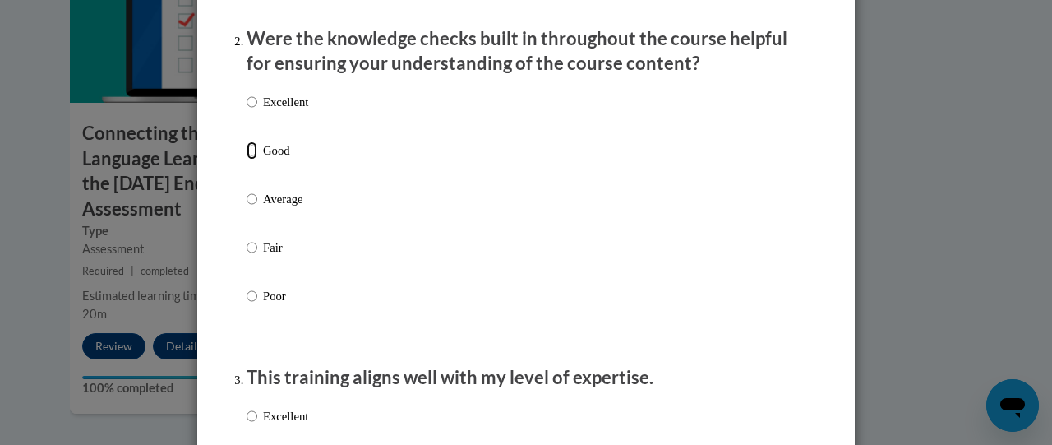
click at [247, 159] on input "Good" at bounding box center [252, 150] width 11 height 18
radio input "true"
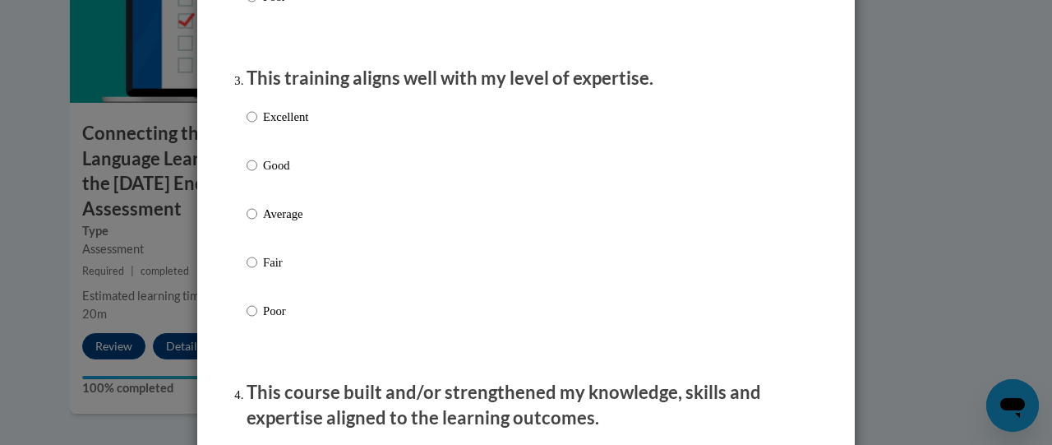
scroll to position [817, 0]
click at [247, 173] on input "Good" at bounding box center [252, 164] width 11 height 18
radio input "true"
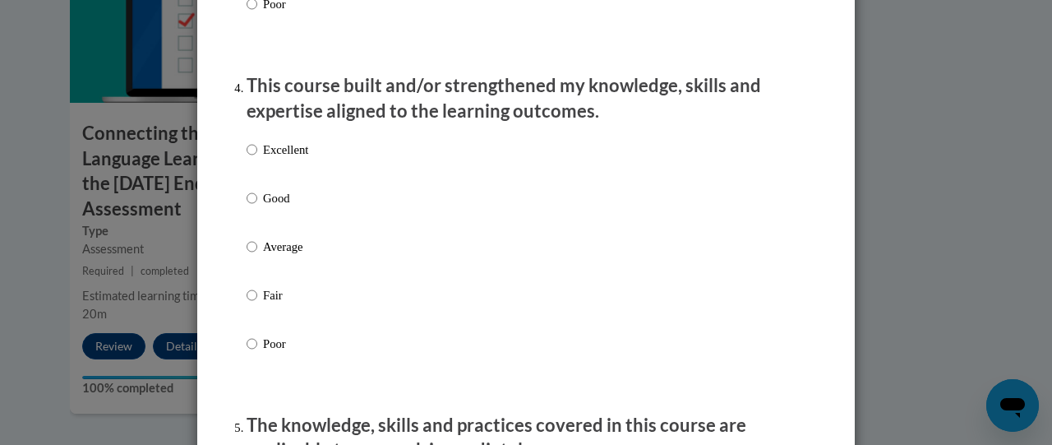
scroll to position [1127, 0]
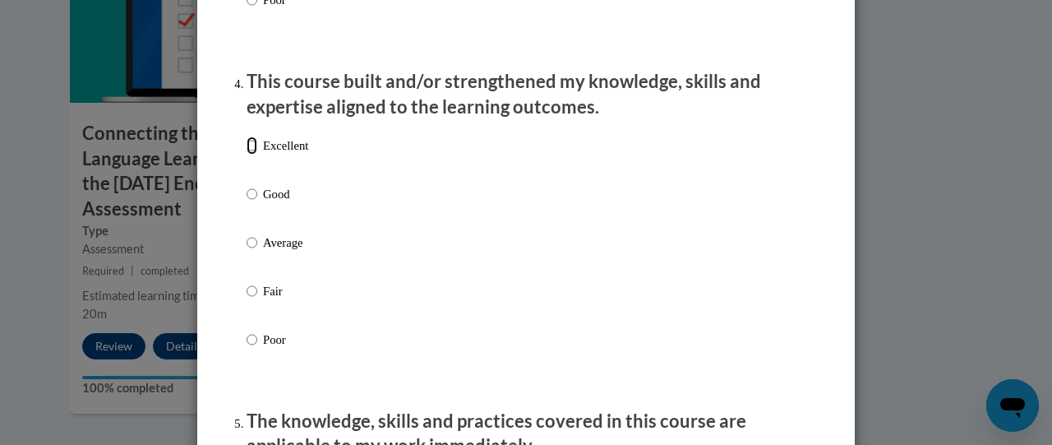
click at [247, 155] on input "Excellent" at bounding box center [252, 145] width 11 height 18
radio input "true"
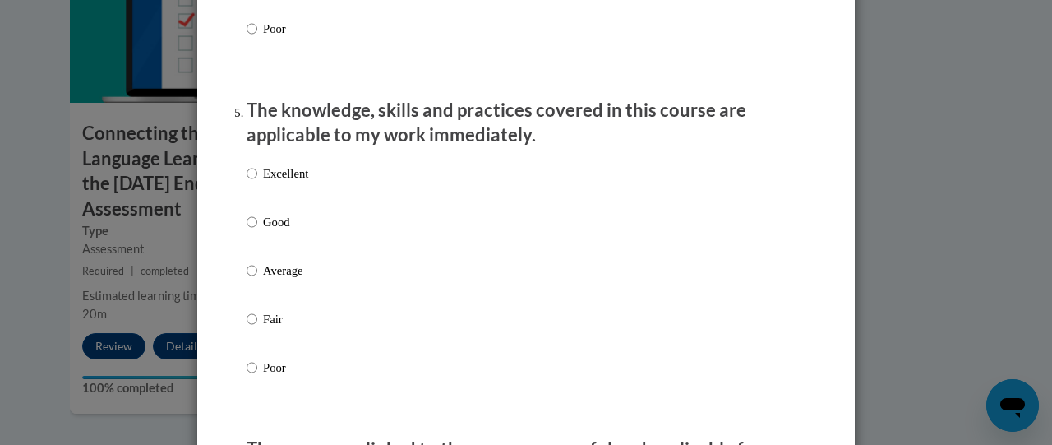
scroll to position [1439, 0]
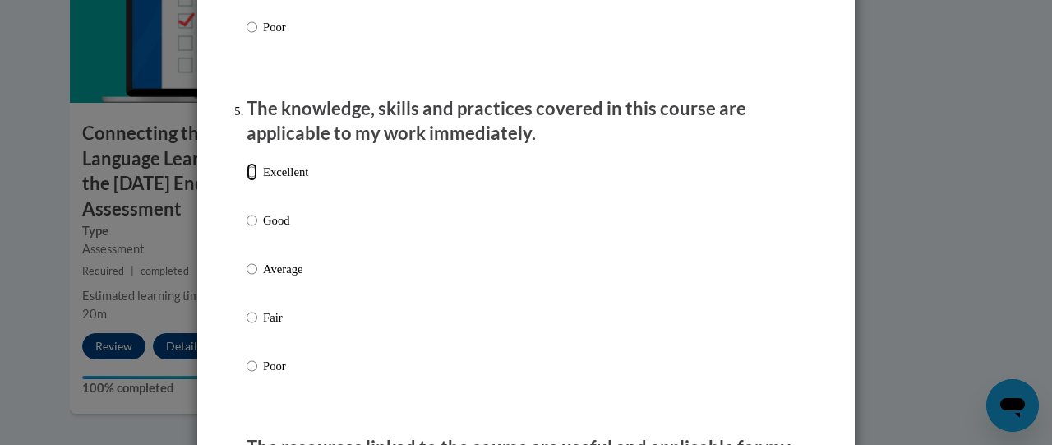
click at [247, 181] on input "Excellent" at bounding box center [252, 172] width 11 height 18
radio input "true"
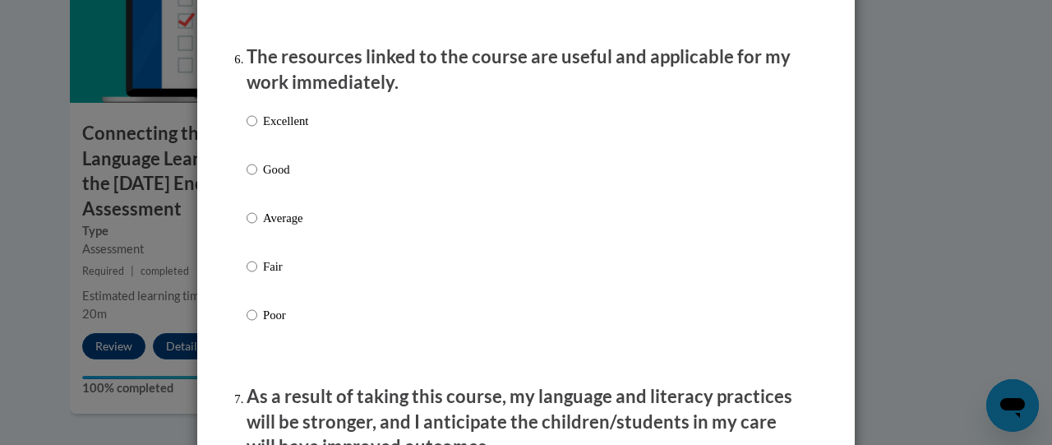
scroll to position [1830, 0]
click at [247, 129] on input "Excellent" at bounding box center [252, 120] width 11 height 18
radio input "true"
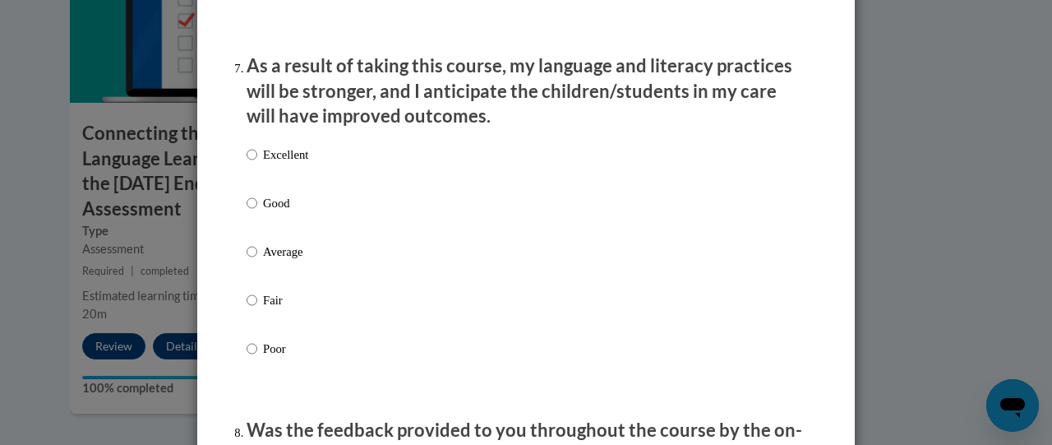
scroll to position [2161, 0]
click at [247, 211] on input "Good" at bounding box center [252, 202] width 11 height 18
radio input "true"
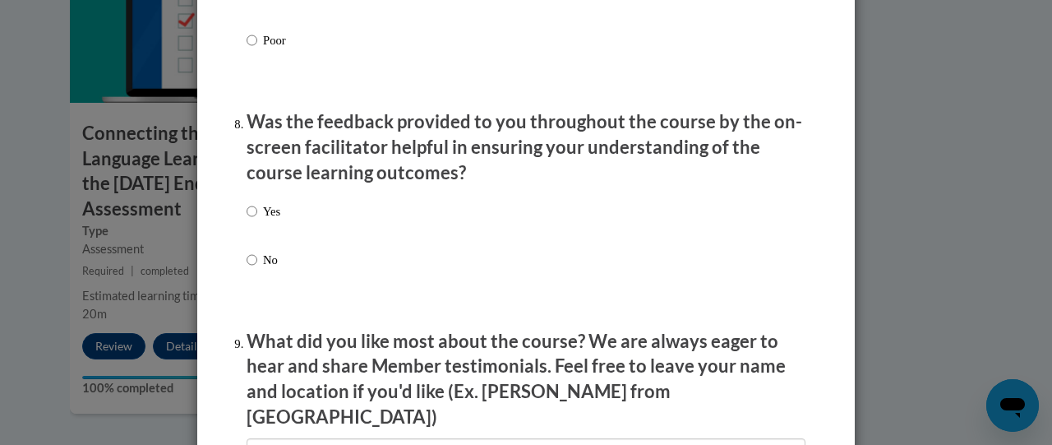
scroll to position [2480, 0]
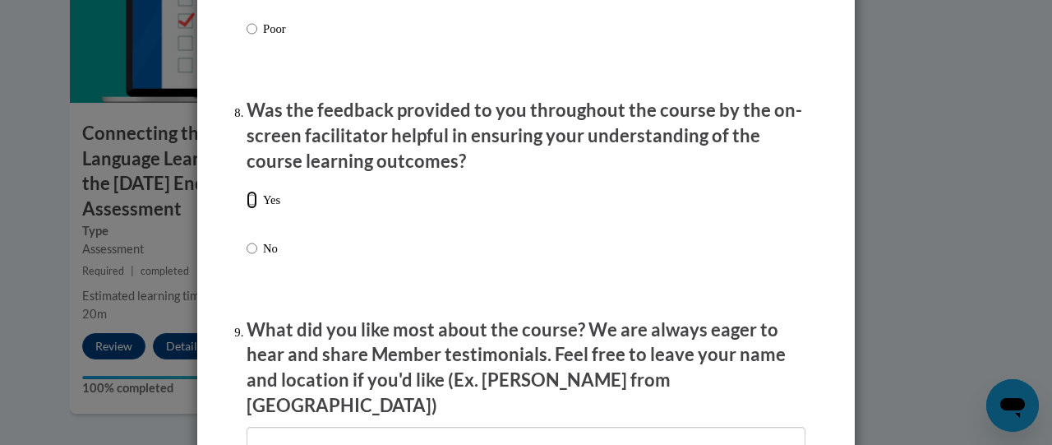
click at [247, 209] on input "Yes" at bounding box center [252, 200] width 11 height 18
radio input "true"
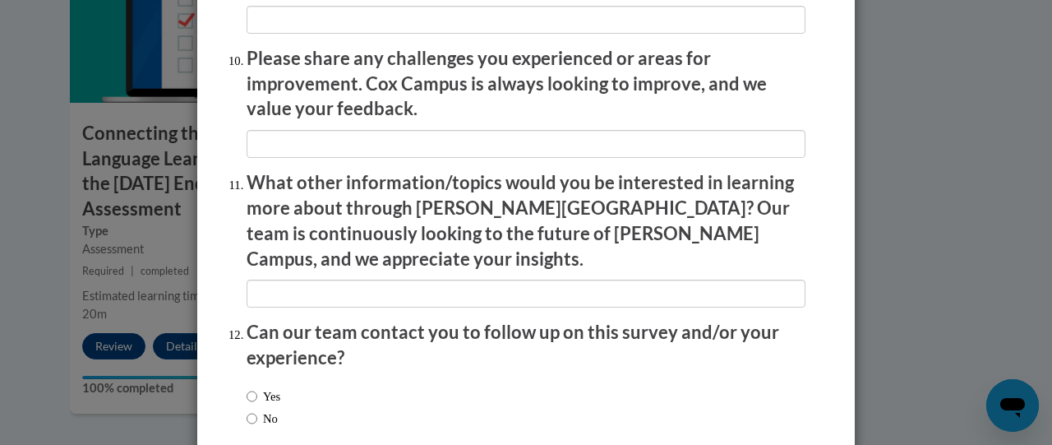
scroll to position [2901, 0]
click at [248, 408] on input "No" at bounding box center [252, 417] width 11 height 18
radio input "true"
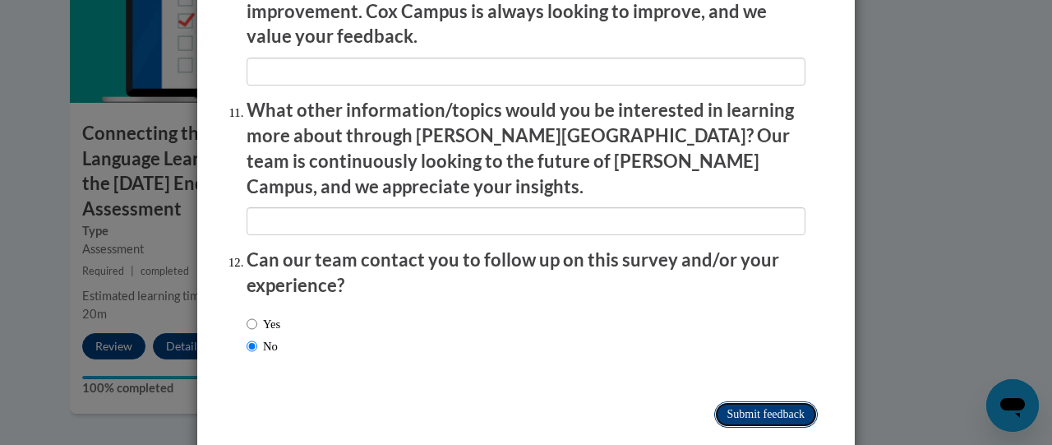
click at [730, 401] on input "Submit feedback" at bounding box center [766, 414] width 104 height 26
